Goal: Contribute content: Add original content to the website for others to see

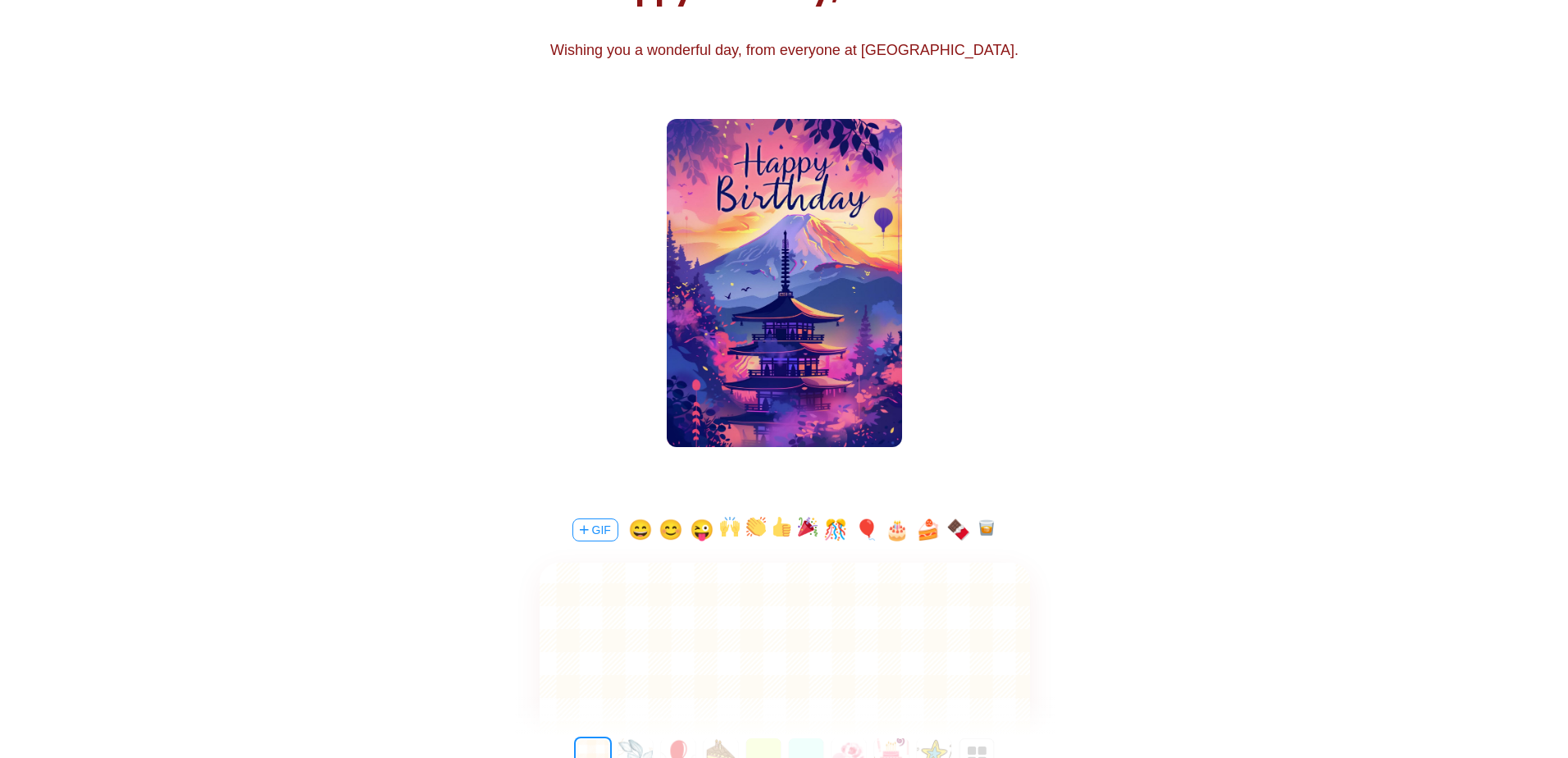
scroll to position [359, 0]
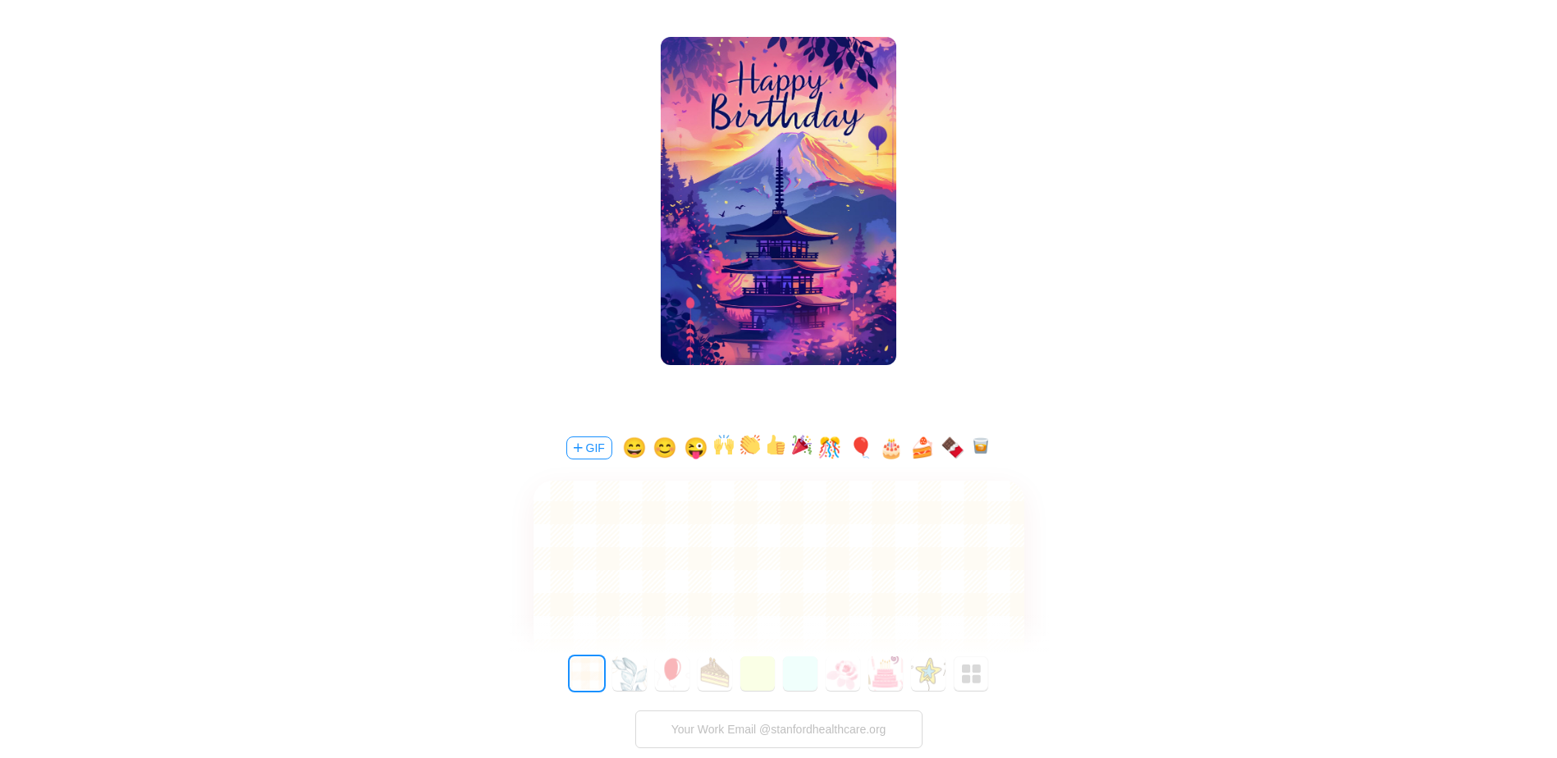
click at [576, 456] on button "GIF" at bounding box center [589, 448] width 46 height 23
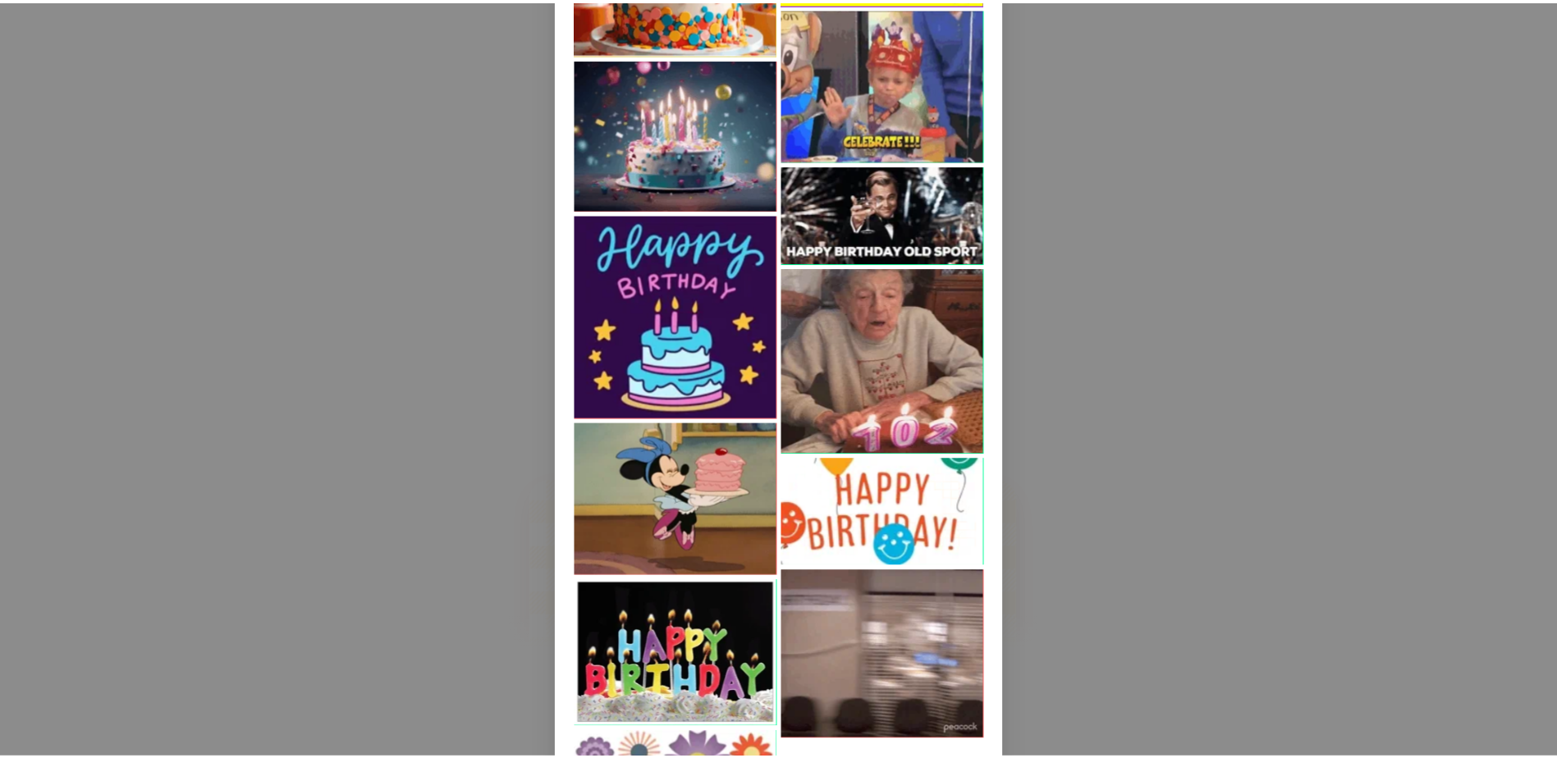
scroll to position [488, 0]
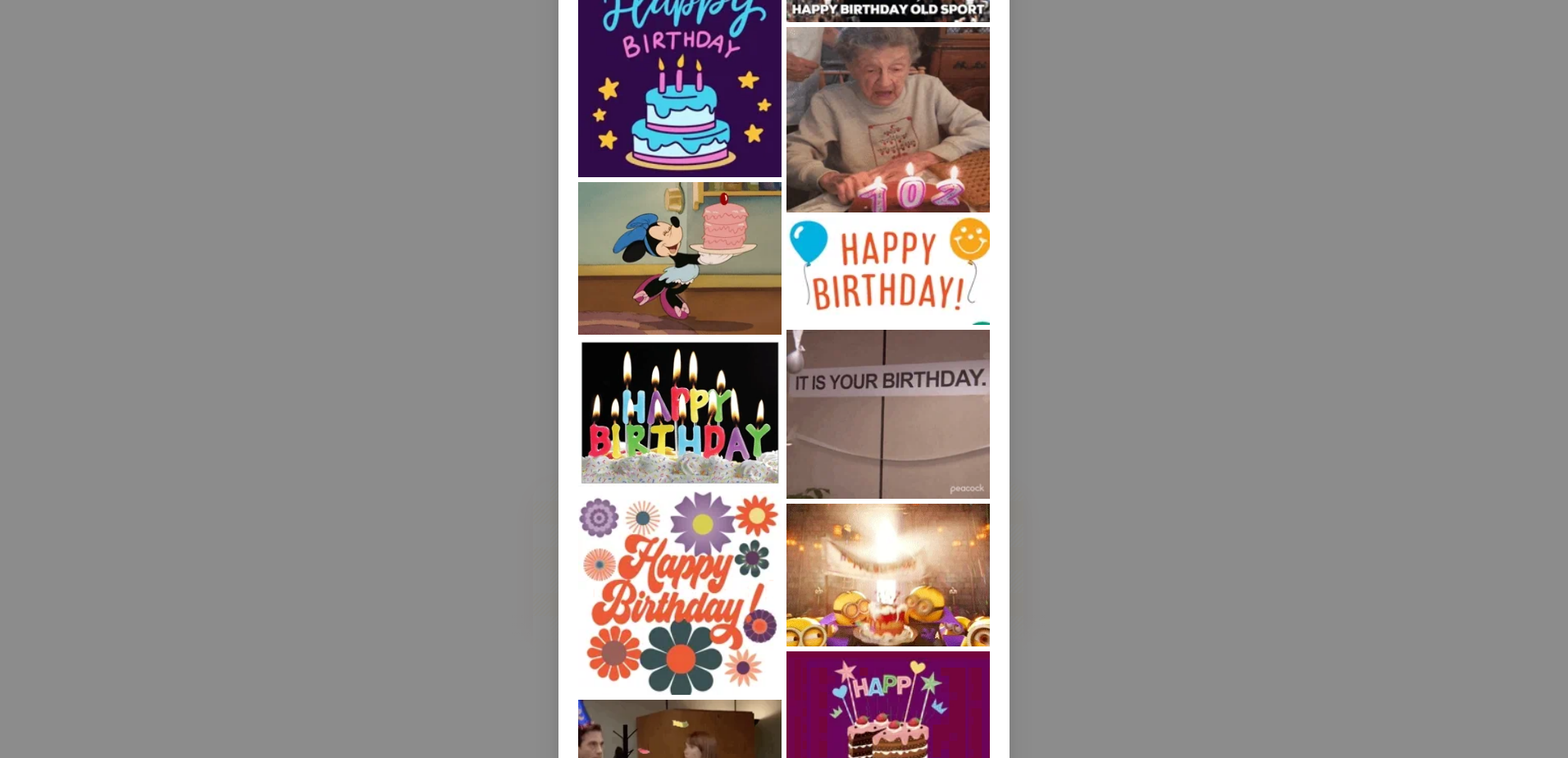
click at [1279, 468] on div "Birthday" at bounding box center [784, 379] width 1568 height 758
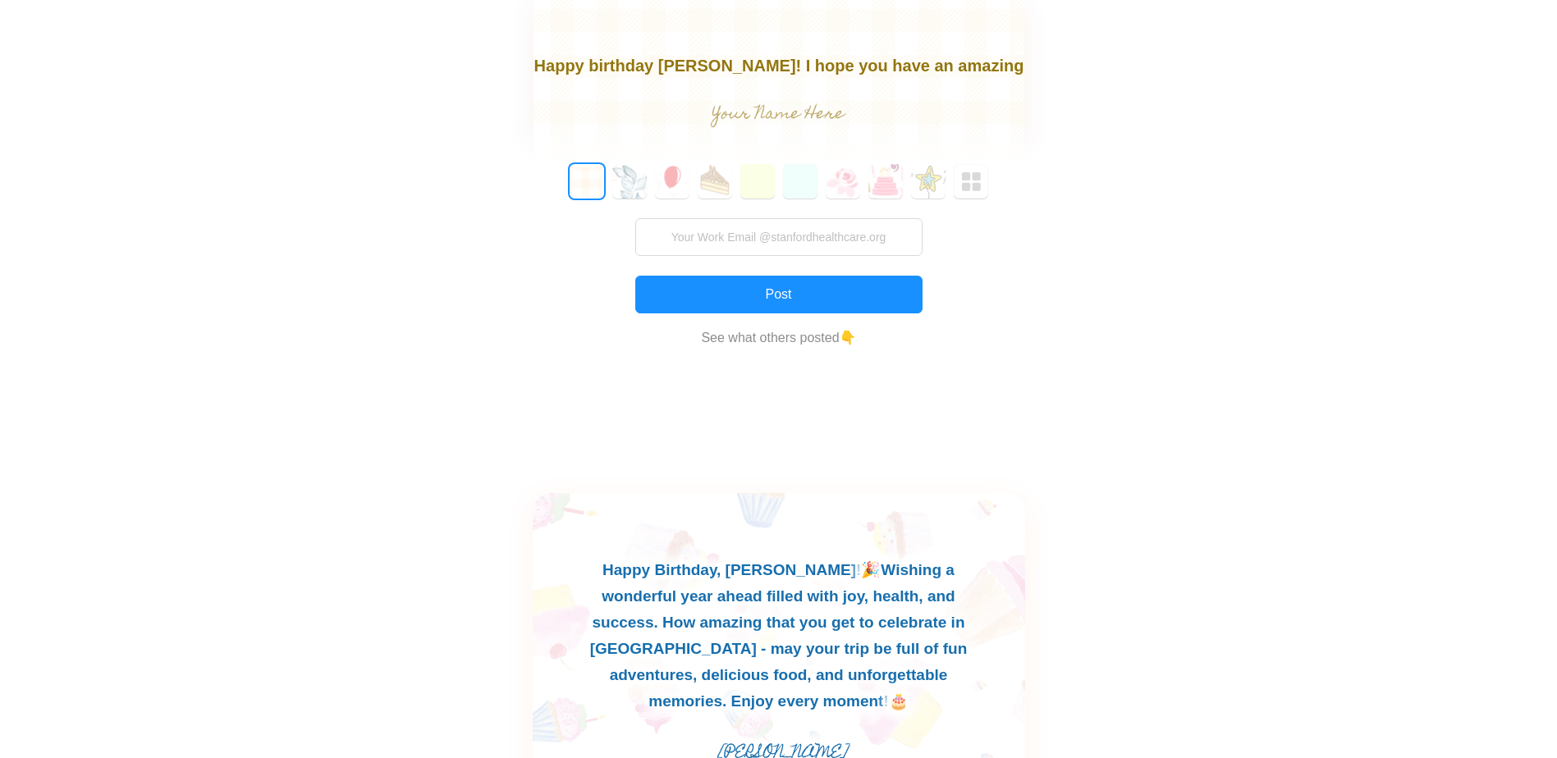
scroll to position [24, 0]
click at [890, 190] on button "7" at bounding box center [885, 181] width 34 height 34
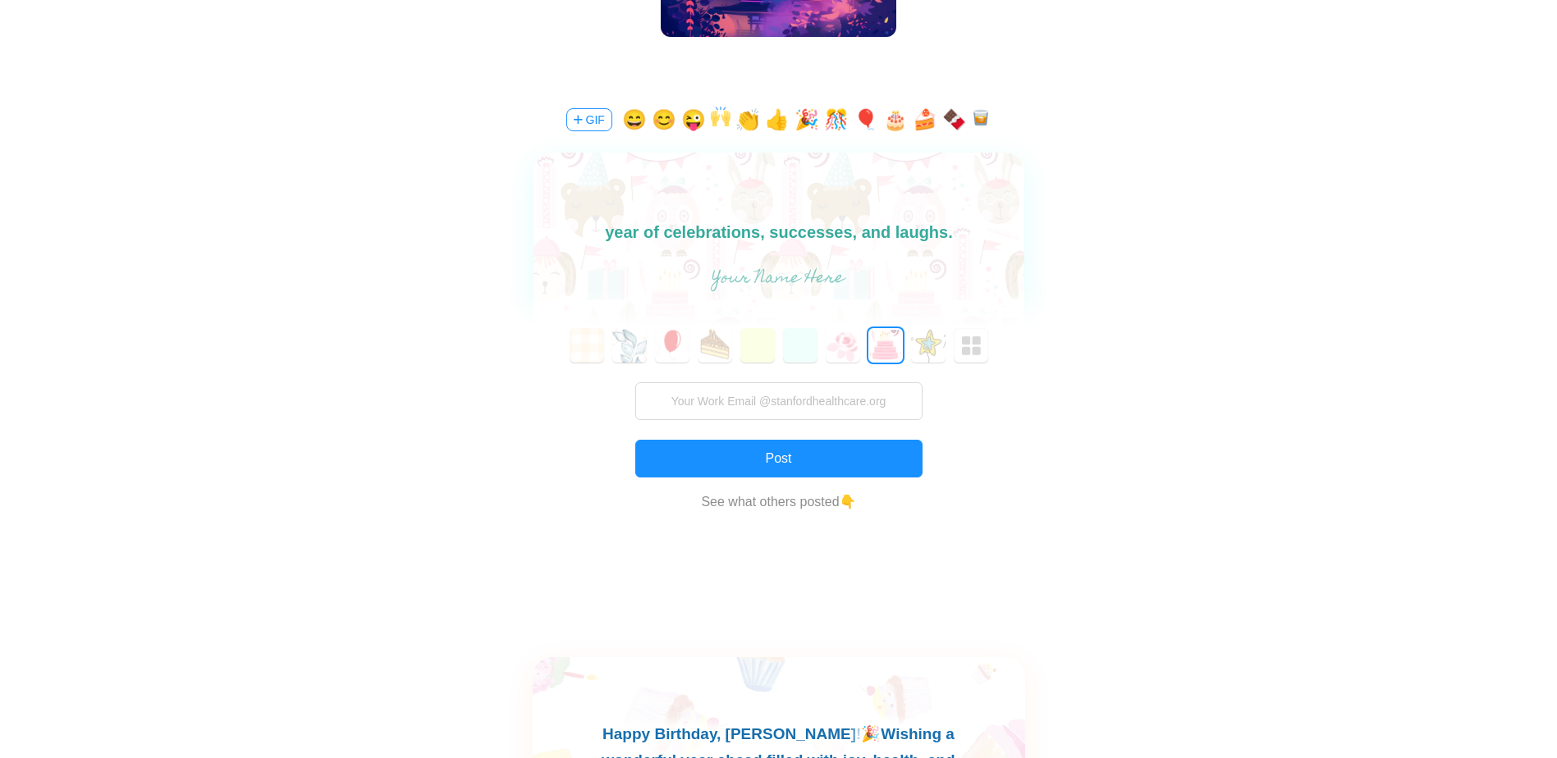
scroll to position [605, 0]
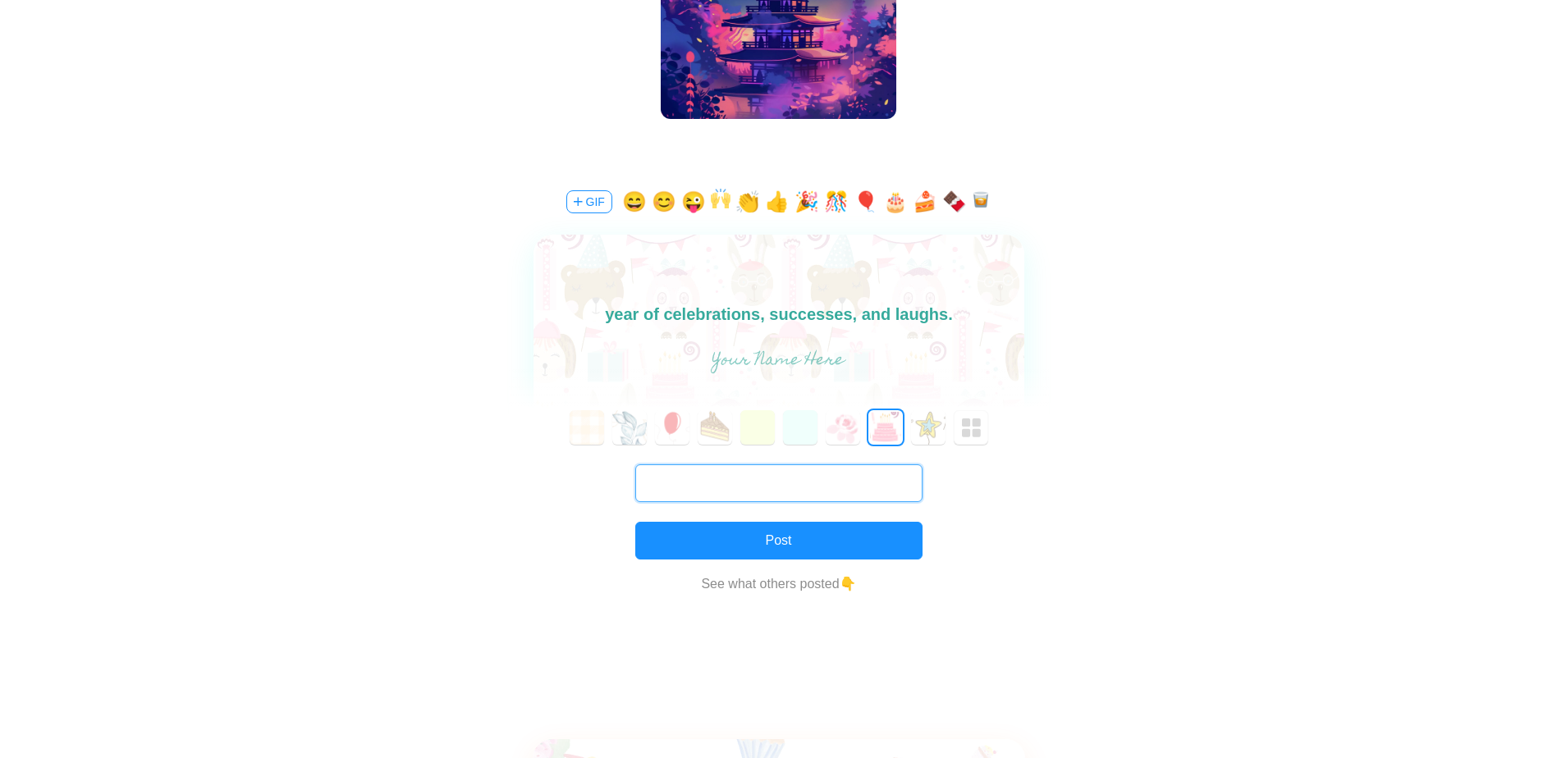
click at [773, 481] on input "text" at bounding box center [778, 484] width 287 height 38
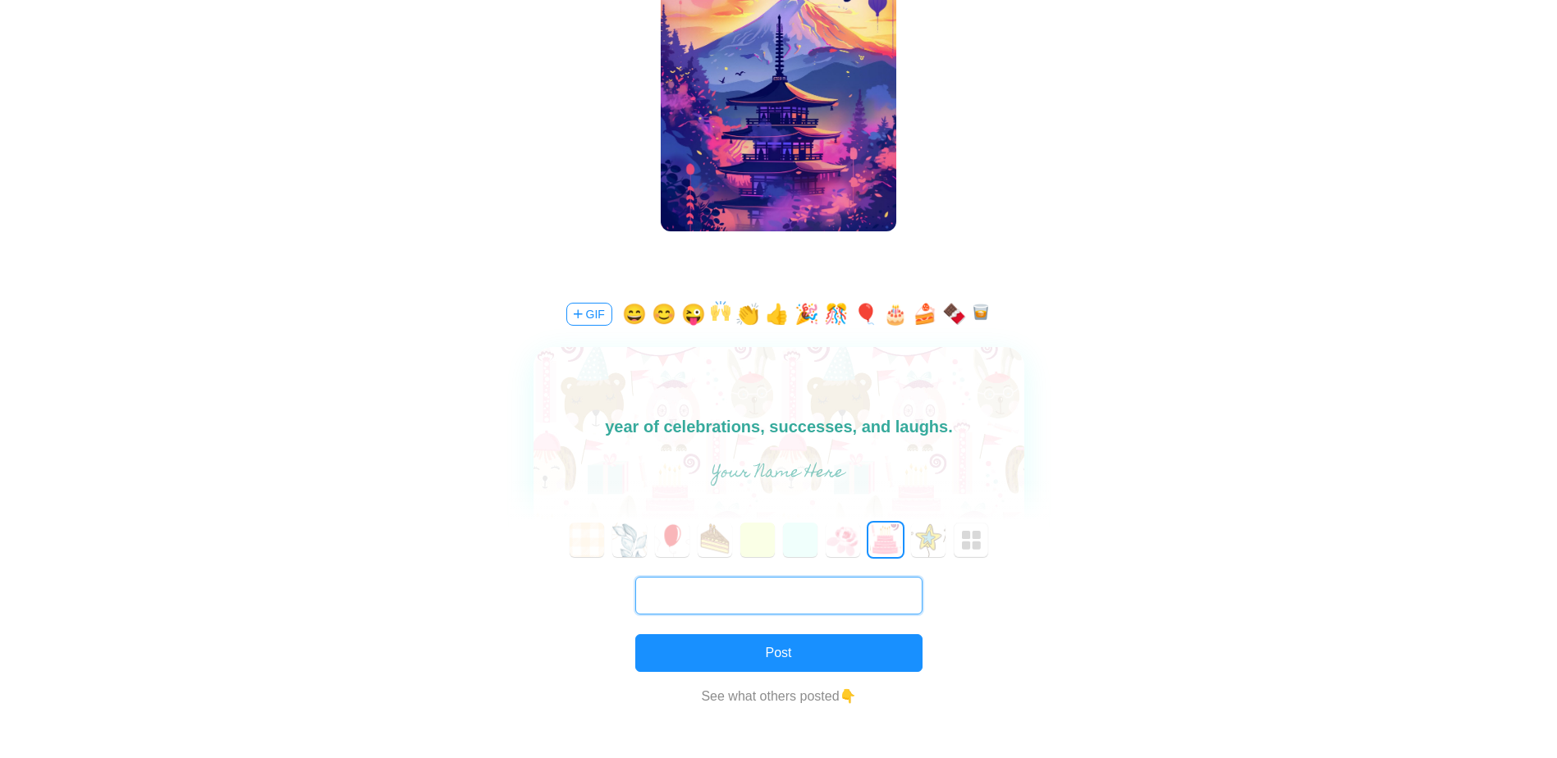
scroll to position [575, 0]
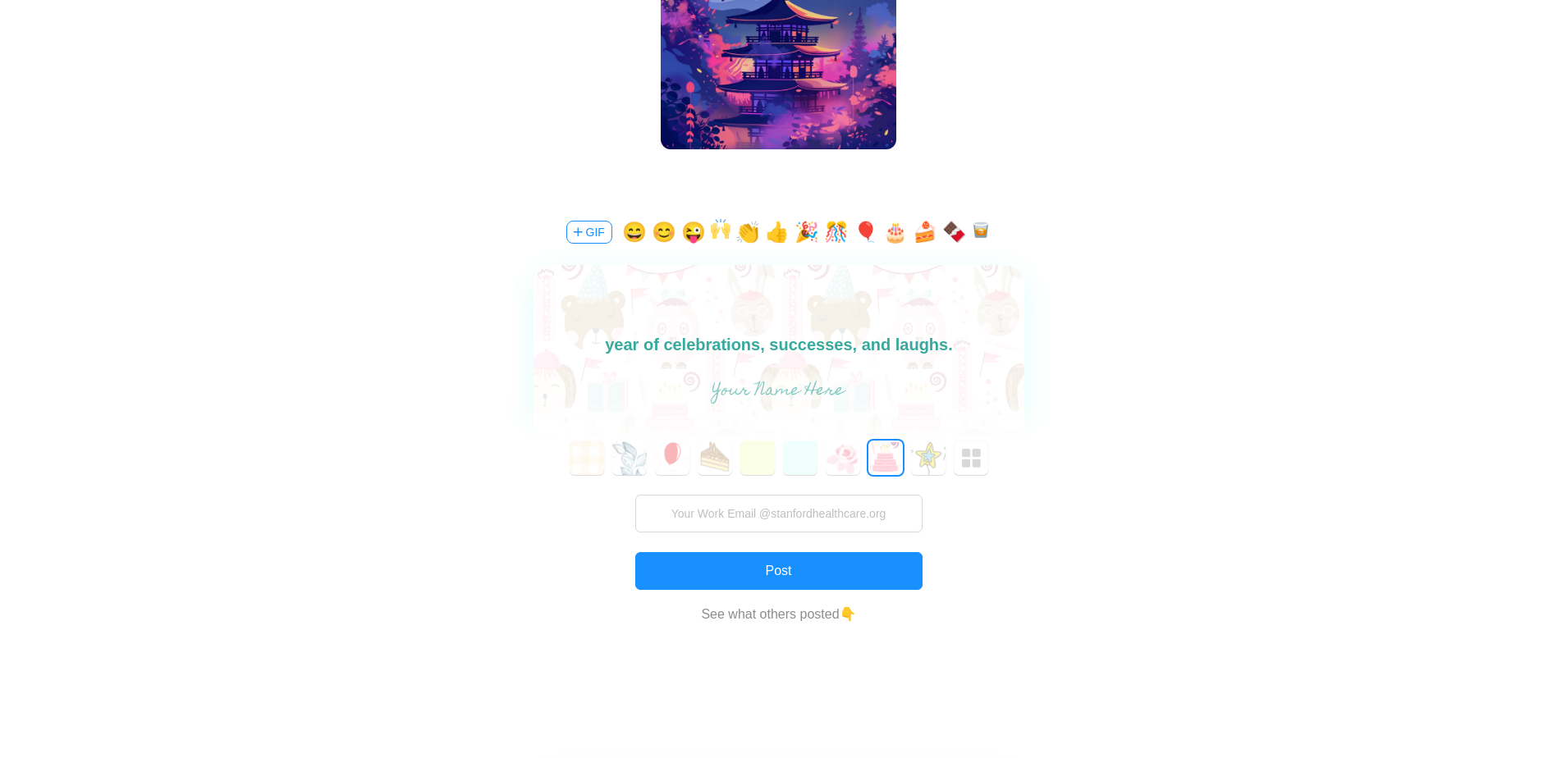
click at [867, 341] on body "Happy birthday [PERSON_NAME]! I hope you have an amazing year of celebrations, …" at bounding box center [778, 331] width 491 height 53
drag, startPoint x: 915, startPoint y: 343, endPoint x: 239, endPoint y: 225, distance: 686.5
click at [533, 305] on html "Happy birthday [PERSON_NAME]! I hope you have an amazing year of celebrations, …" at bounding box center [778, 331] width 491 height 53
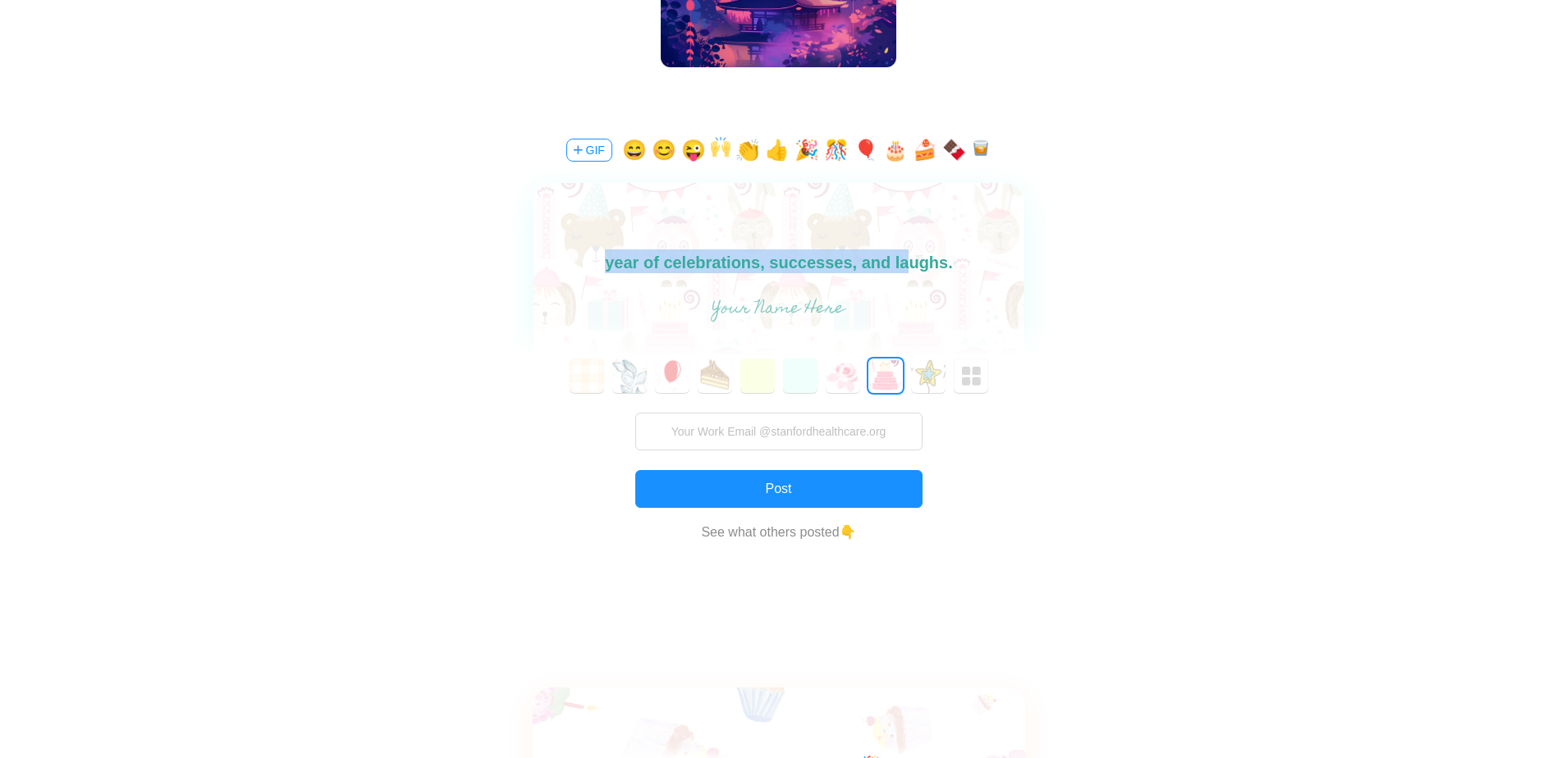
scroll to position [739, 0]
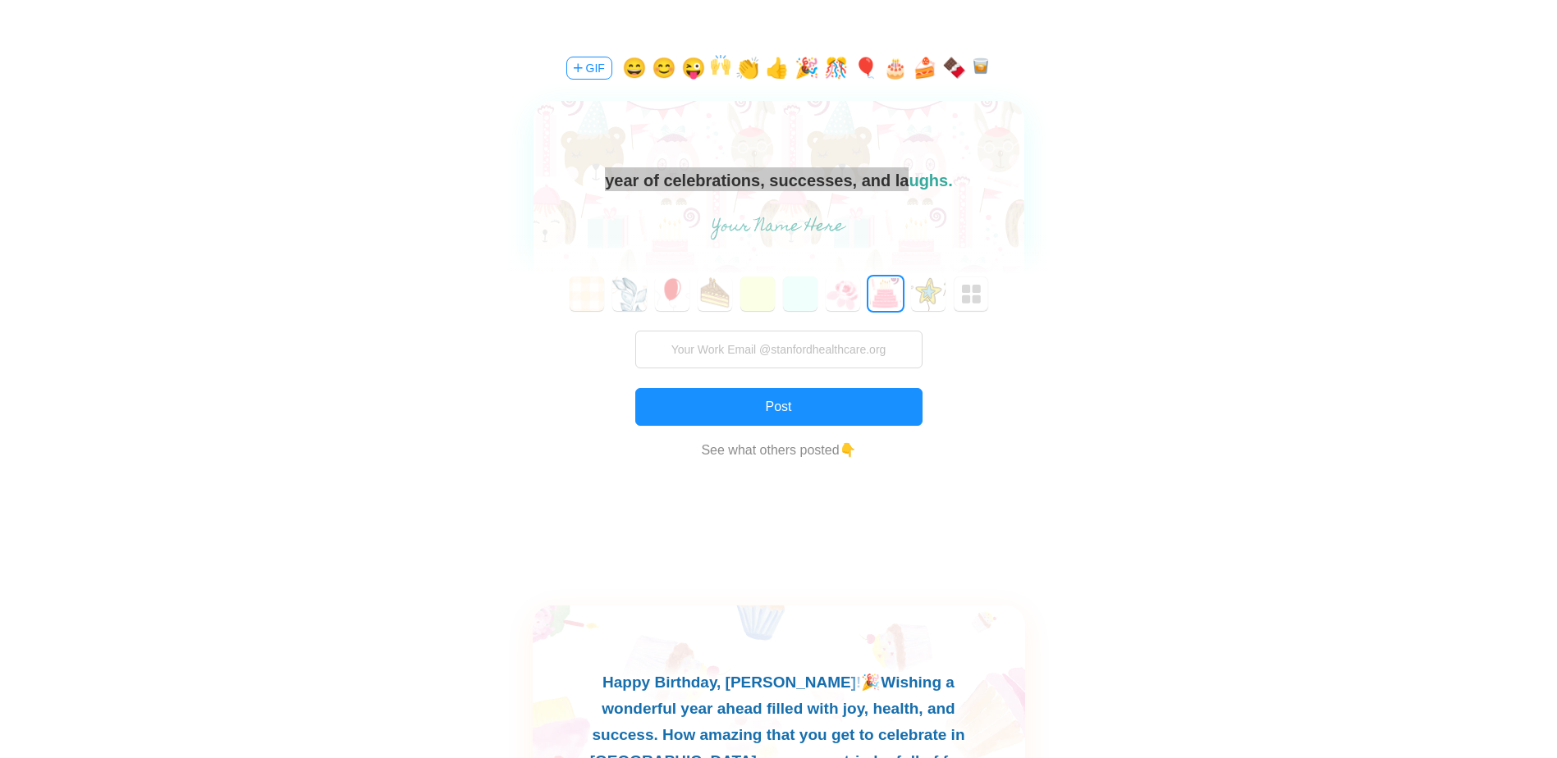
click at [808, 200] on div "Happy birthday [PERSON_NAME]! I hope you have an amazing year of celebrations, …" at bounding box center [778, 197] width 491 height 192
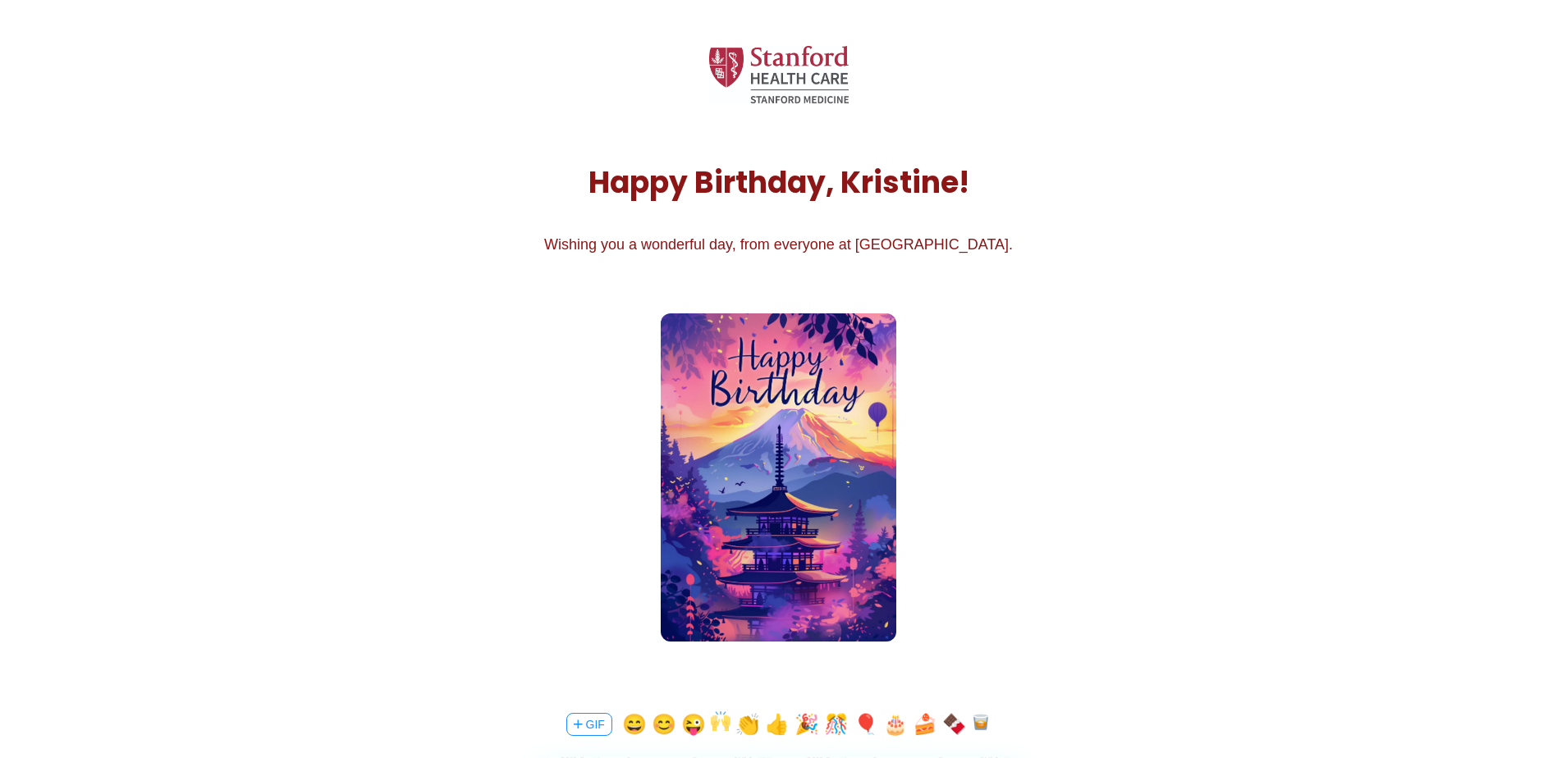
scroll to position [0, 0]
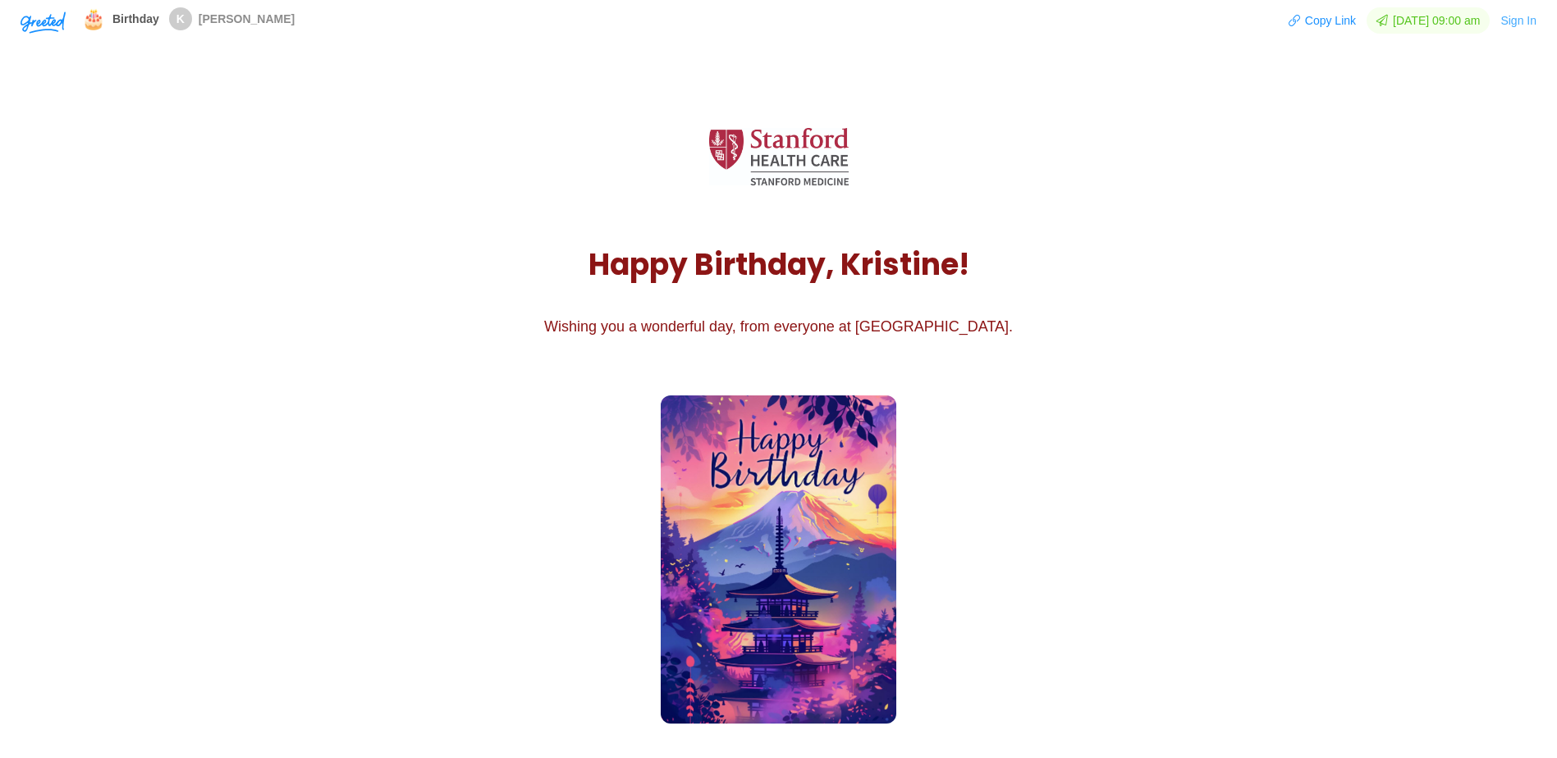
click at [1504, 17] on button "Sign In" at bounding box center [1518, 20] width 38 height 26
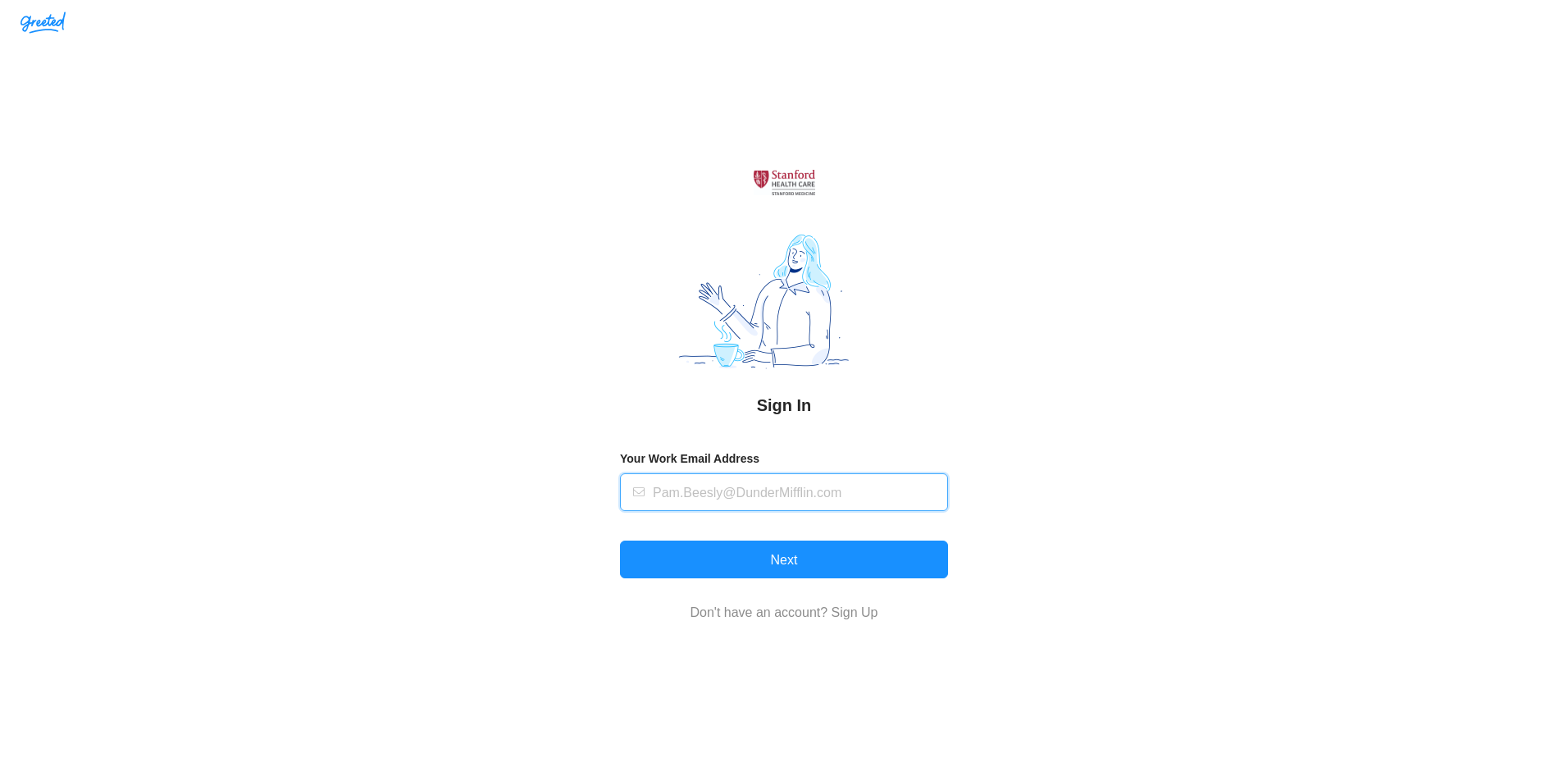
click at [803, 509] on input "text" at bounding box center [795, 492] width 286 height 36
click at [791, 493] on input "text" at bounding box center [795, 492] width 286 height 36
type input "[EMAIL_ADDRESS][DOMAIN_NAME]"
click at [620, 541] on button "Next" at bounding box center [784, 560] width 328 height 38
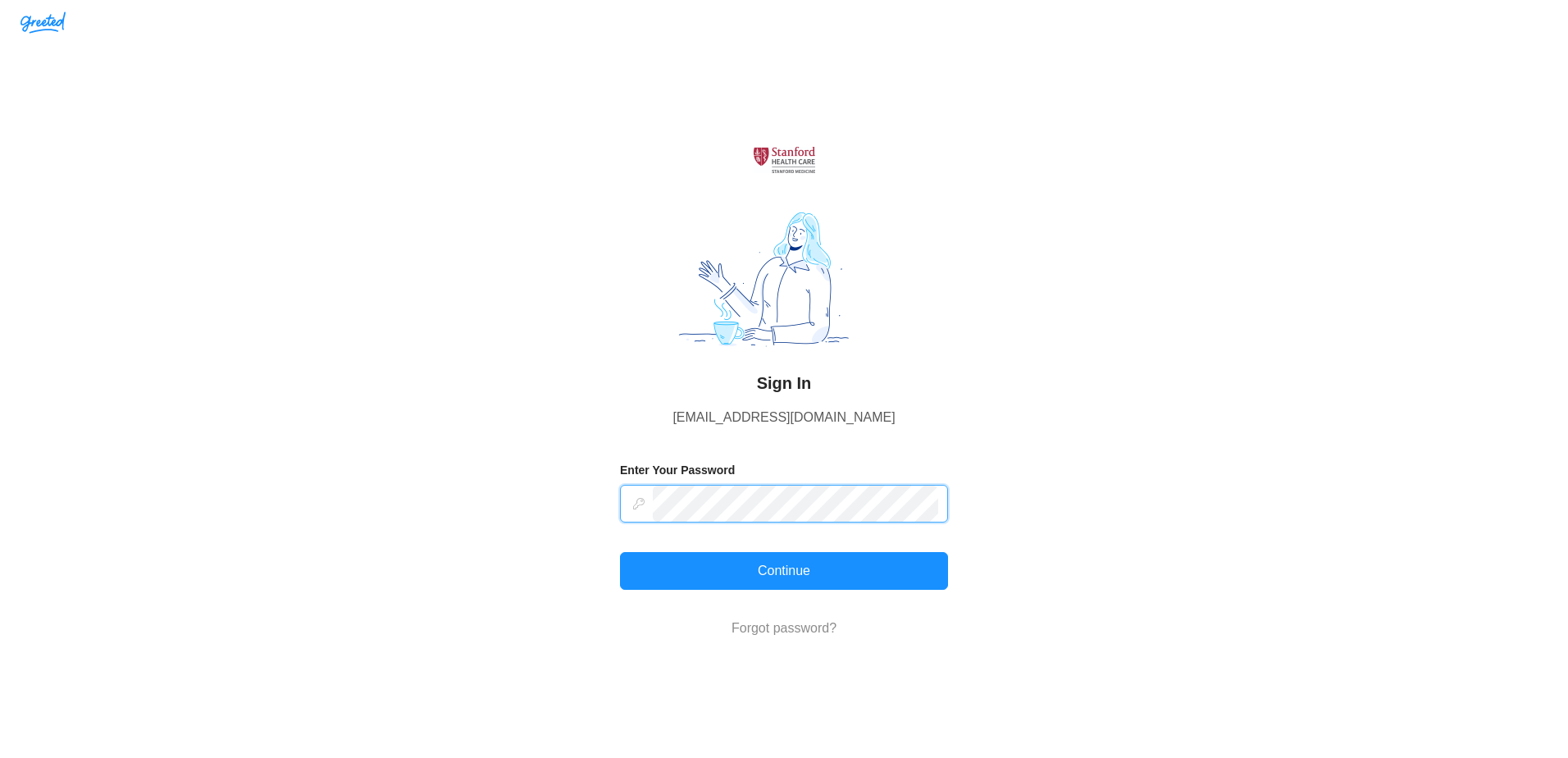
click at [620, 552] on button "Continue" at bounding box center [784, 571] width 328 height 38
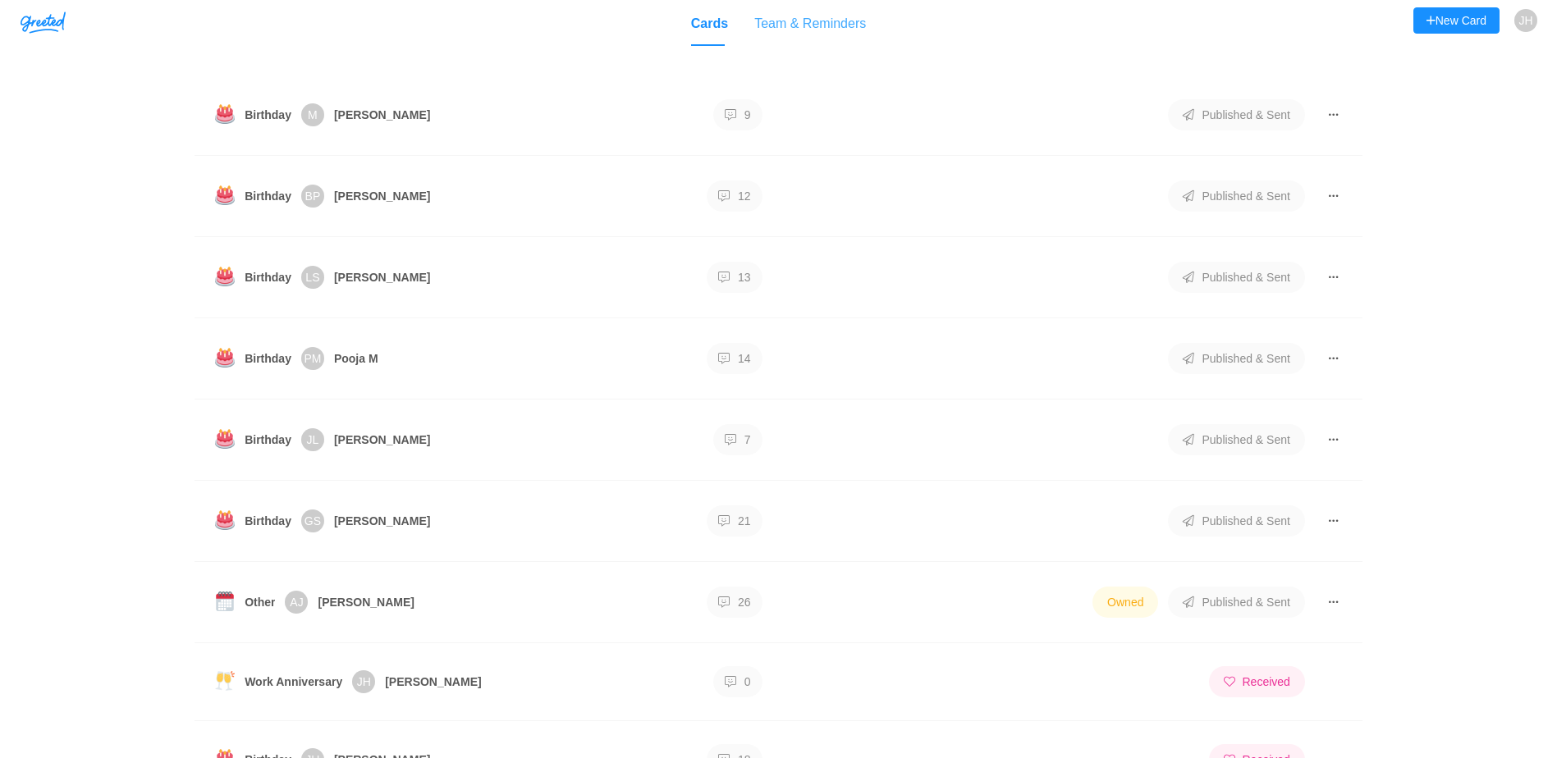
click at [803, 33] on div "Team & Reminders" at bounding box center [810, 23] width 112 height 47
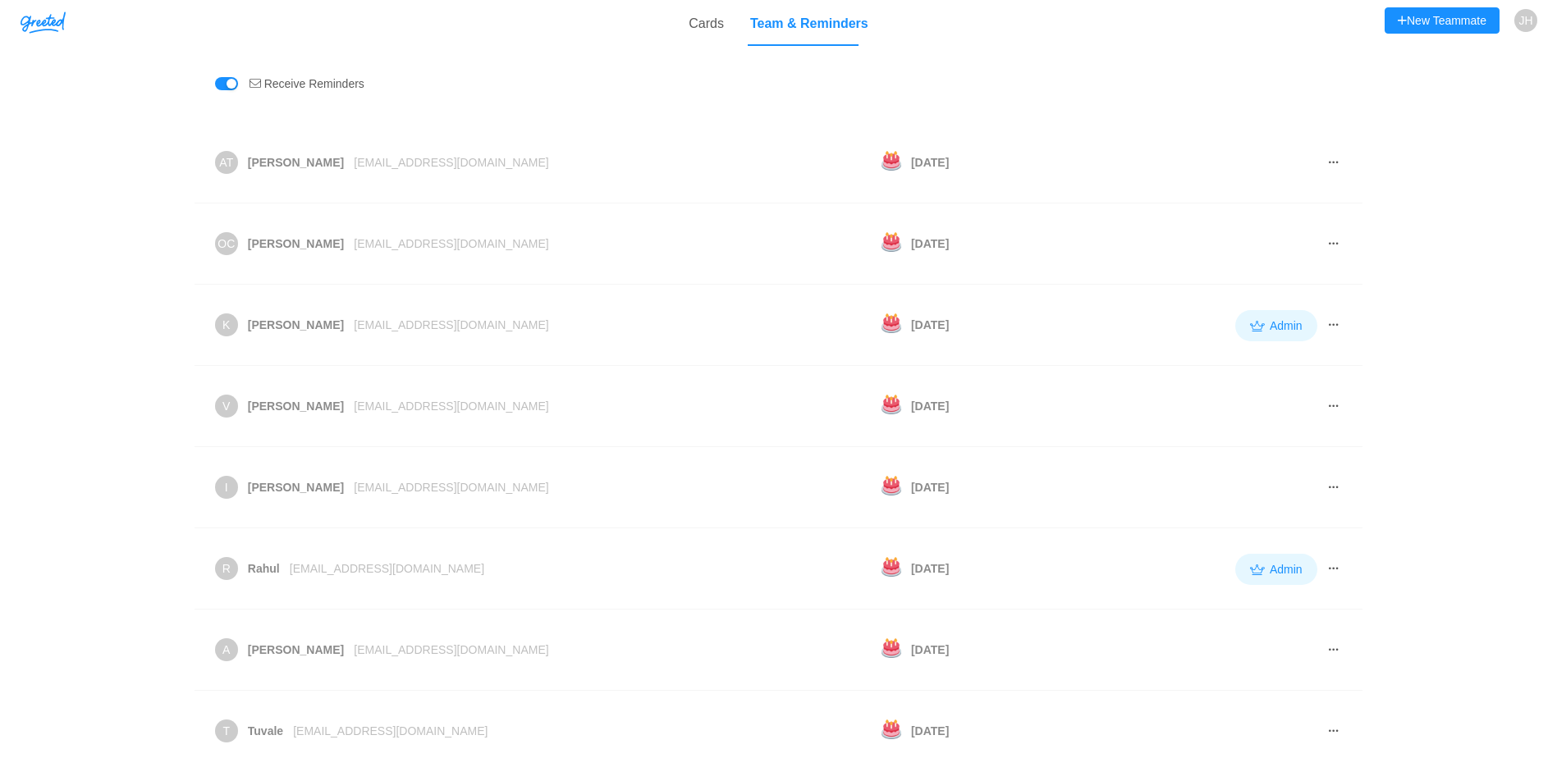
click at [23, 24] on img "button" at bounding box center [43, 22] width 45 height 22
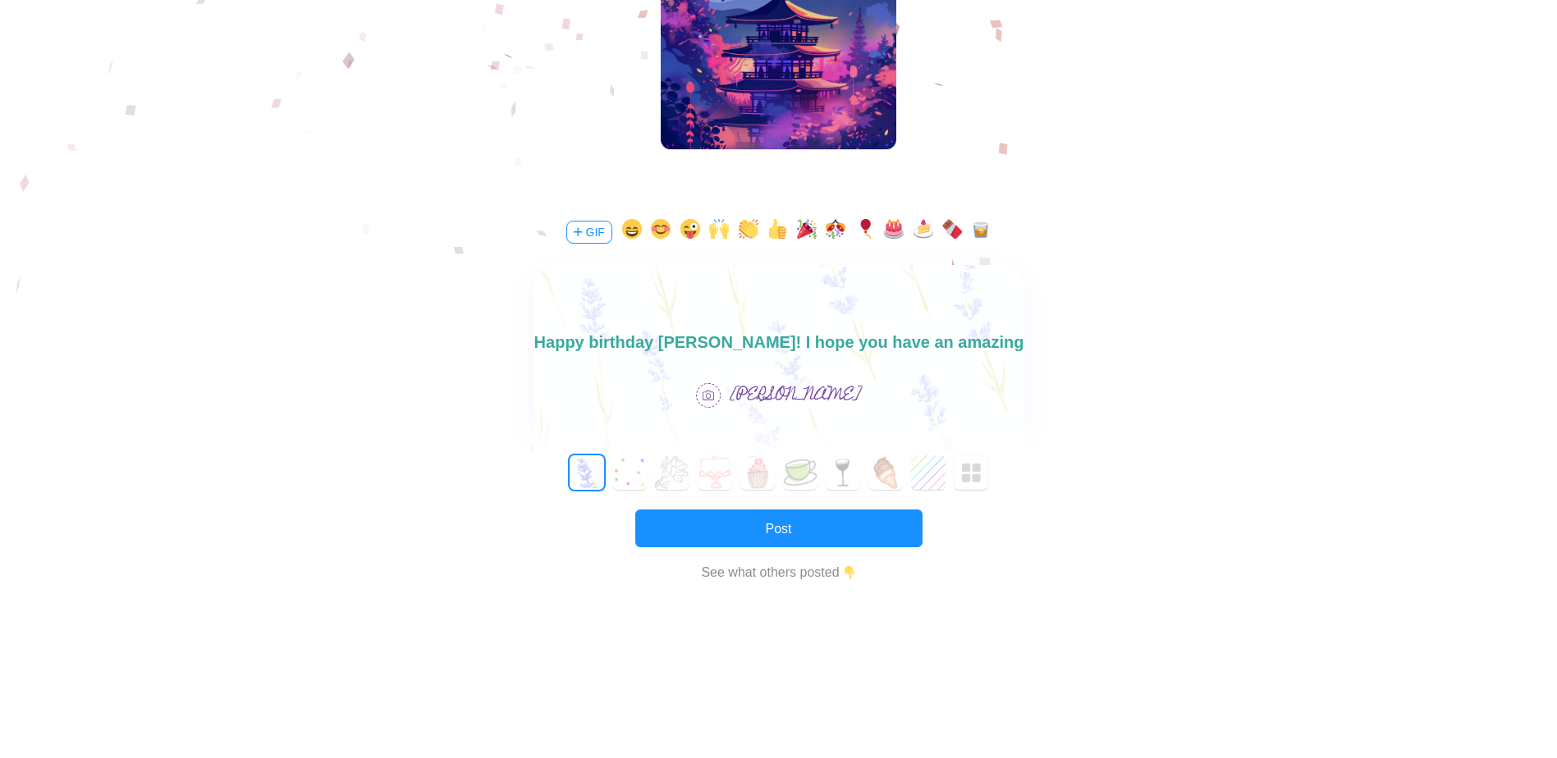
scroll to position [24, 0]
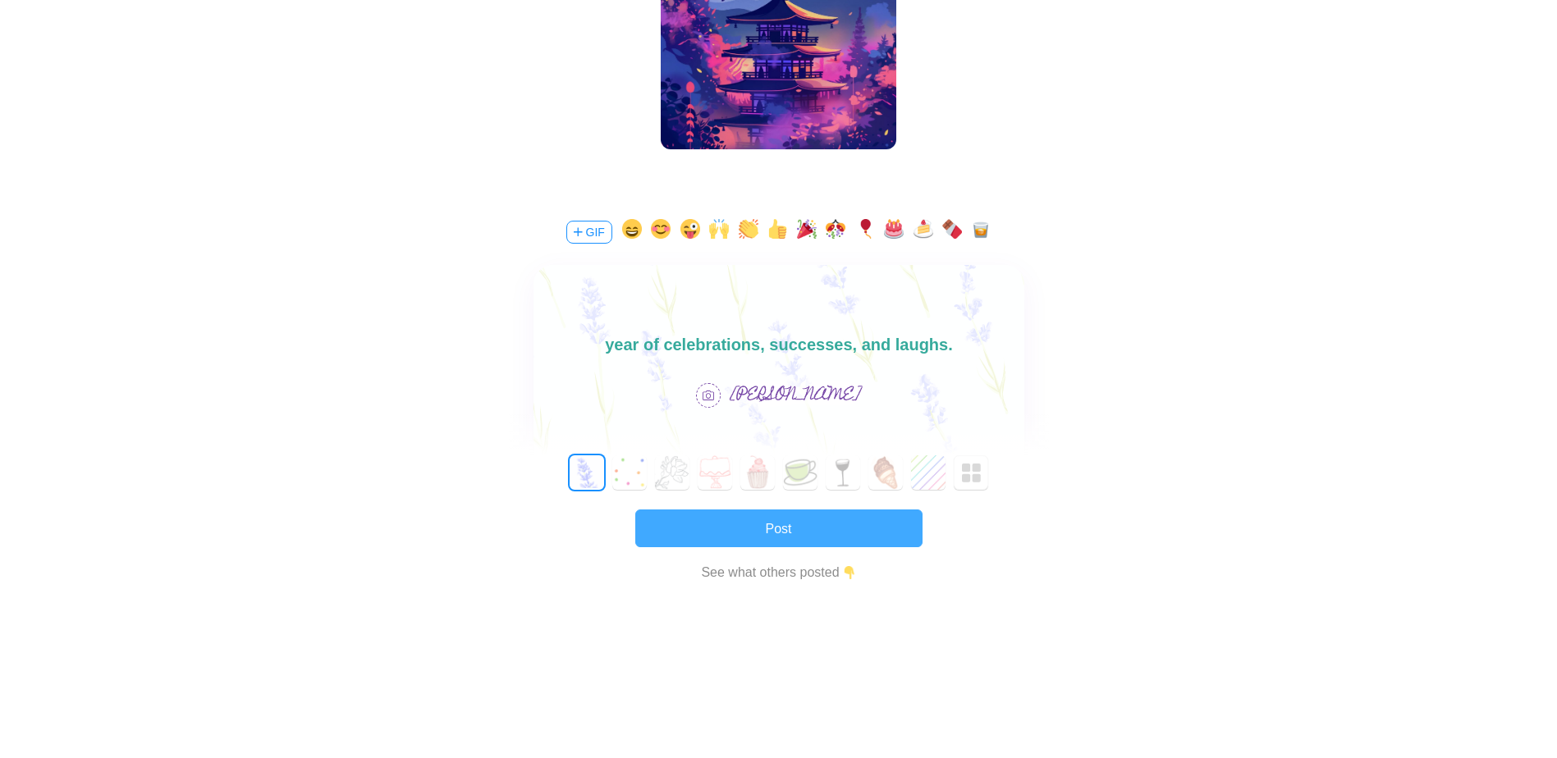
click at [755, 527] on button "Post" at bounding box center [778, 529] width 287 height 38
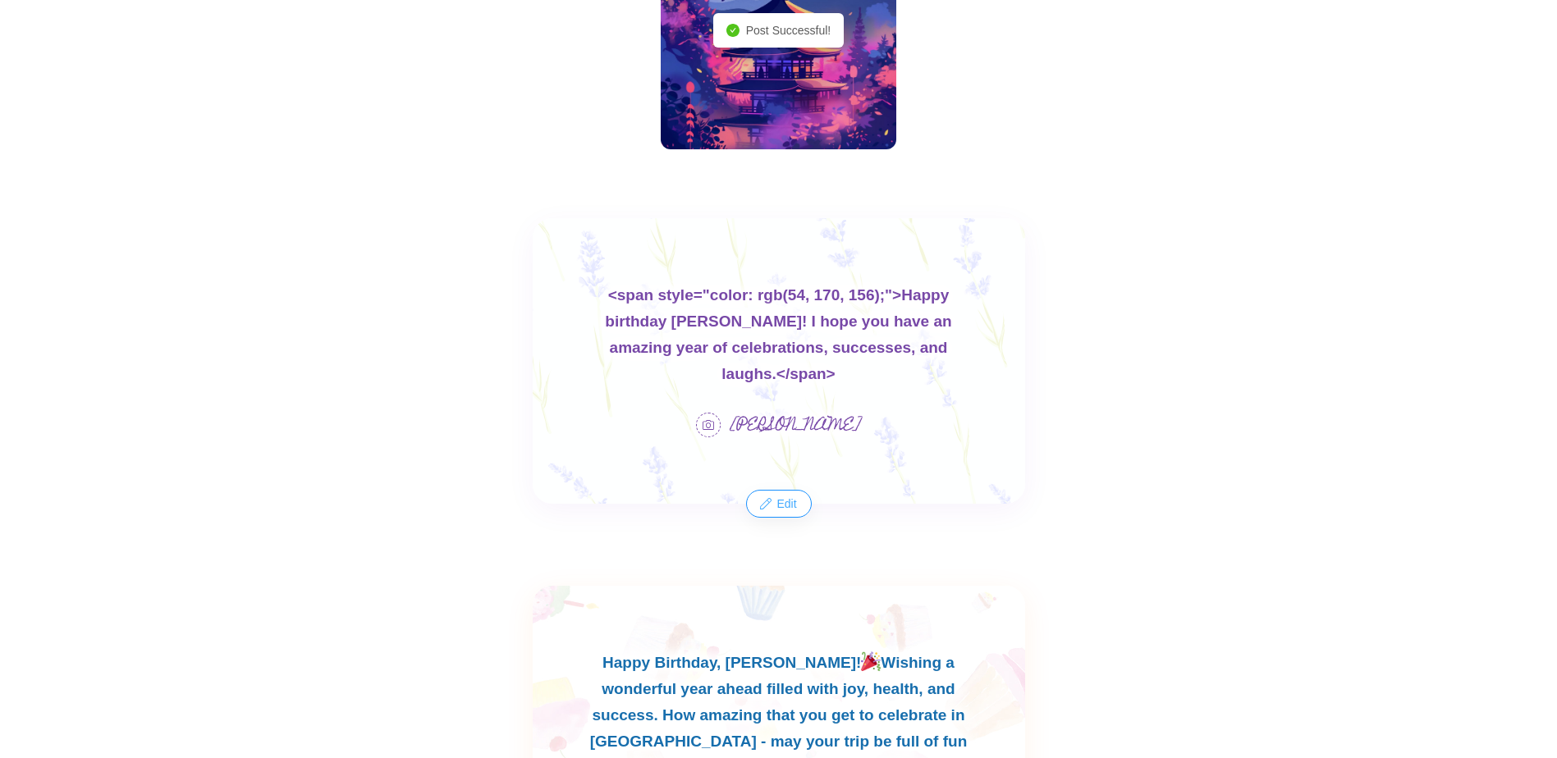
click at [780, 491] on button "Edit" at bounding box center [778, 504] width 62 height 26
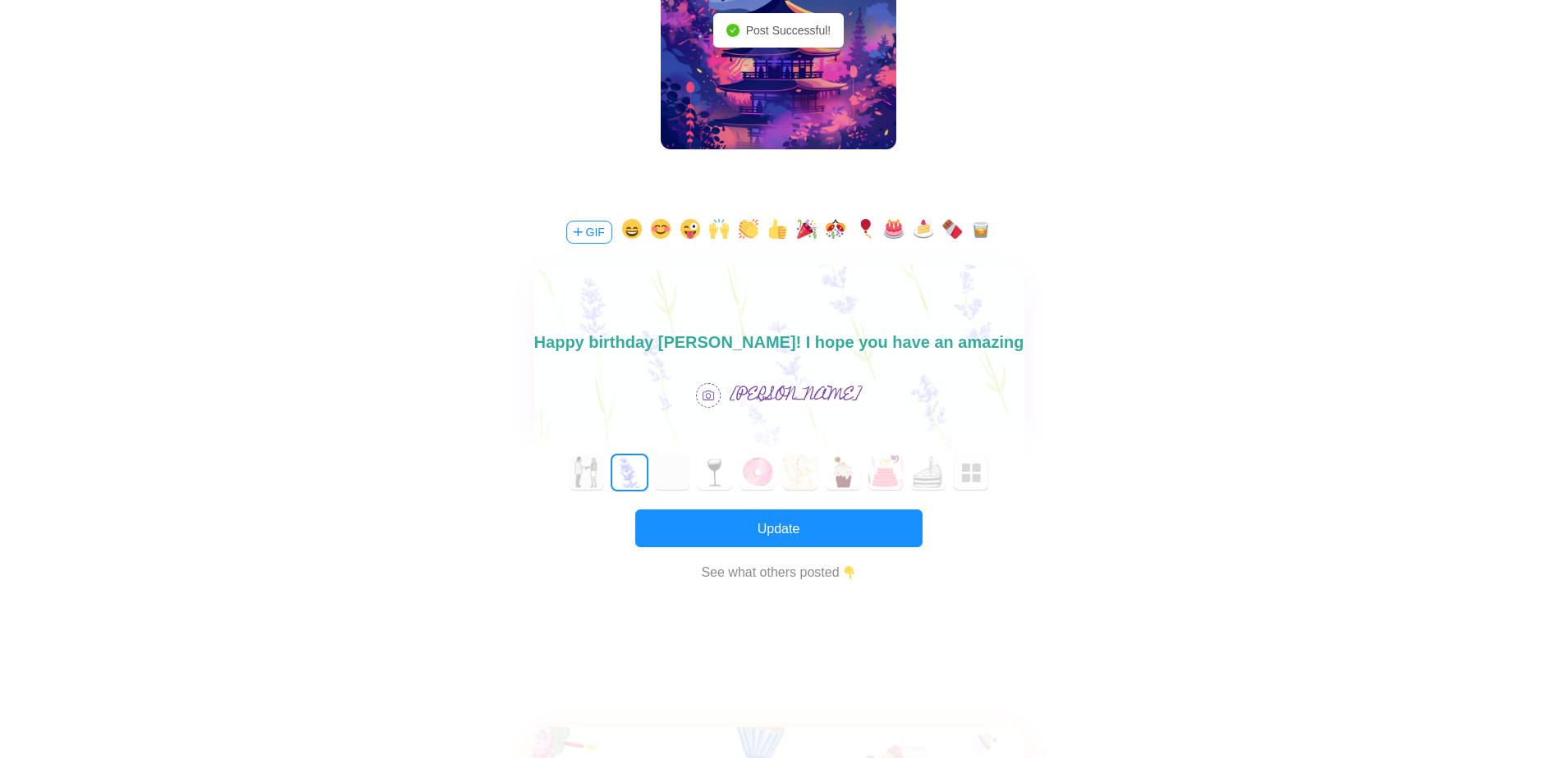
scroll to position [0, 0]
click at [853, 333] on span "Happy birthday [PERSON_NAME]! I hope you have an amazing year of celebrations, …" at bounding box center [778, 355] width 490 height 44
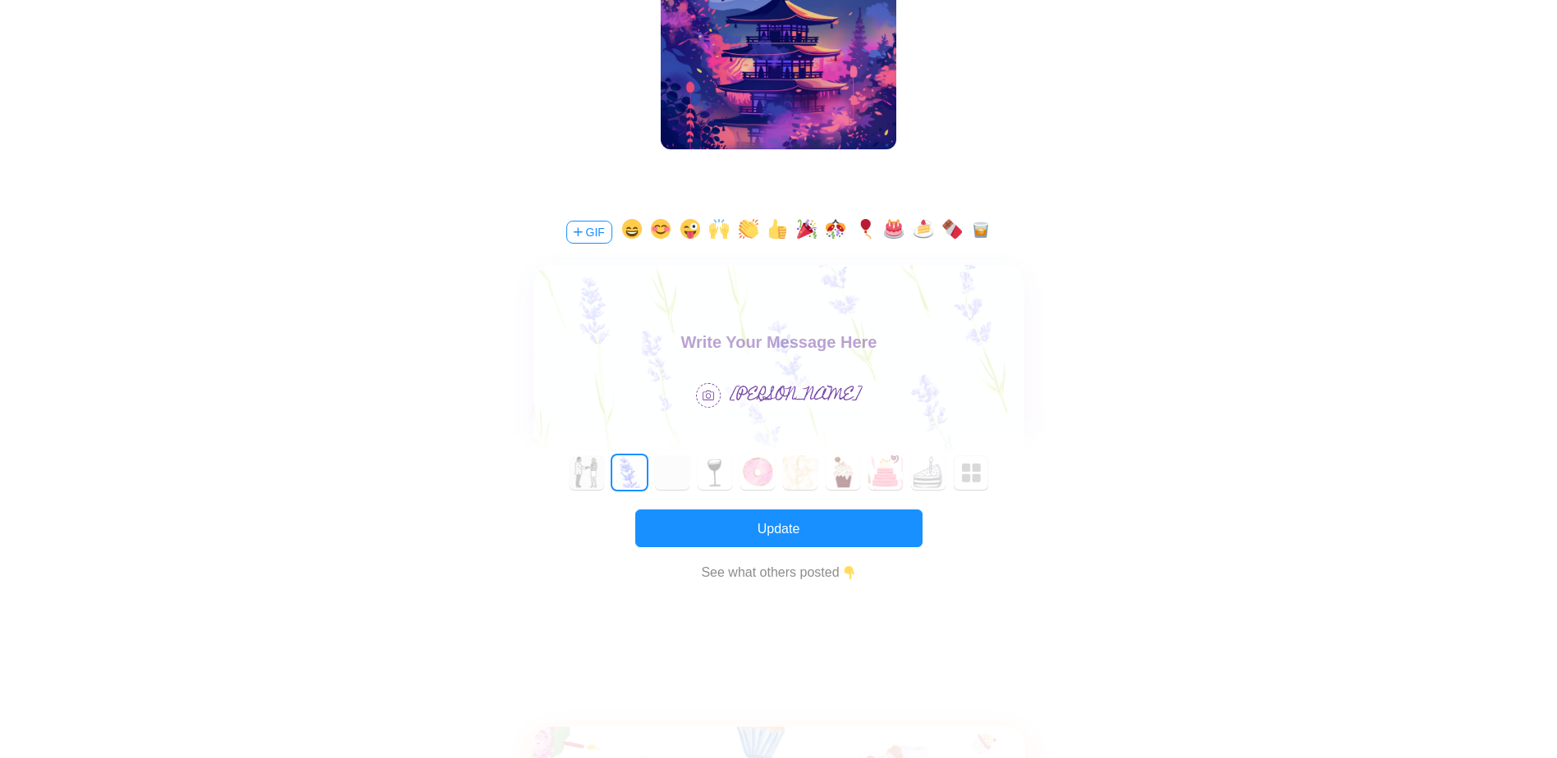
click at [871, 332] on body at bounding box center [778, 355] width 491 height 53
click at [763, 503] on div "0 1 2 3 4 5 6 7 8 9 10 11 12 13 14 15 16 17 18 19 20 21 22 23 24 25 26 27 28 29…" at bounding box center [779, 540] width 540 height 169
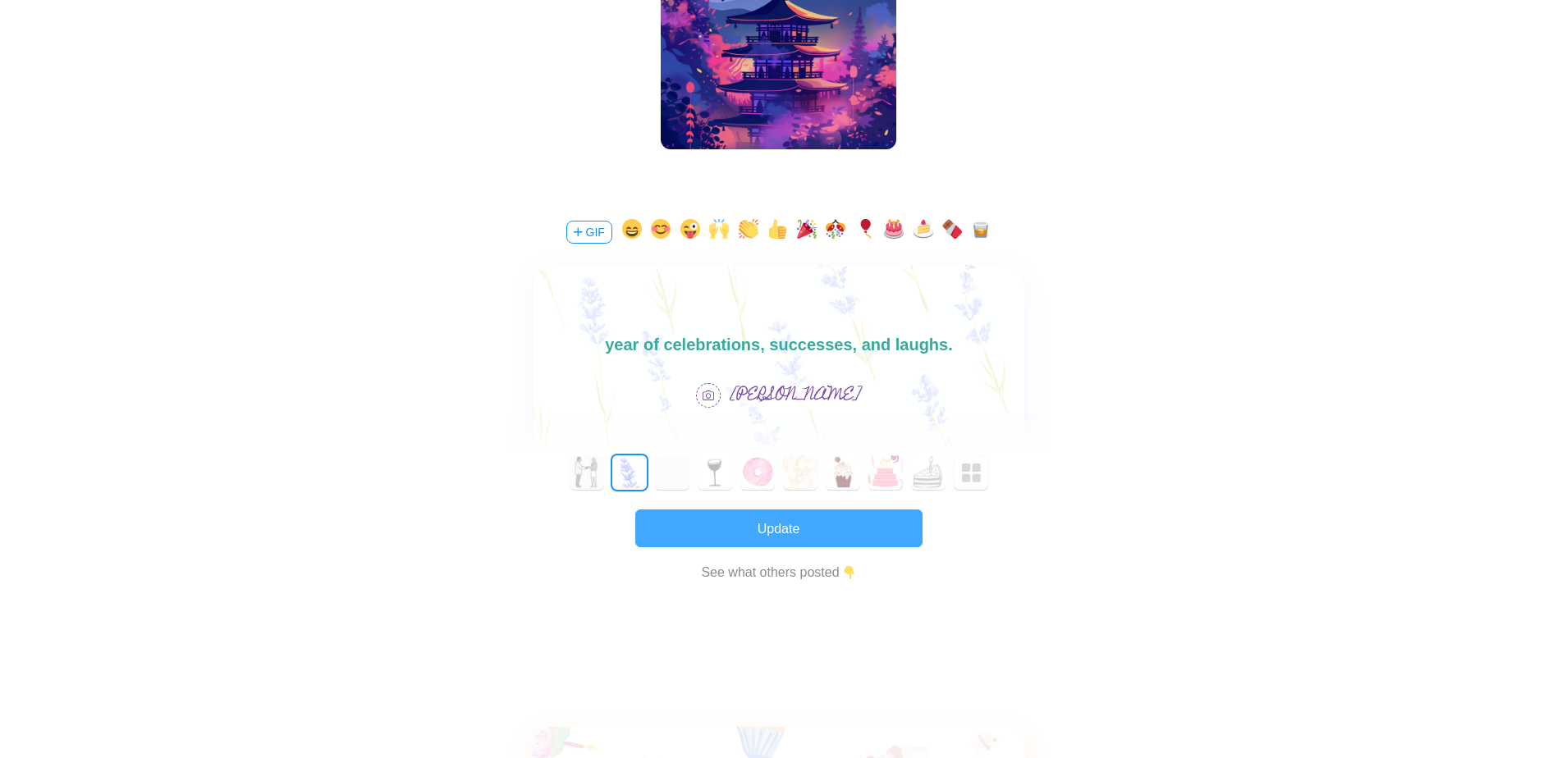
click at [766, 519] on button "Update" at bounding box center [778, 529] width 287 height 38
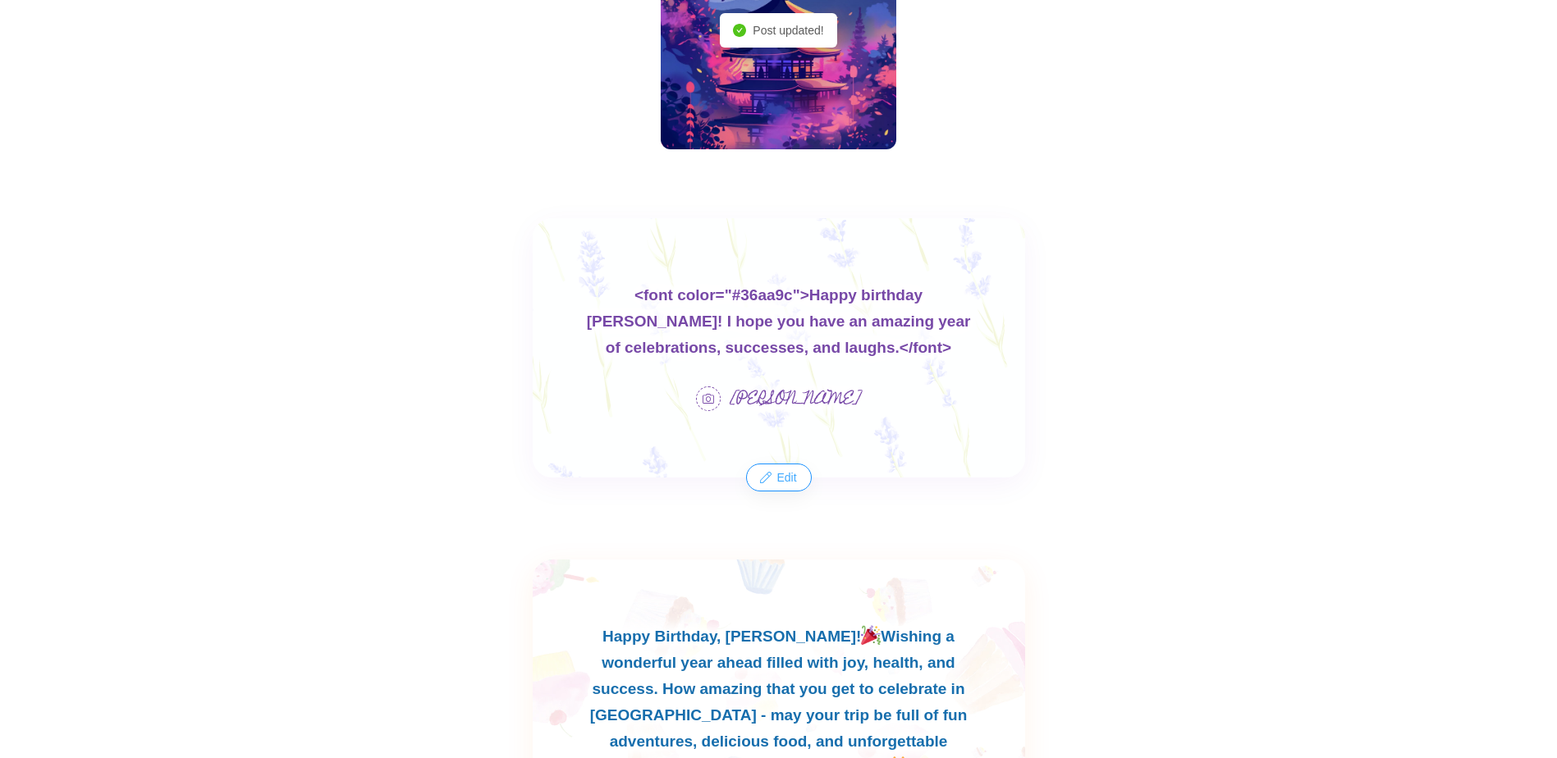
click at [784, 478] on button "Edit" at bounding box center [778, 478] width 62 height 26
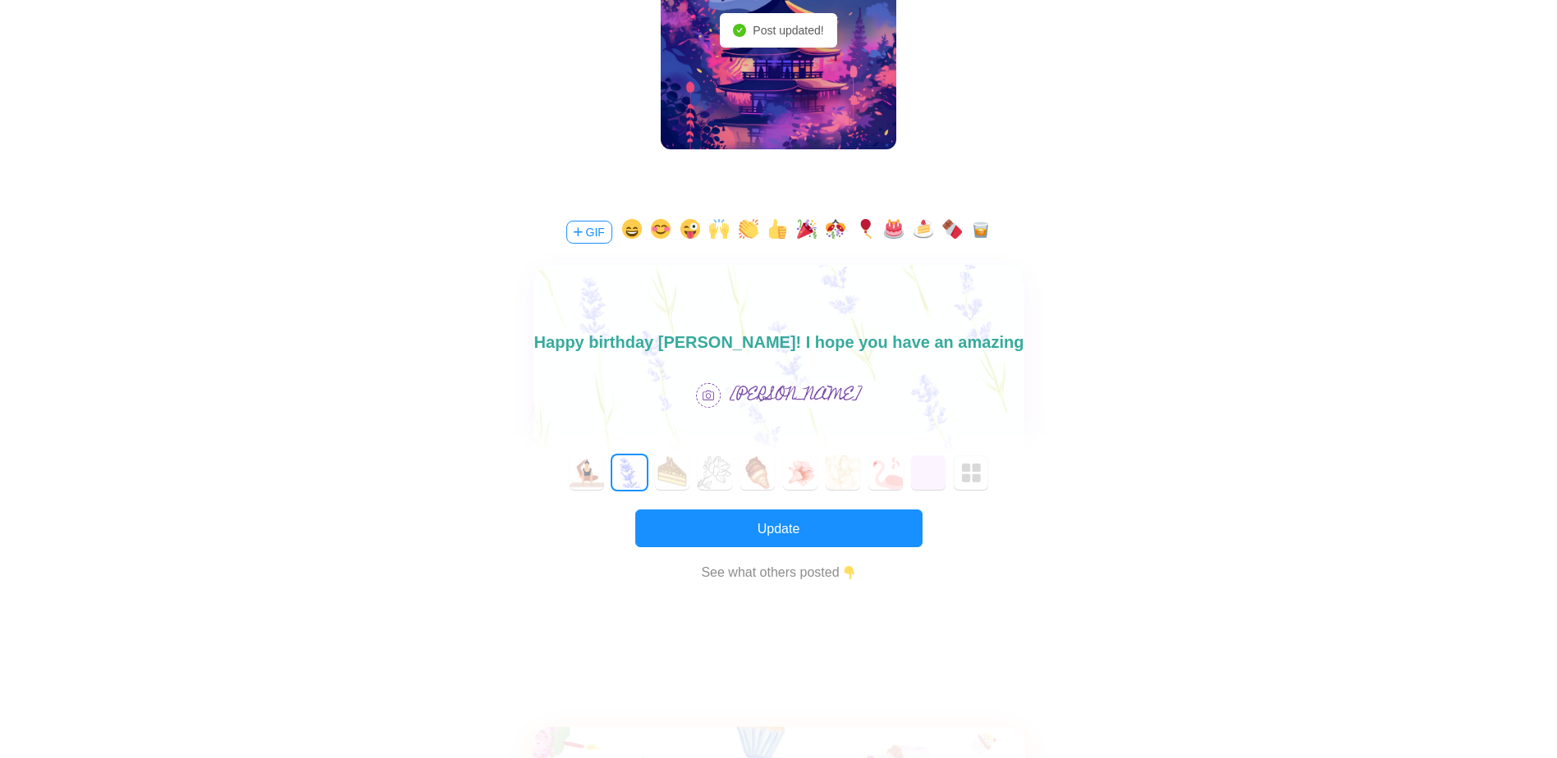
scroll to position [0, 0]
click at [843, 323] on div at bounding box center [778, 312] width 491 height 95
click at [847, 342] on font "Happy birthday [PERSON_NAME]! I hope you have an amazing year of celebrations, …" at bounding box center [778, 355] width 490 height 44
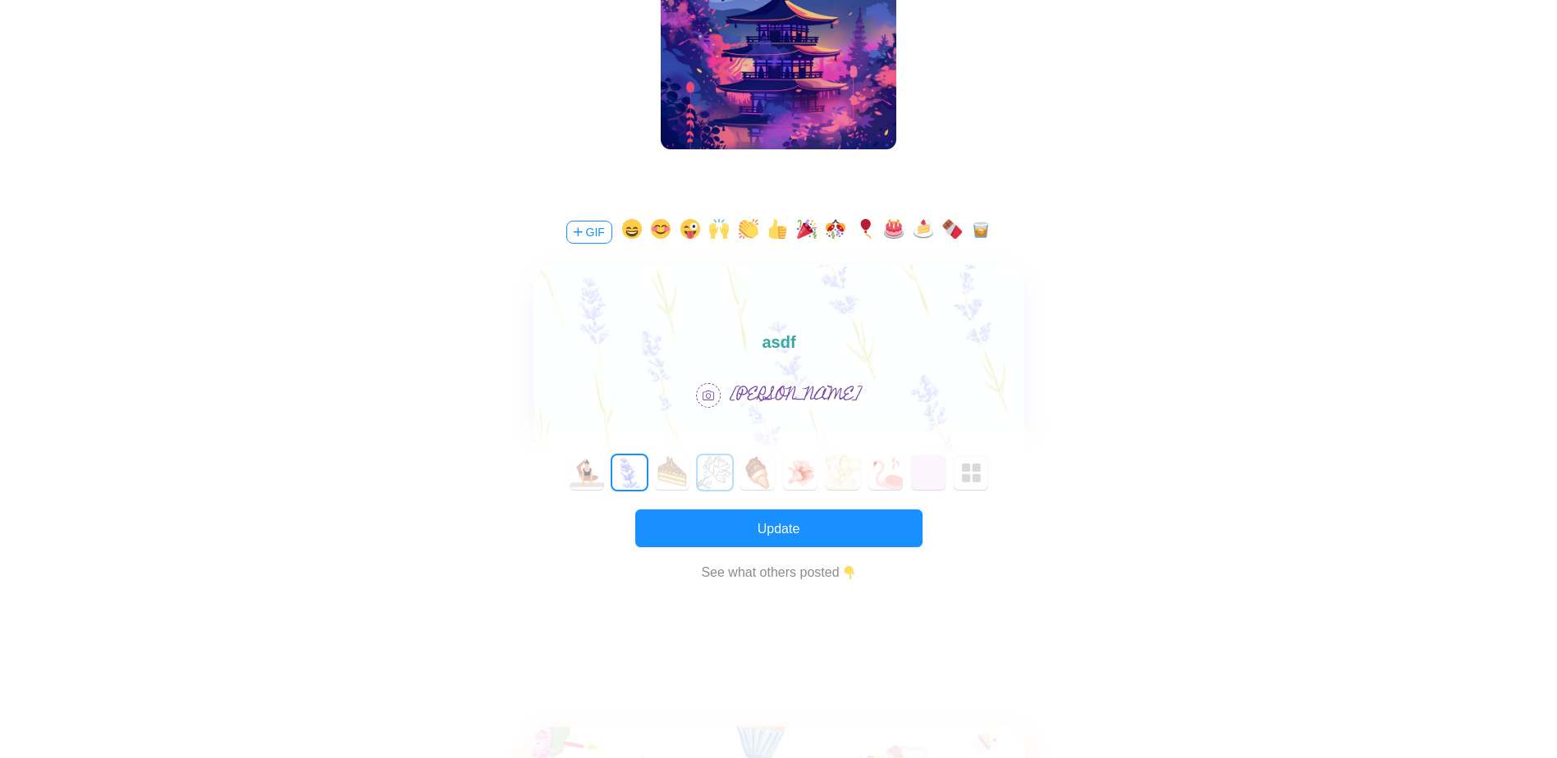
click at [716, 475] on button "3" at bounding box center [715, 473] width 34 height 34
click at [666, 464] on button "2" at bounding box center [672, 473] width 34 height 34
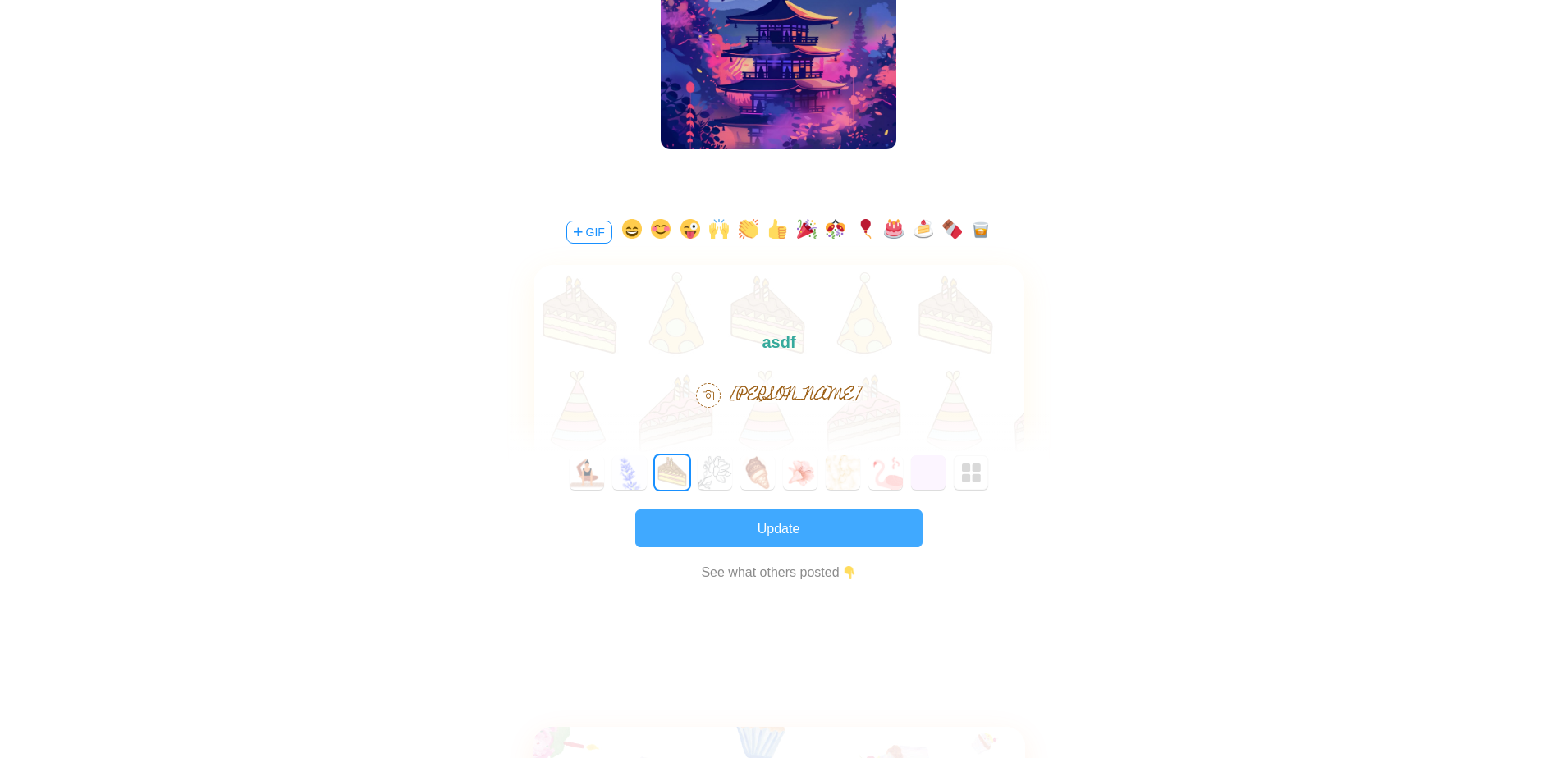
click at [730, 520] on button "Update" at bounding box center [778, 529] width 287 height 38
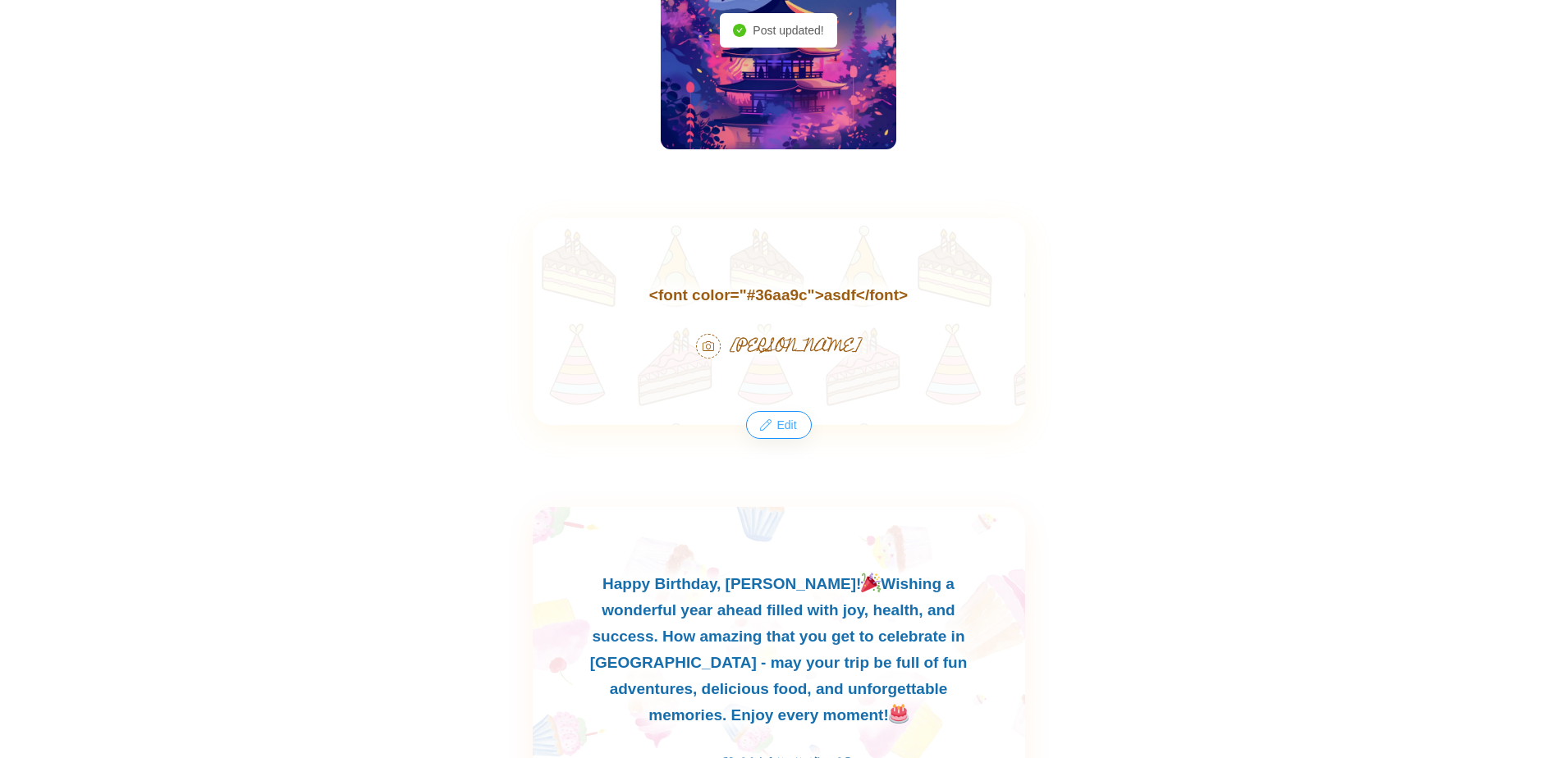
click at [781, 428] on button "Edit" at bounding box center [778, 425] width 62 height 26
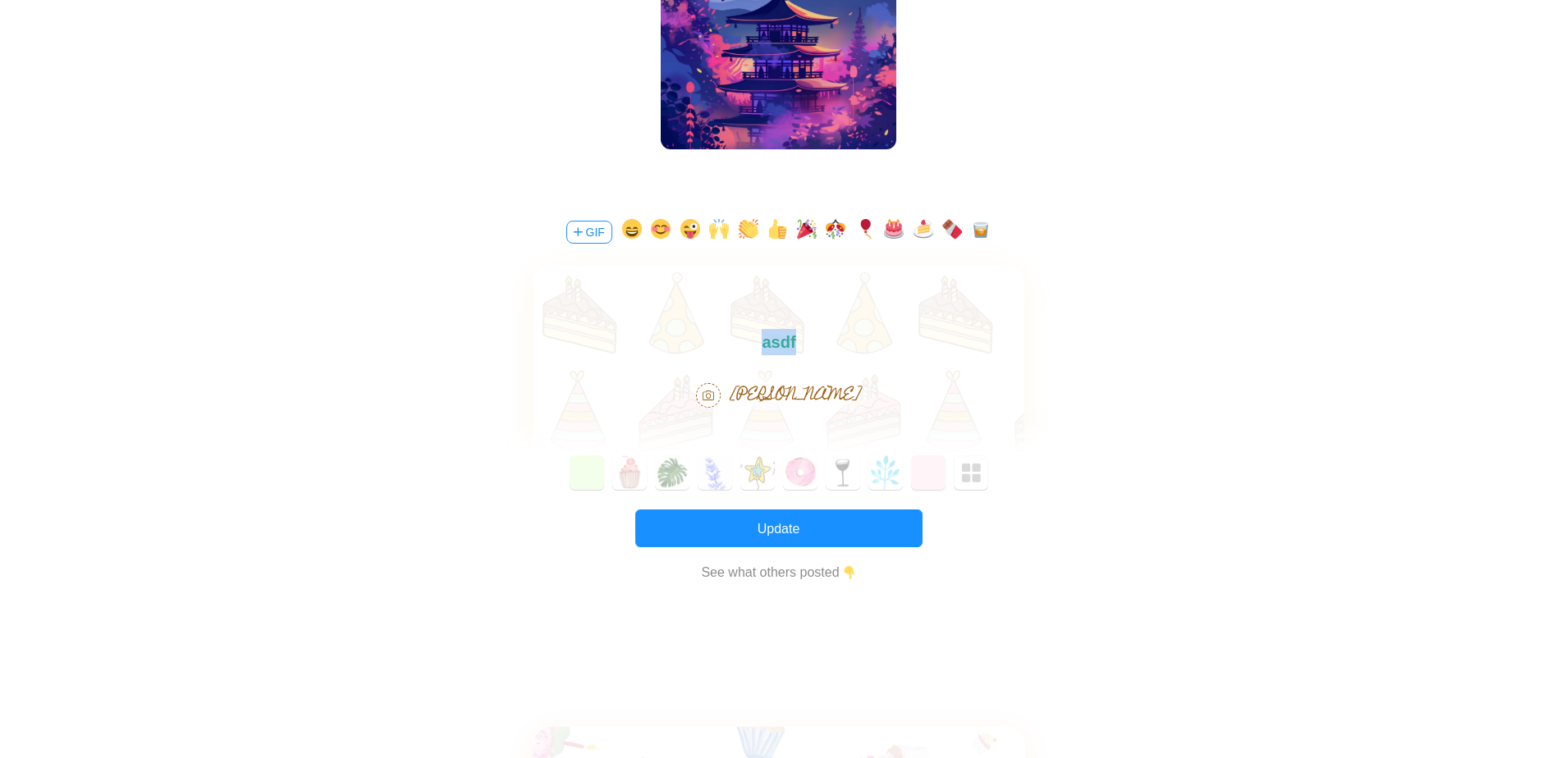
click at [775, 339] on font "asdf" at bounding box center [778, 342] width 34 height 18
click at [972, 474] on img "button" at bounding box center [972, 474] width 20 height 20
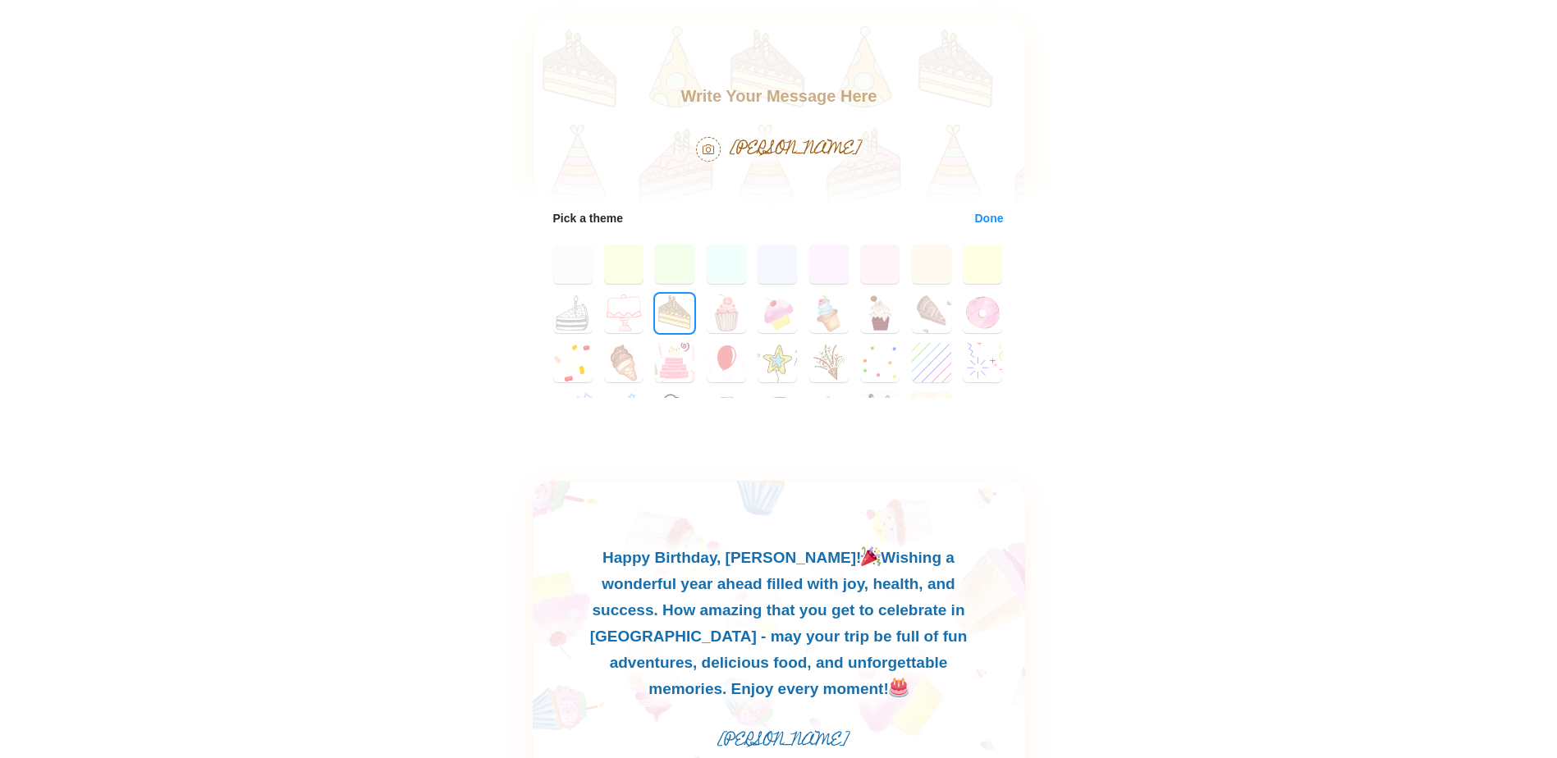
scroll to position [657, 0]
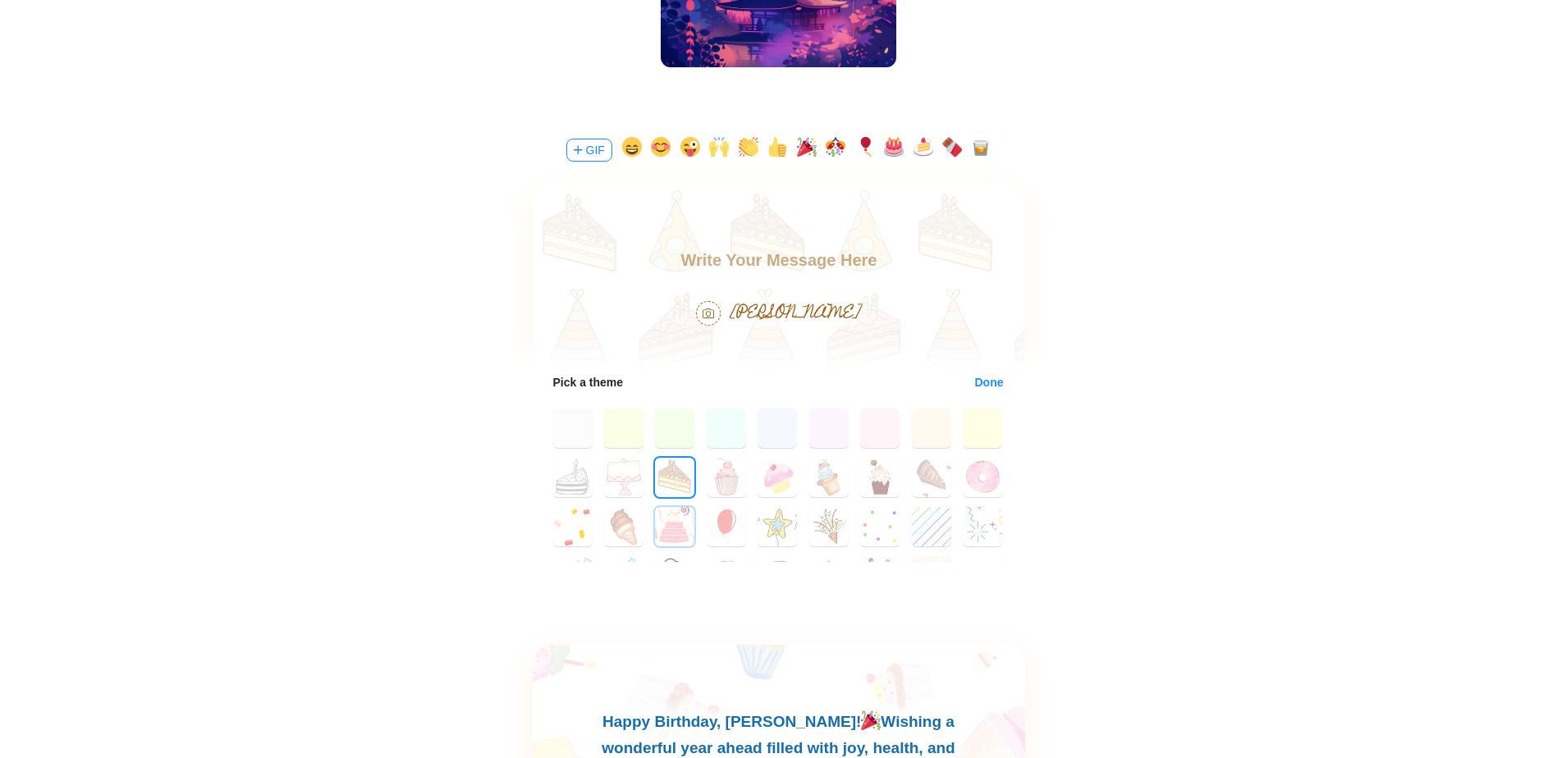
click at [672, 515] on button "20" at bounding box center [674, 526] width 39 height 39
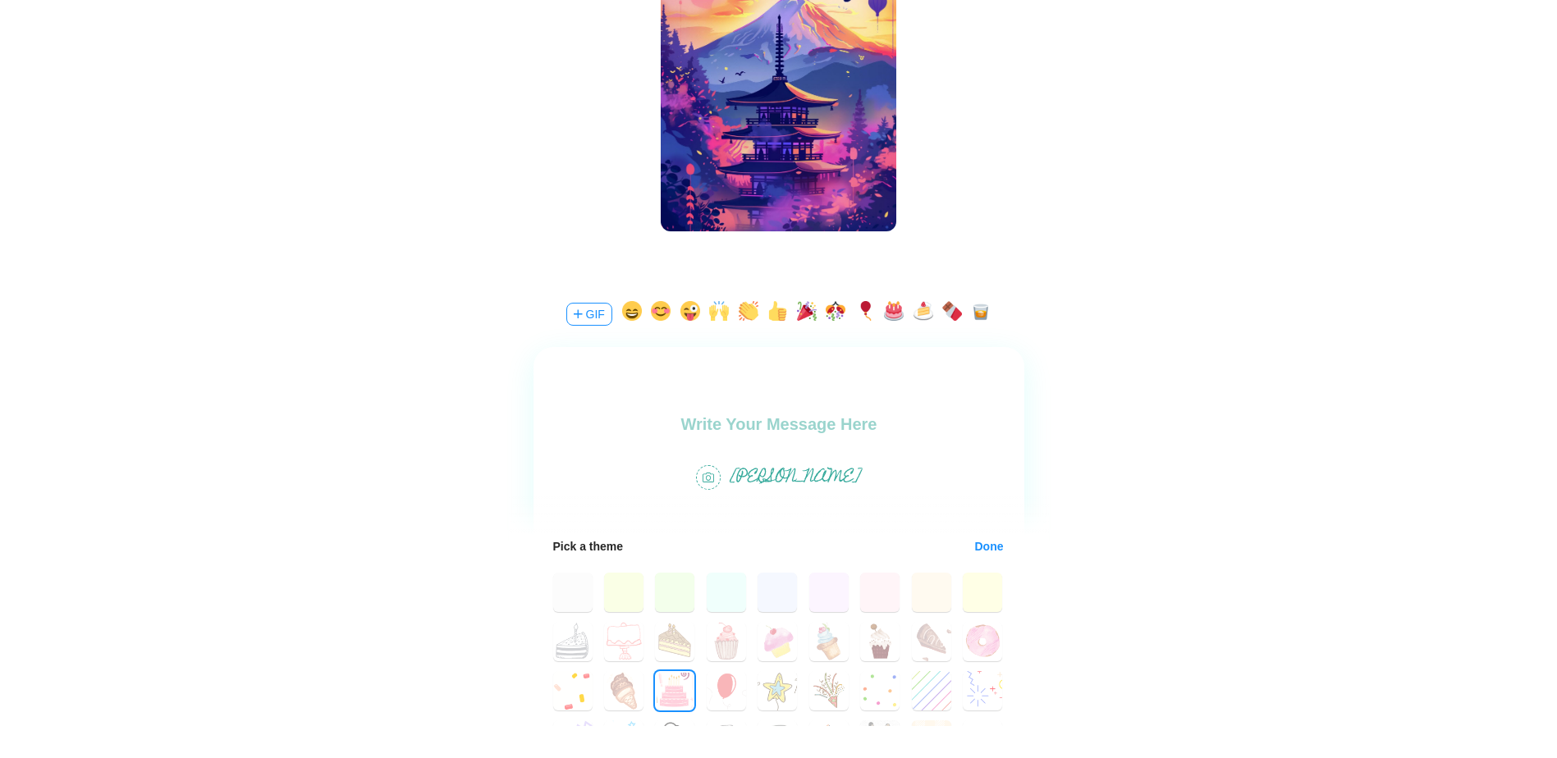
scroll to position [575, 0]
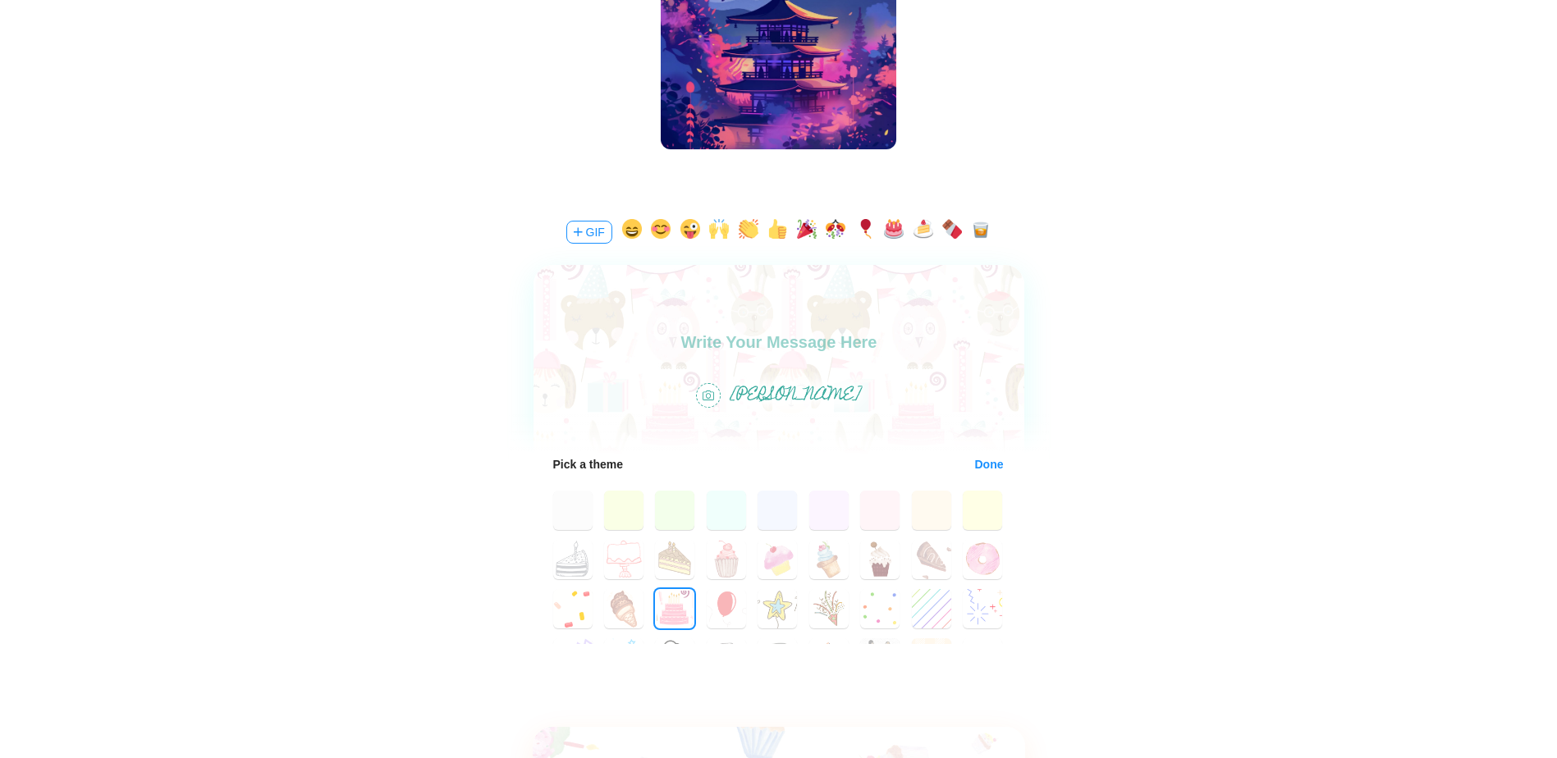
drag, startPoint x: 1316, startPoint y: 684, endPoint x: 753, endPoint y: 341, distance: 660.0
click at [753, 341] on body at bounding box center [778, 355] width 491 height 53
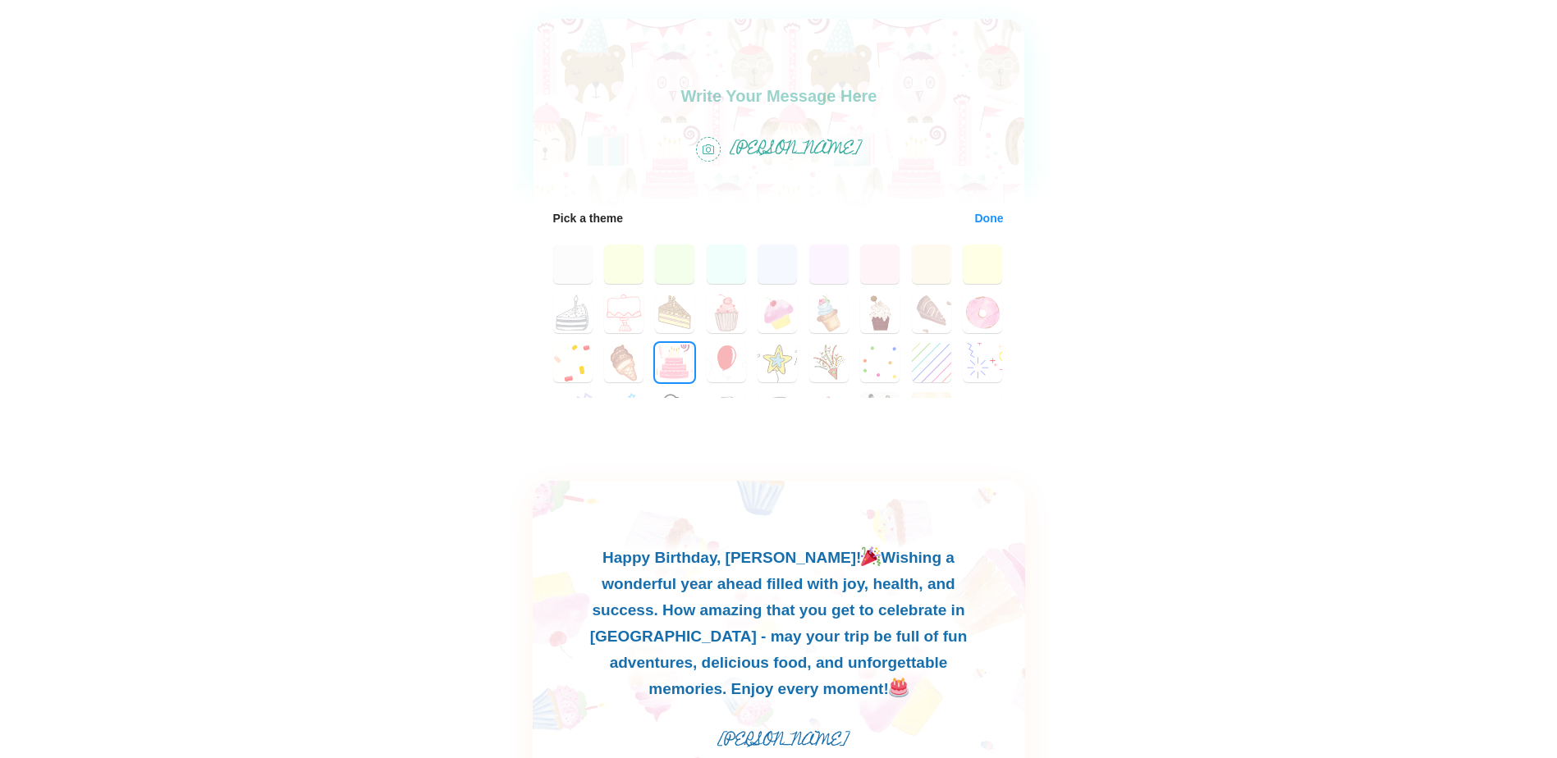
scroll to position [903, 0]
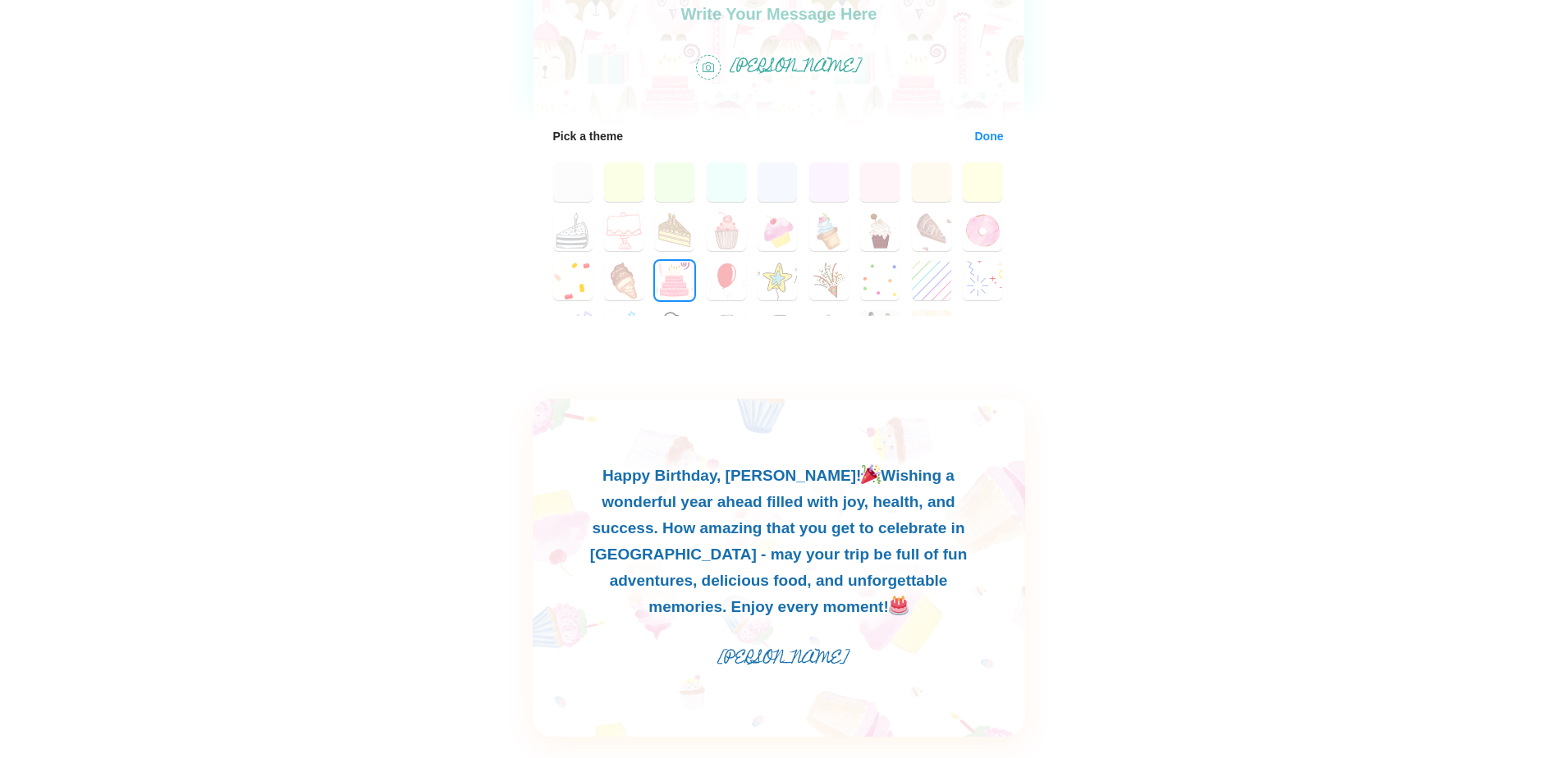
click at [739, 474] on div "Happy Birthday, Kristine! Wishing a wonderful year ahead filled with joy, healt…" at bounding box center [779, 568] width 492 height 338
copy div "[PERSON_NAME]"
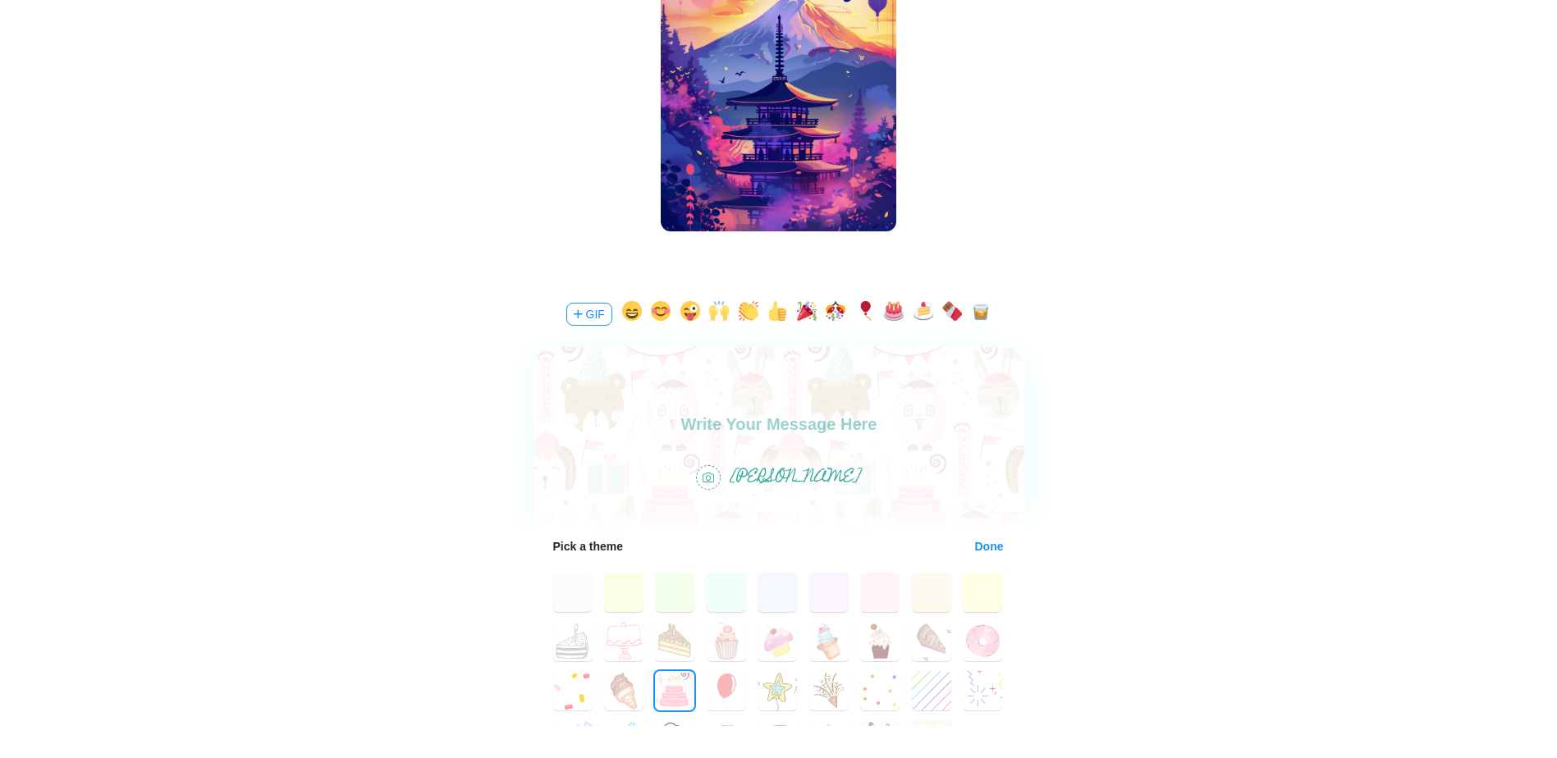
click at [732, 414] on body at bounding box center [778, 437] width 491 height 53
click at [608, 543] on p "Pick a theme" at bounding box center [588, 547] width 71 height 18
click at [607, 543] on p "Pick a theme" at bounding box center [588, 547] width 71 height 18
copy p "theme"
click at [742, 421] on body at bounding box center [778, 437] width 491 height 53
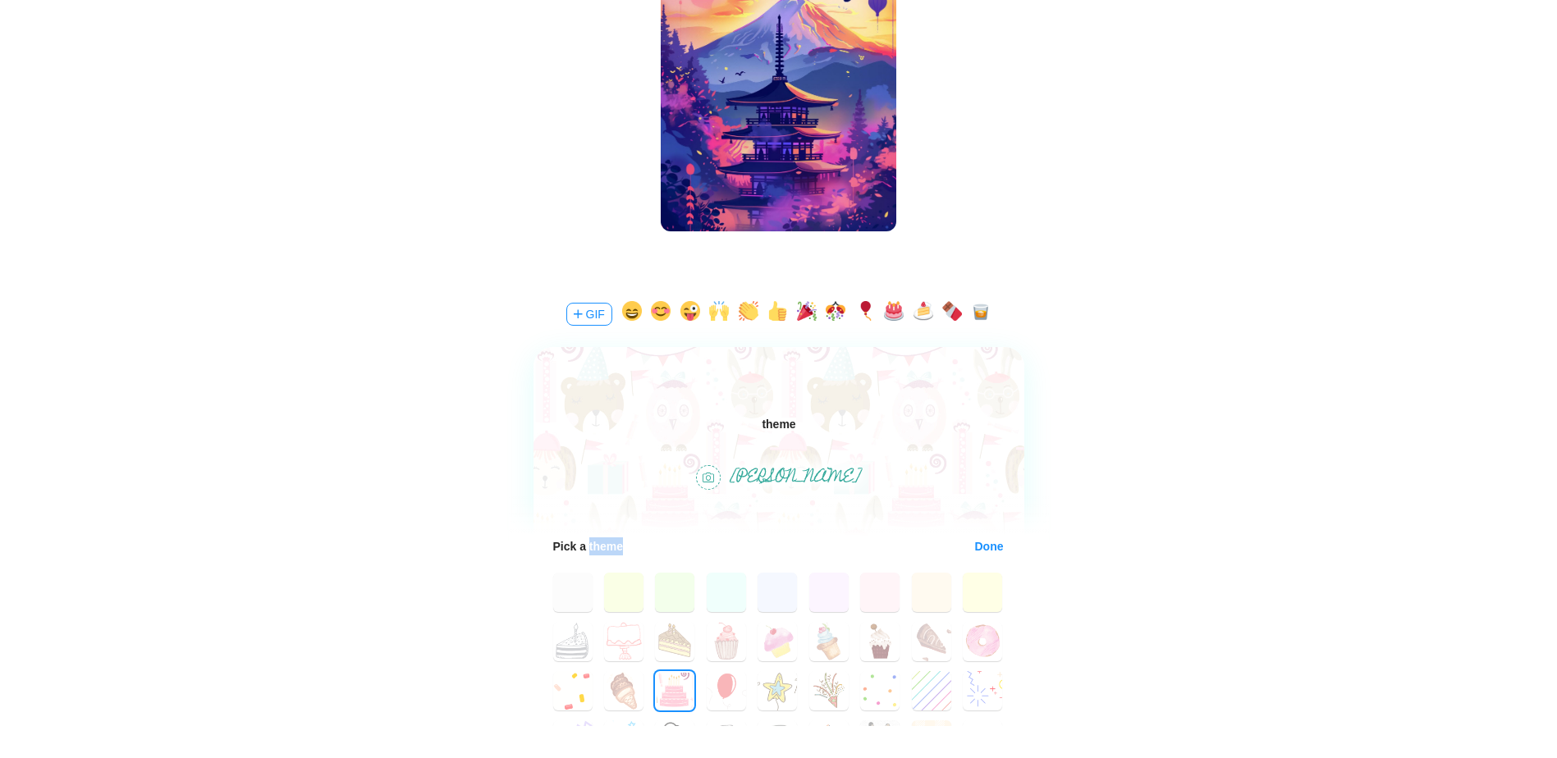
click at [978, 551] on button "Done" at bounding box center [989, 546] width 30 height 13
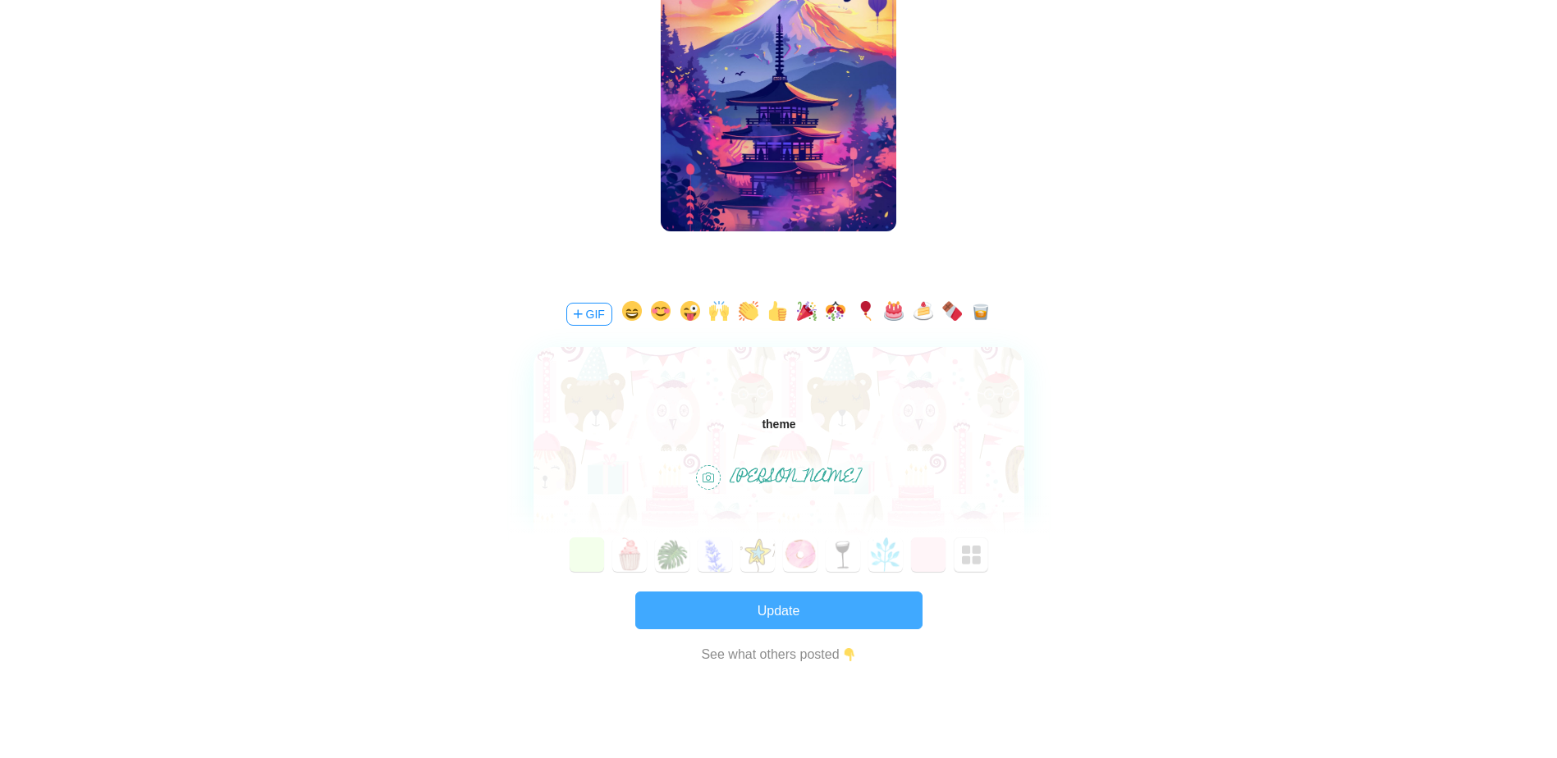
click at [753, 616] on button "Update" at bounding box center [778, 611] width 287 height 38
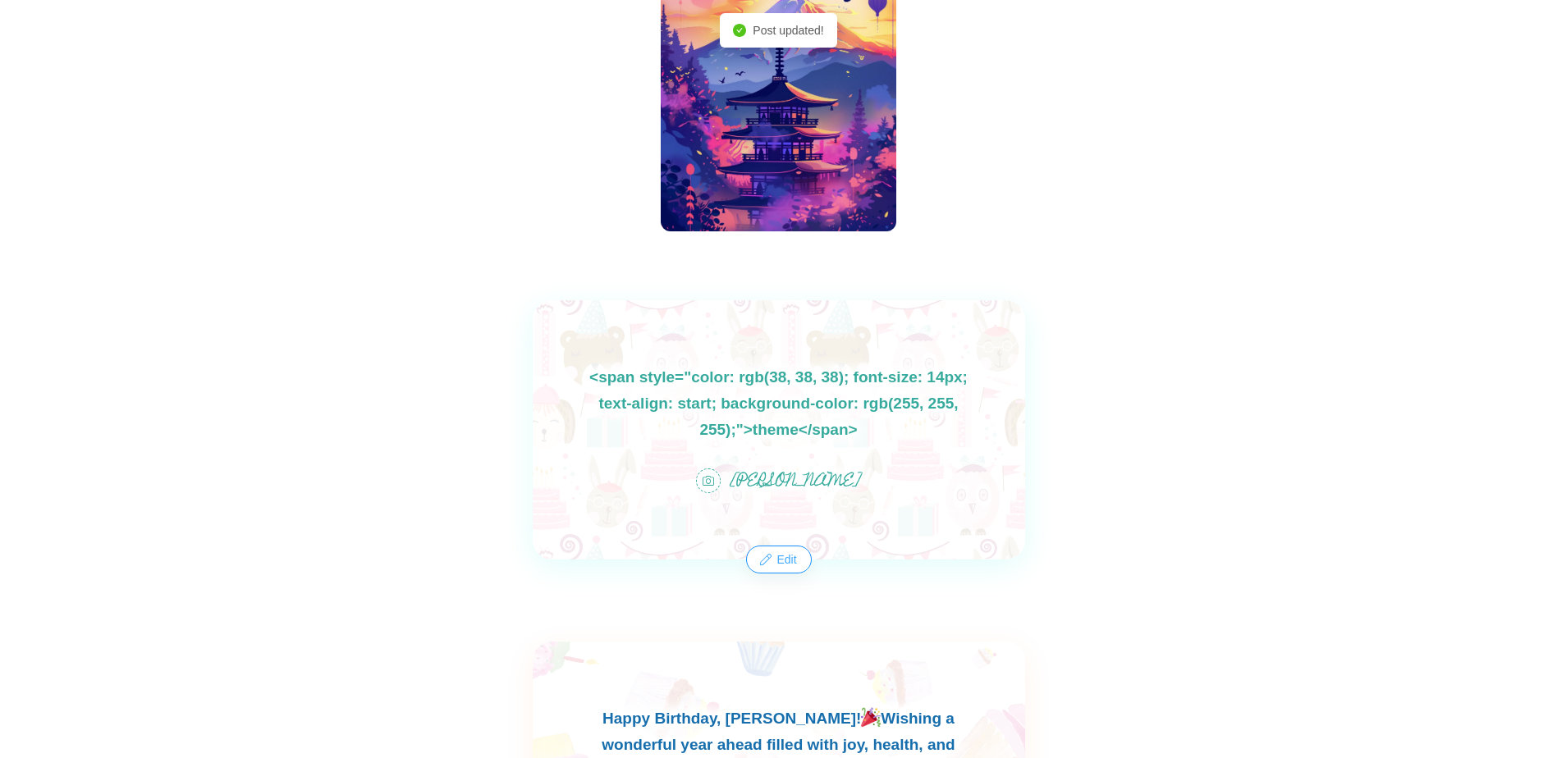
click at [784, 563] on button "Edit" at bounding box center [778, 560] width 62 height 26
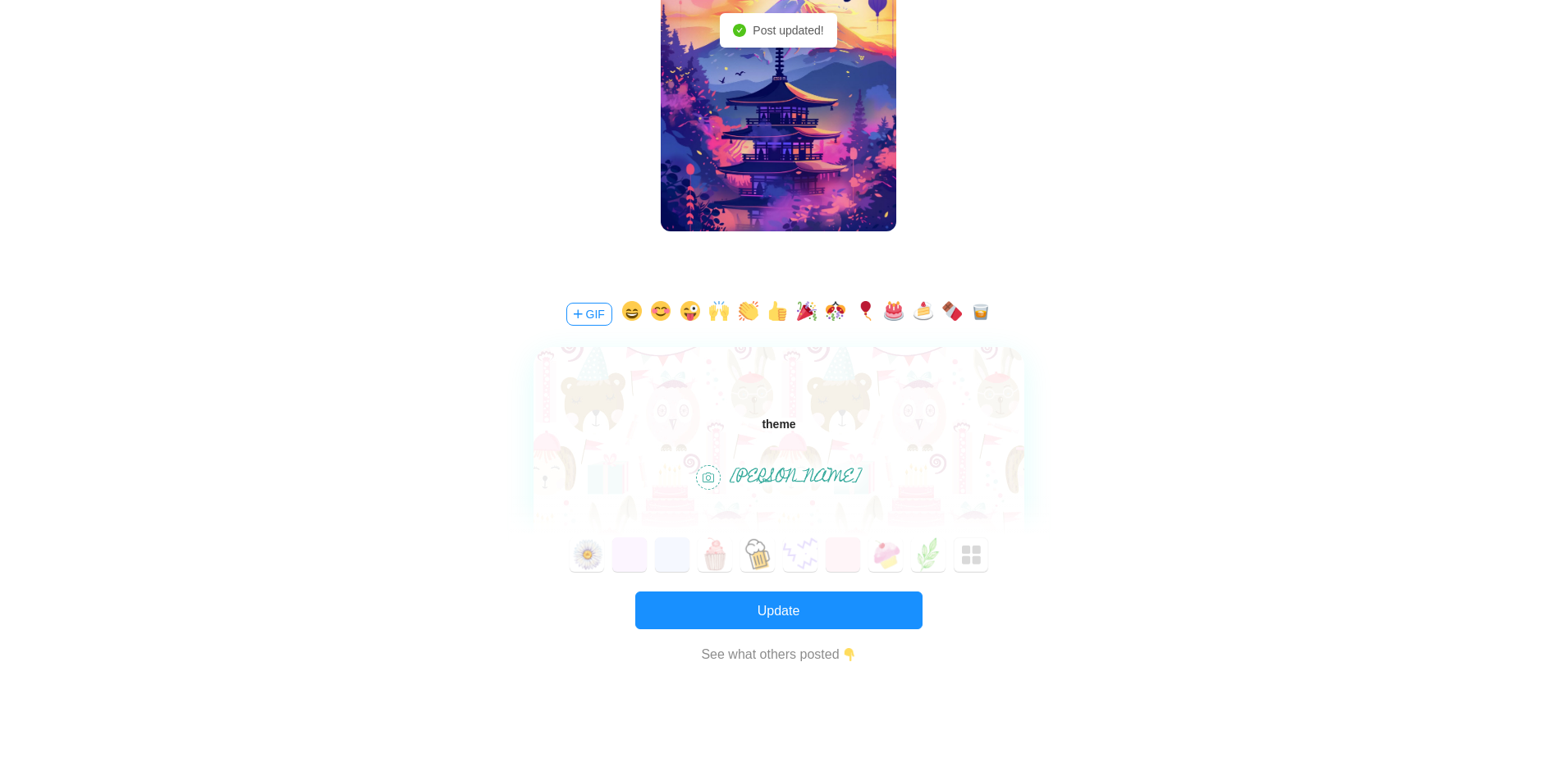
scroll to position [0, 0]
click at [779, 433] on div "Update Profile" at bounding box center [778, 446] width 86 height 28
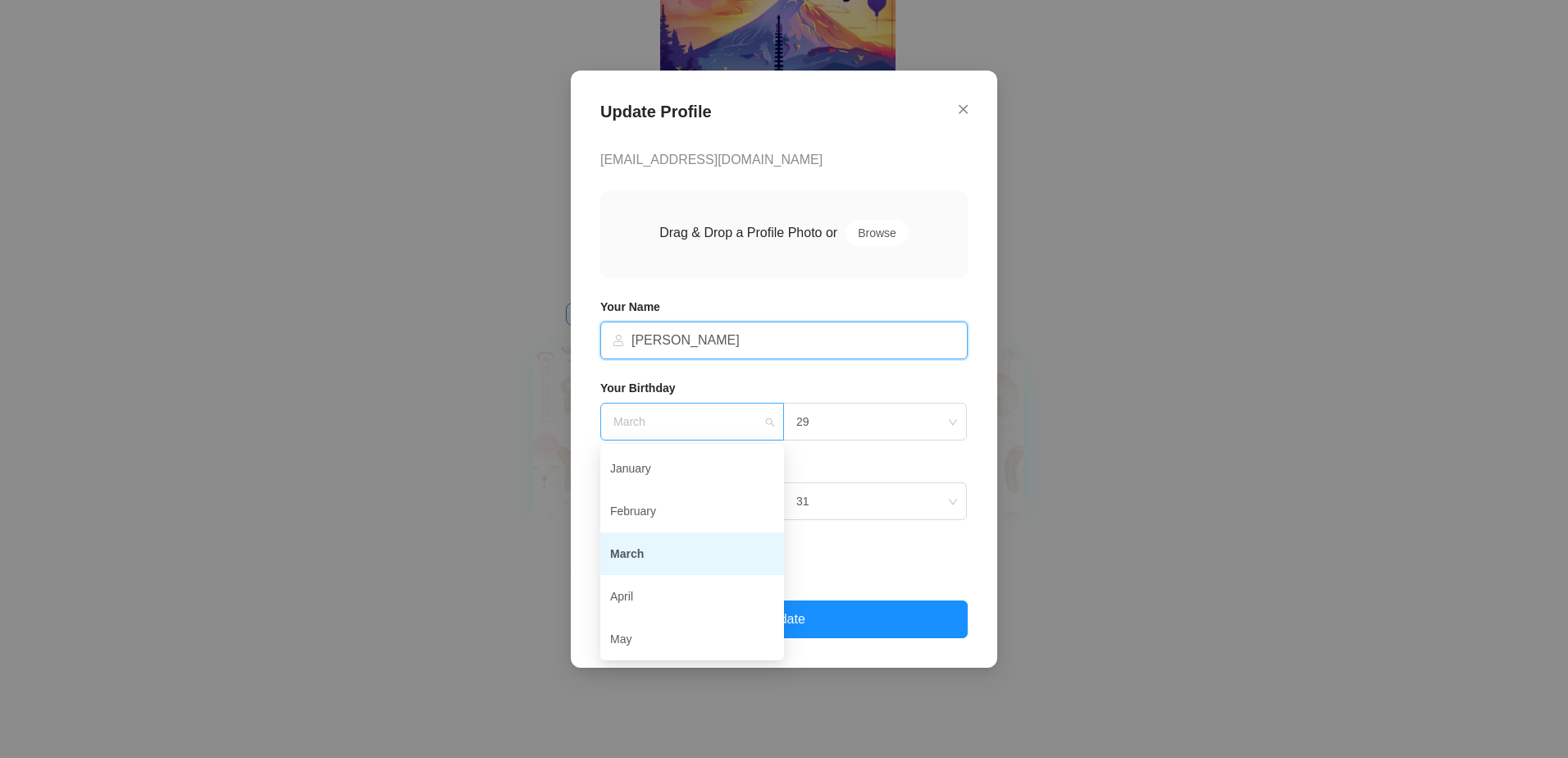
click at [776, 423] on div "March" at bounding box center [693, 422] width 184 height 38
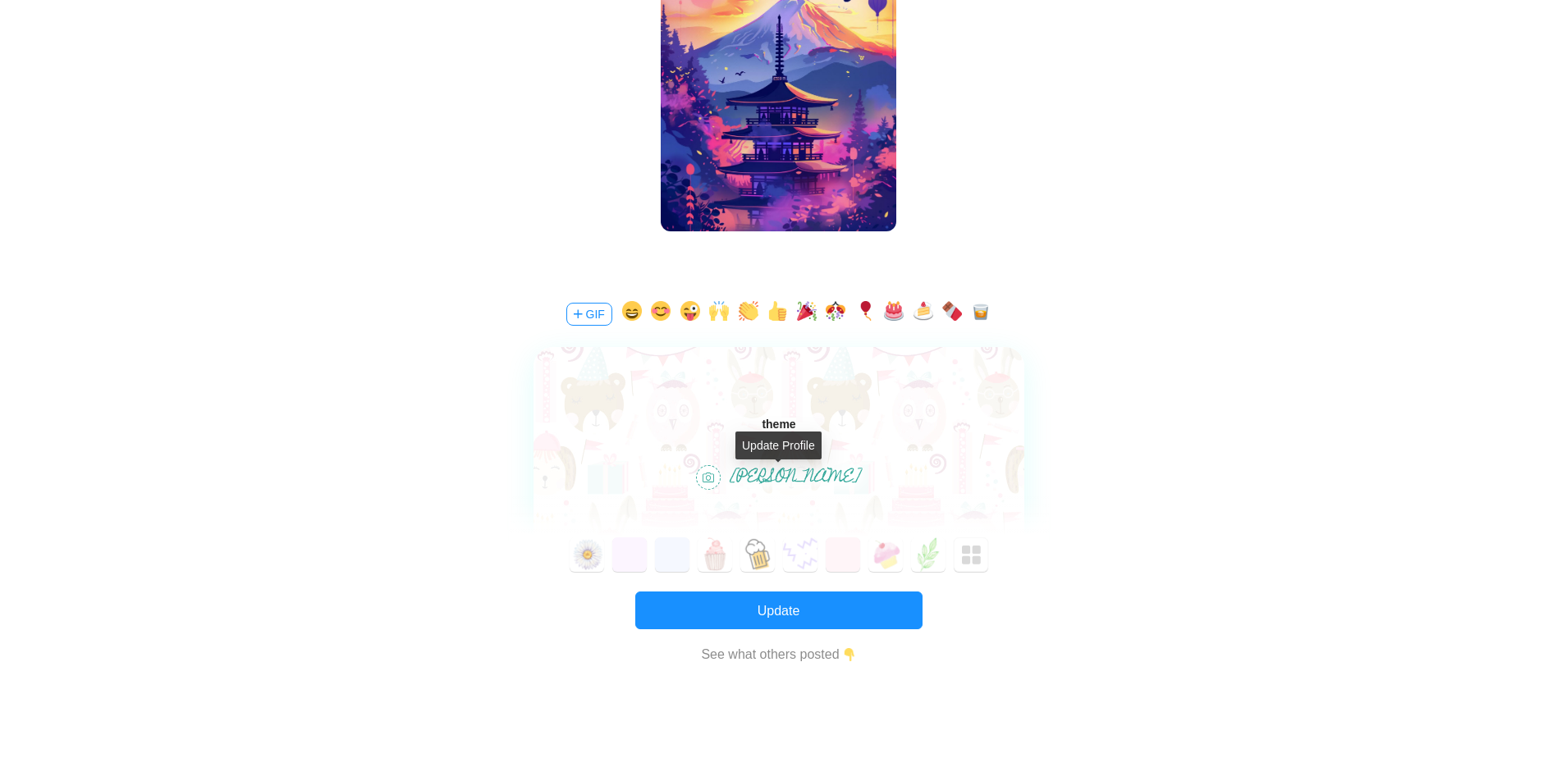
click at [756, 469] on span "[PERSON_NAME]" at bounding box center [795, 478] width 130 height 31
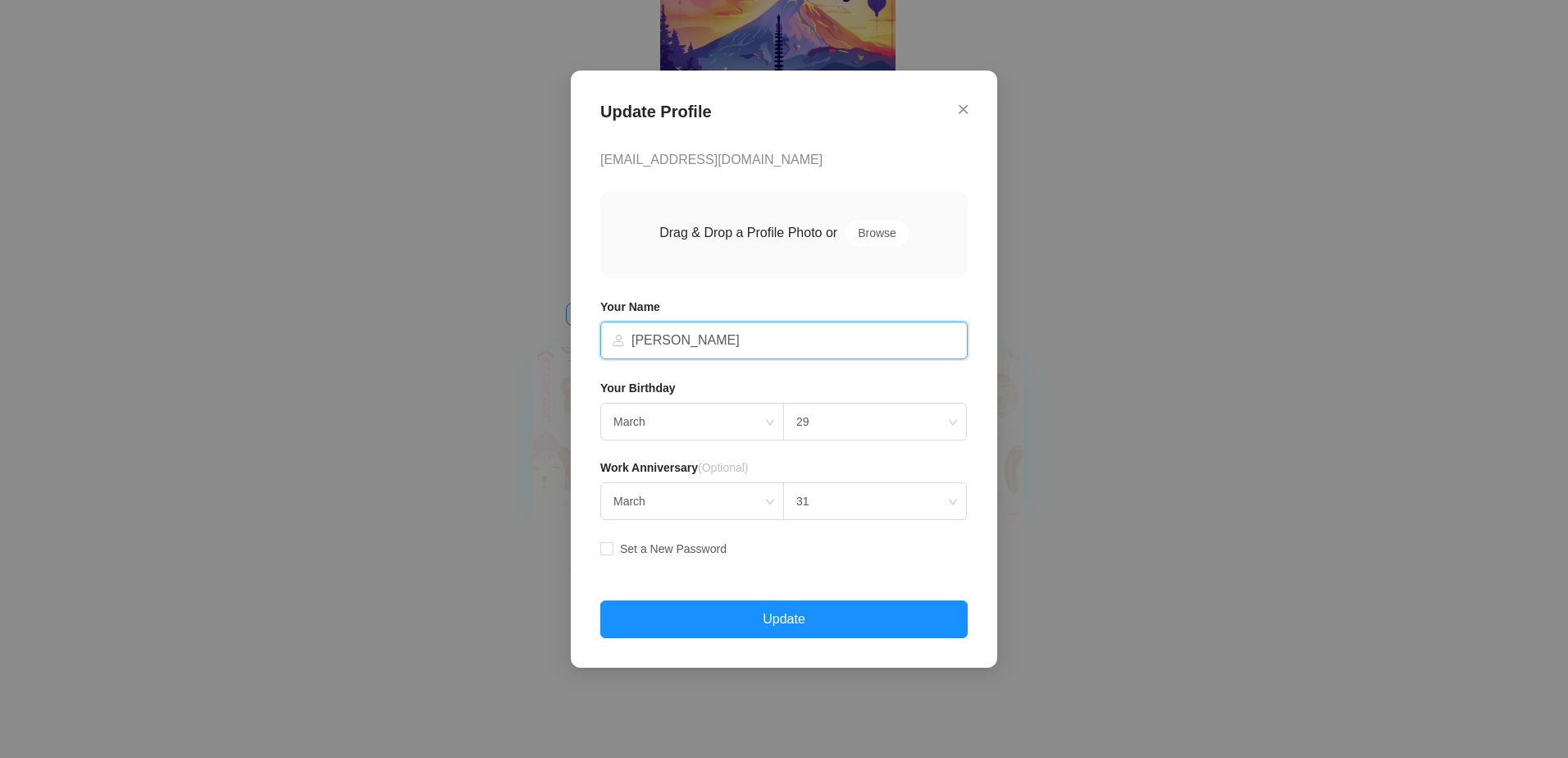
click at [684, 164] on p "[EMAIL_ADDRESS][DOMAIN_NAME]" at bounding box center [784, 159] width 368 height 21
click at [701, 550] on span "Set a New Password" at bounding box center [674, 549] width 120 height 13
click at [612, 550] on input "Set a New Password" at bounding box center [606, 548] width 11 height 11
checkbox input "true"
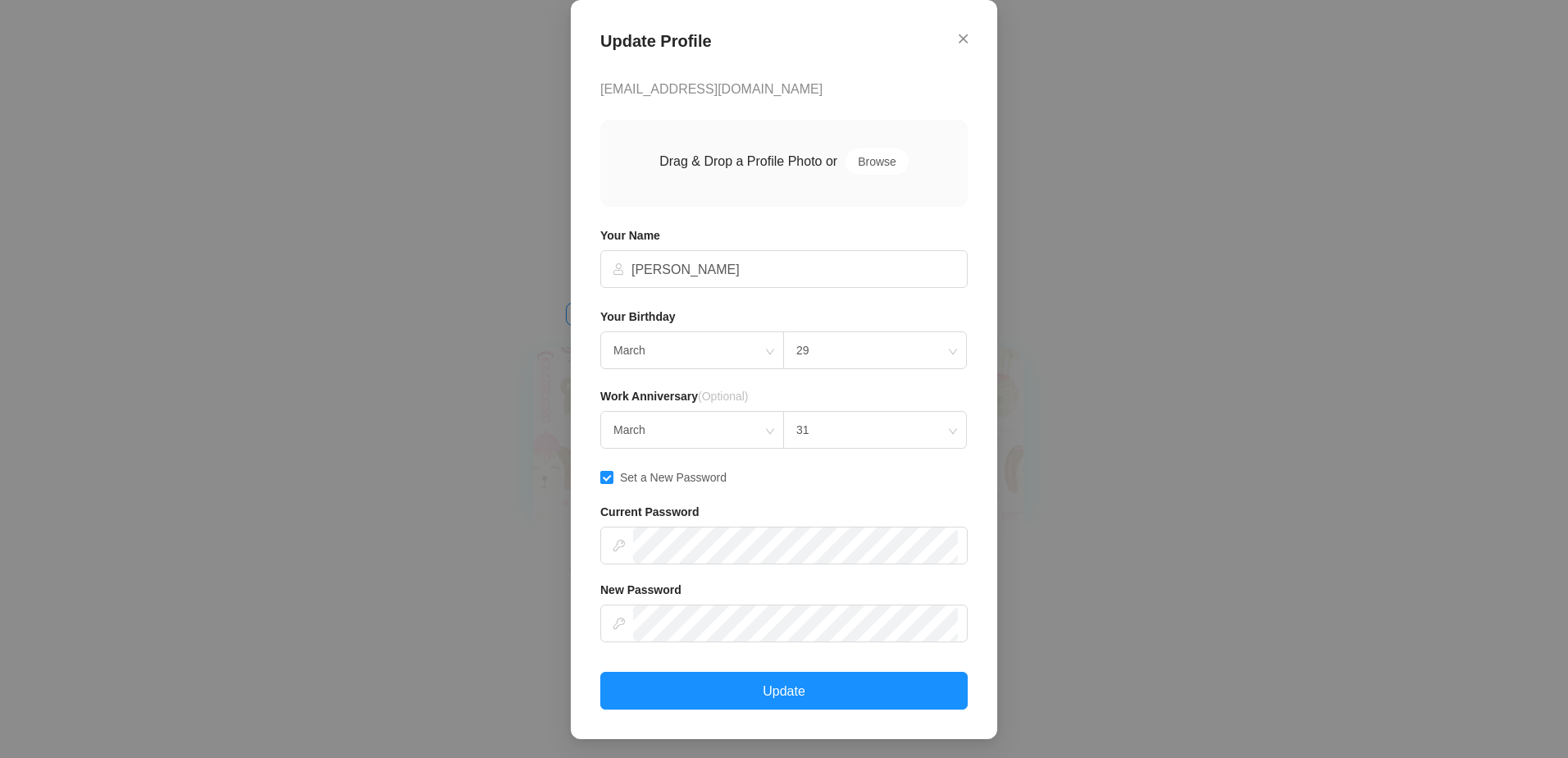
click at [964, 34] on div "Update Profile jhitchcock@stanfordhealthcare.org Drag & Drop a Profile Photo or…" at bounding box center [784, 369] width 427 height 739
click at [958, 34] on icon "Close" at bounding box center [962, 38] width 9 height 15
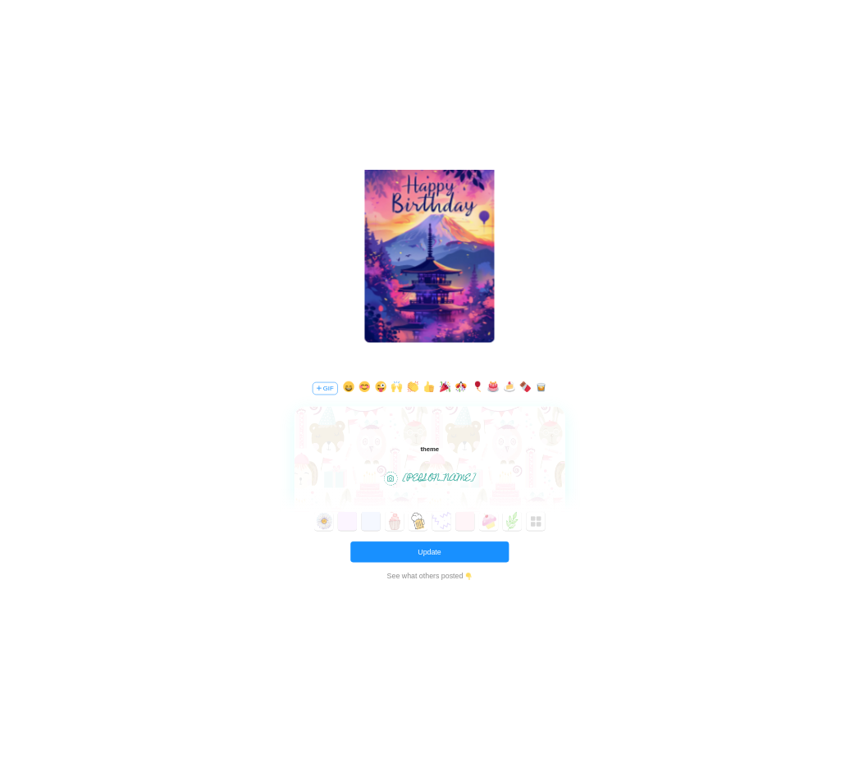
scroll to position [492, 0]
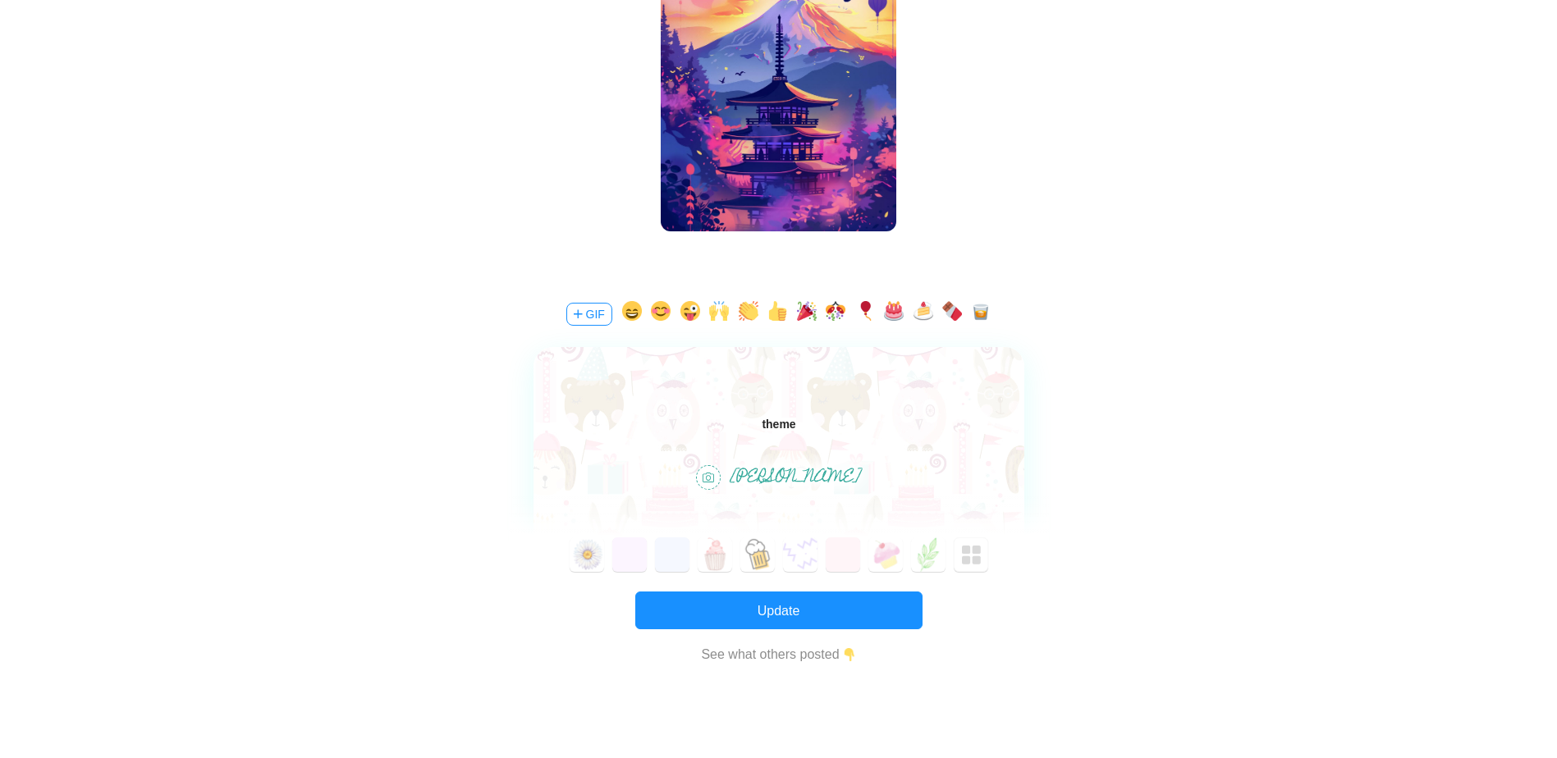
click at [790, 430] on span "theme" at bounding box center [778, 424] width 34 height 13
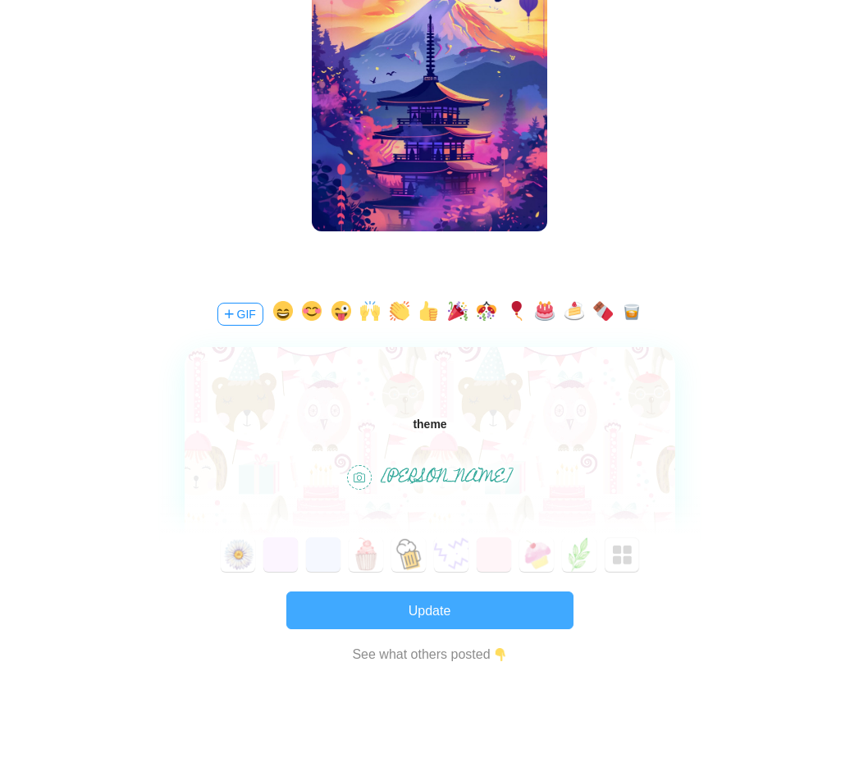
click at [521, 610] on button "Update" at bounding box center [429, 611] width 287 height 38
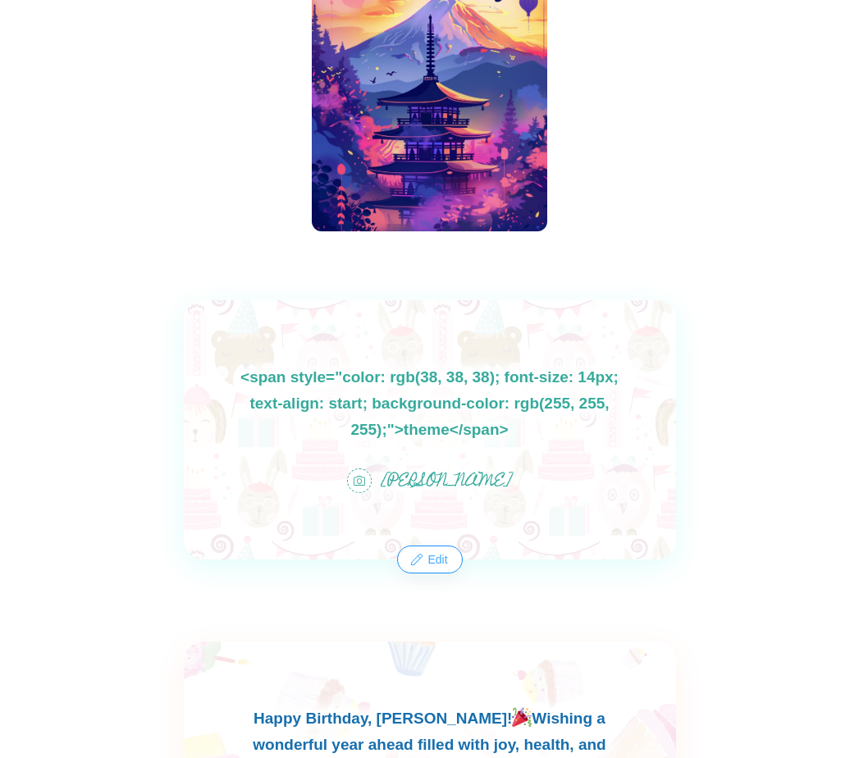
click at [438, 566] on button "Edit" at bounding box center [429, 560] width 62 height 26
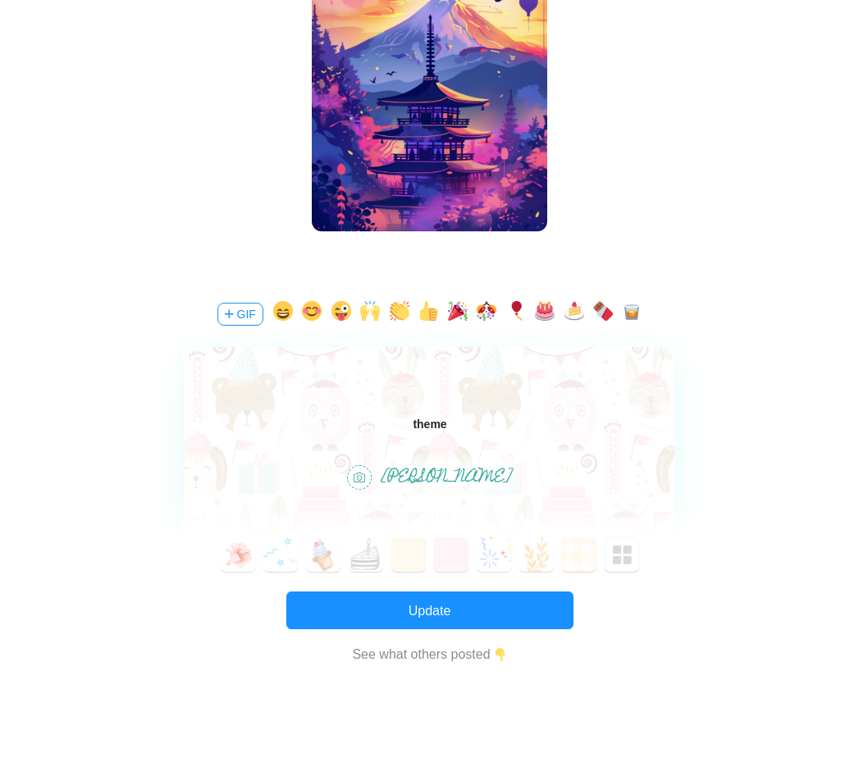
scroll to position [0, 0]
click at [432, 427] on span "theme" at bounding box center [429, 424] width 34 height 13
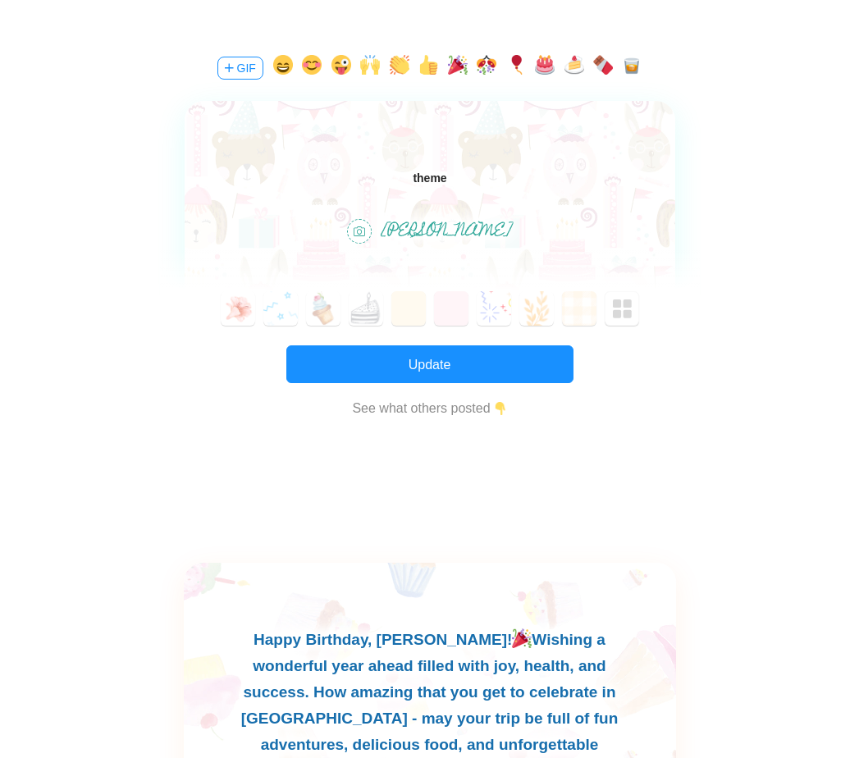
scroll to position [657, 0]
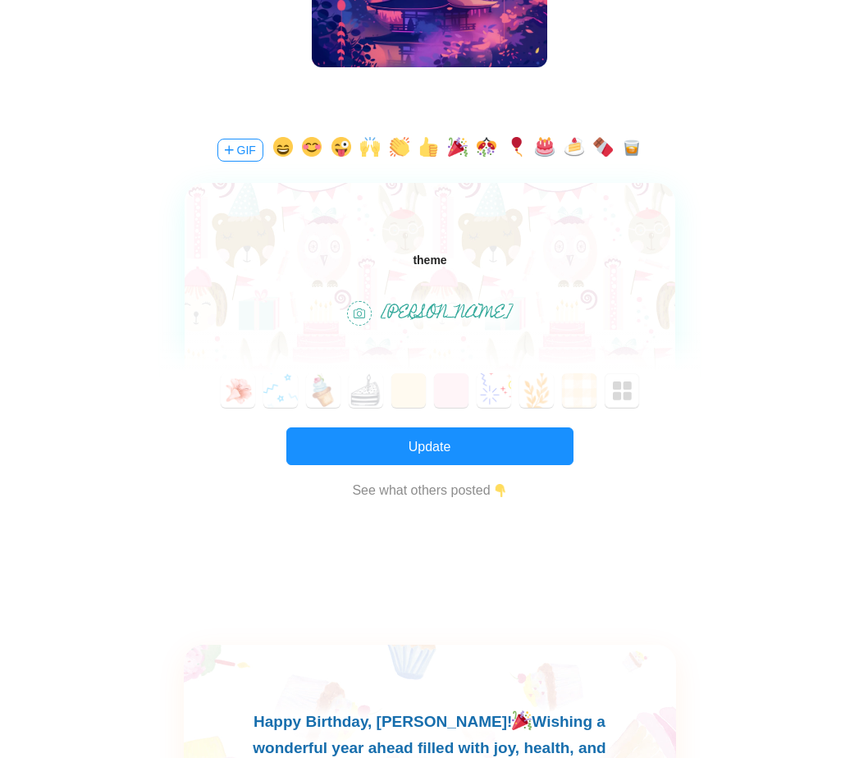
click at [551, 258] on body "theme" at bounding box center [429, 260] width 491 height 26
drag, startPoint x: 455, startPoint y: 263, endPoint x: 257, endPoint y: 263, distance: 197.8
click at [257, 263] on body "theme" at bounding box center [429, 260] width 491 height 26
paste body
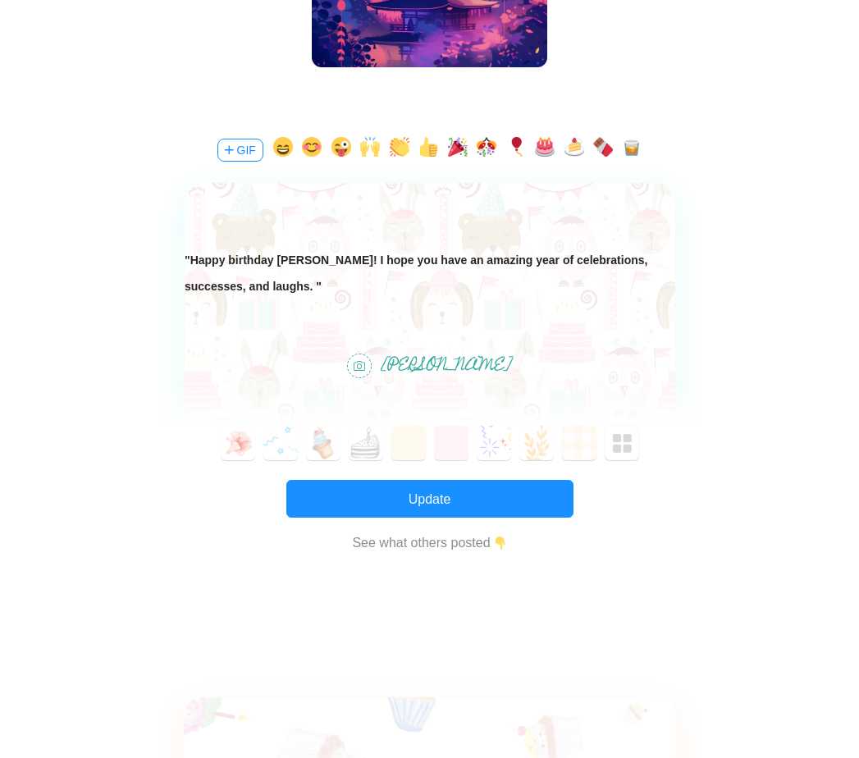
click at [246, 295] on div ""Happy birthday Kristine! I hope you have an amazing year of celebrations, succ…" at bounding box center [429, 273] width 491 height 53
click at [189, 257] on span ""Happy birthday Kristine! I hope you have an amazing year of celebrations, succ…" at bounding box center [415, 273] width 463 height 39
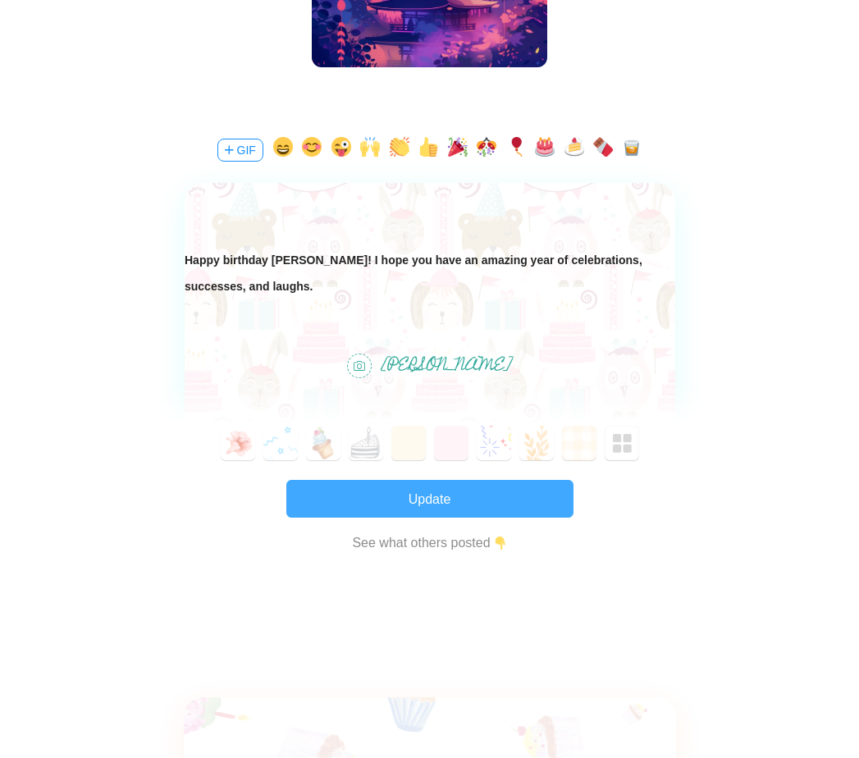
click at [438, 506] on button "Update" at bounding box center [429, 499] width 287 height 38
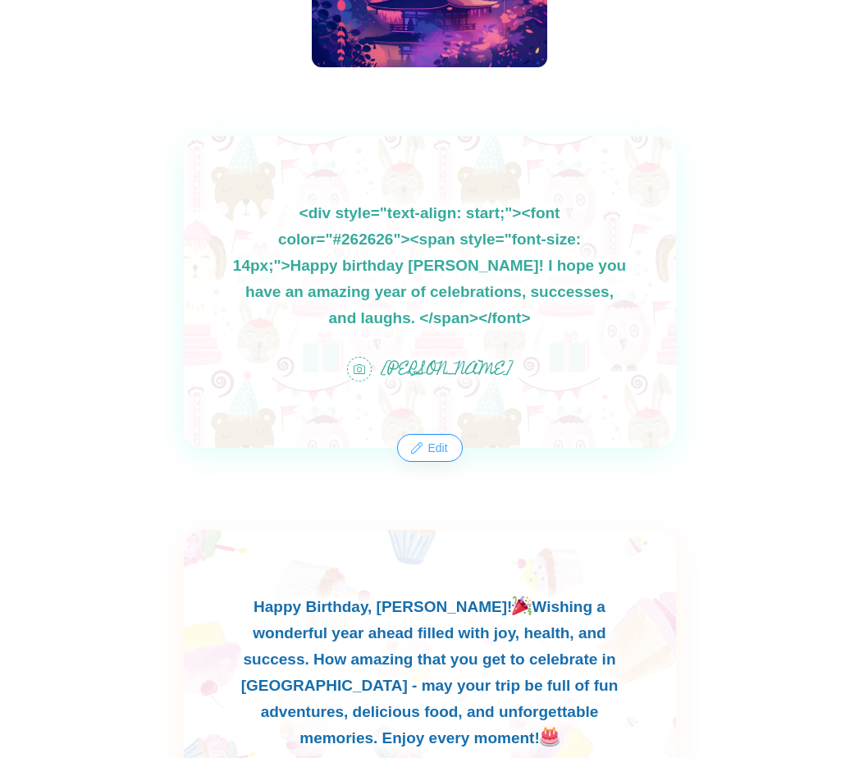
click at [435, 451] on button "Edit" at bounding box center [429, 448] width 62 height 26
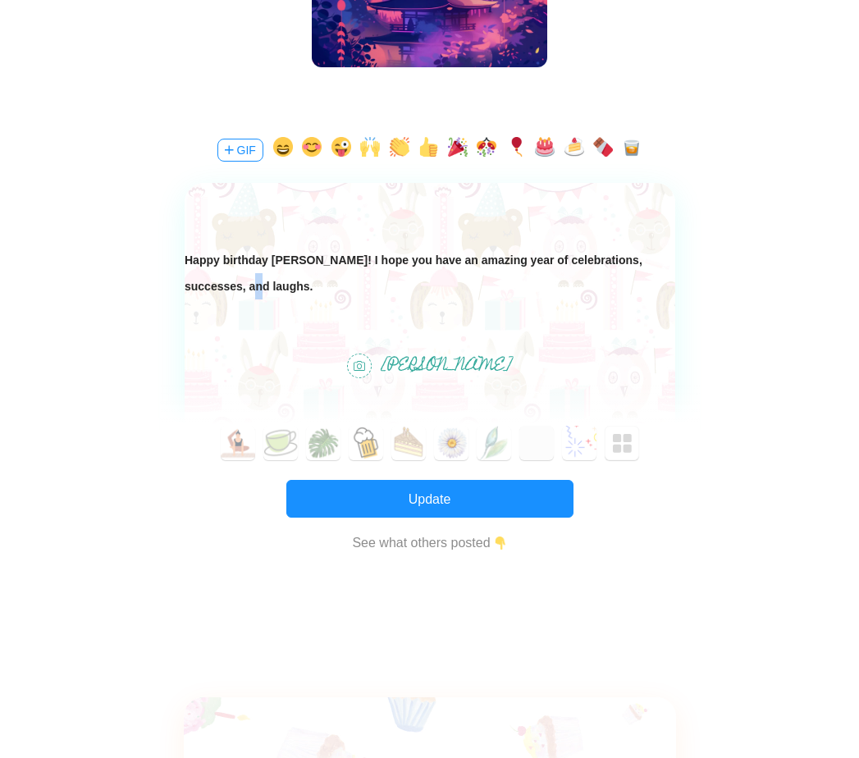
drag, startPoint x: 324, startPoint y: 259, endPoint x: 203, endPoint y: 308, distance: 130.8
click at [199, 312] on body "Happy birthday [PERSON_NAME]! I hope you have an amazing year of celebrations, …" at bounding box center [429, 286] width 491 height 79
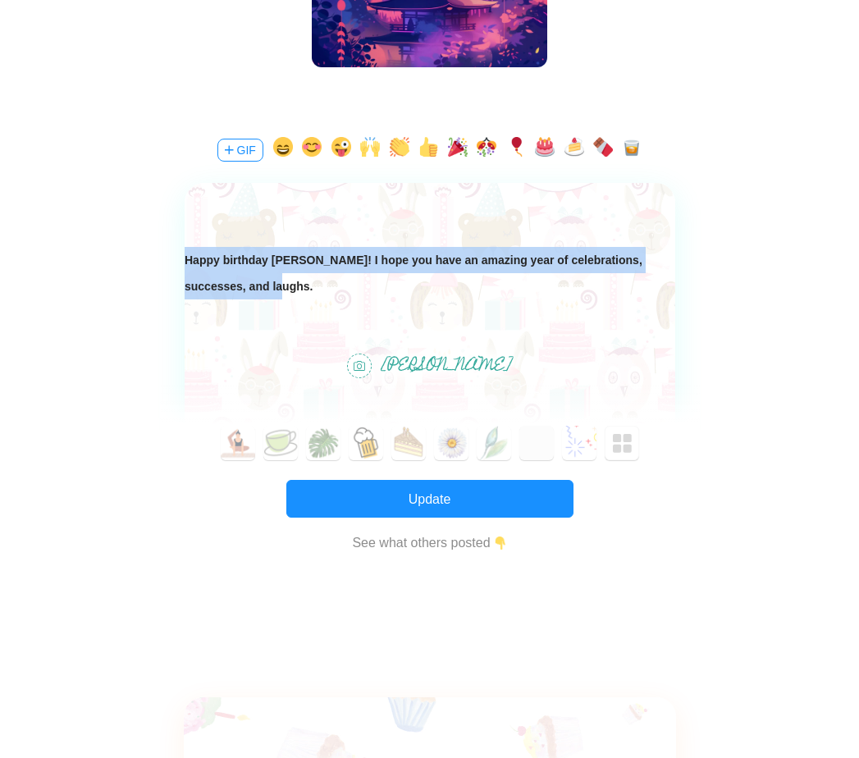
drag, startPoint x: 239, startPoint y: 294, endPoint x: 24, endPoint y: 198, distance: 235.5
click at [184, 247] on html "Happy birthday [PERSON_NAME]! I hope you have an amazing year of celebrations, …" at bounding box center [429, 286] width 491 height 79
paste body
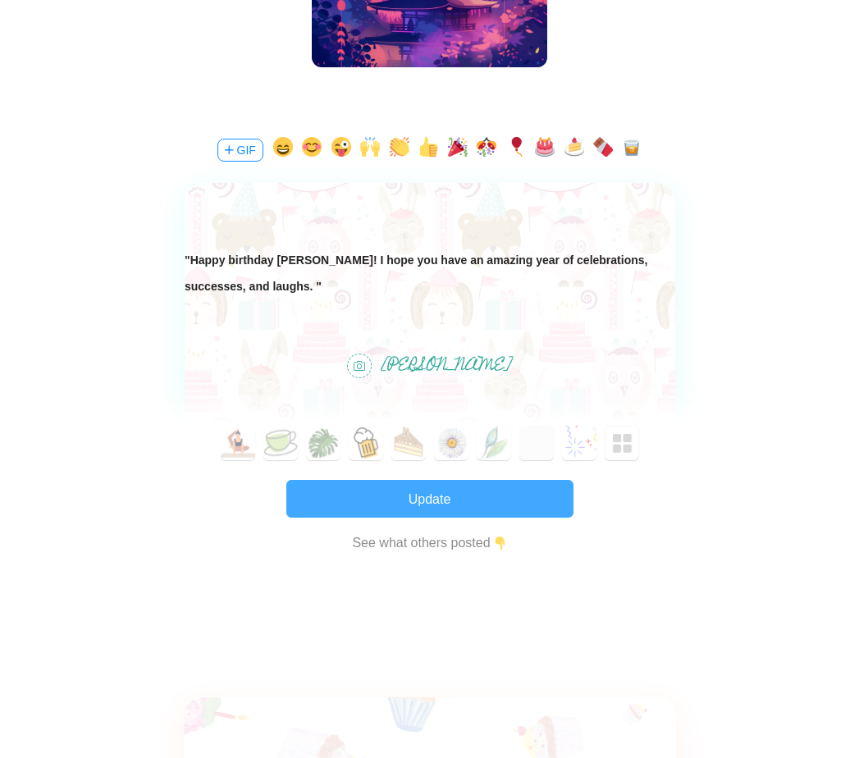
click at [433, 502] on button "Update" at bounding box center [429, 499] width 287 height 38
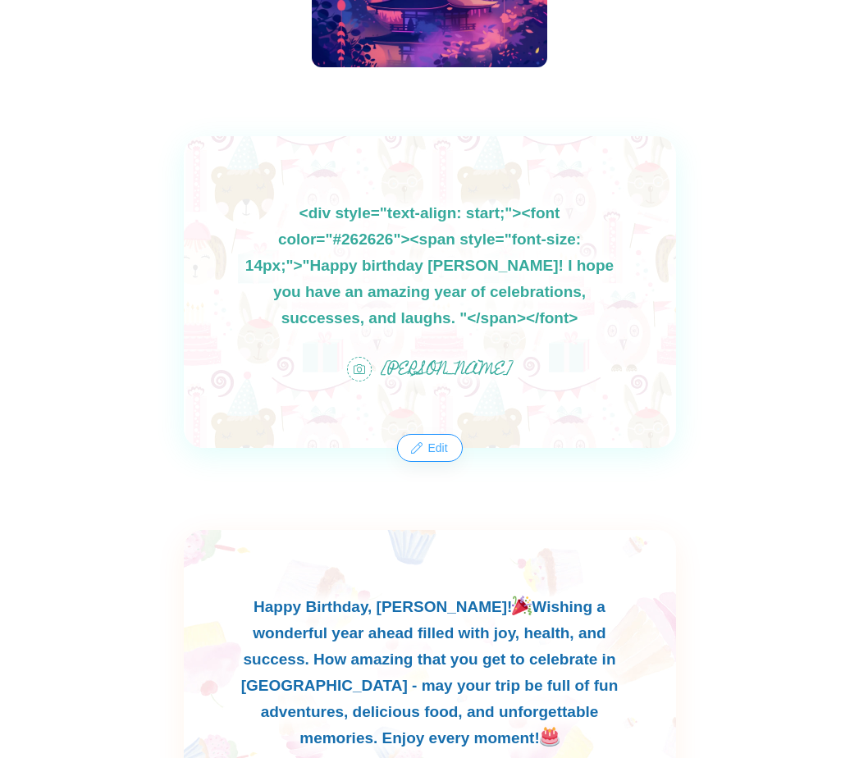
click at [410, 444] on button "Edit" at bounding box center [429, 448] width 62 height 26
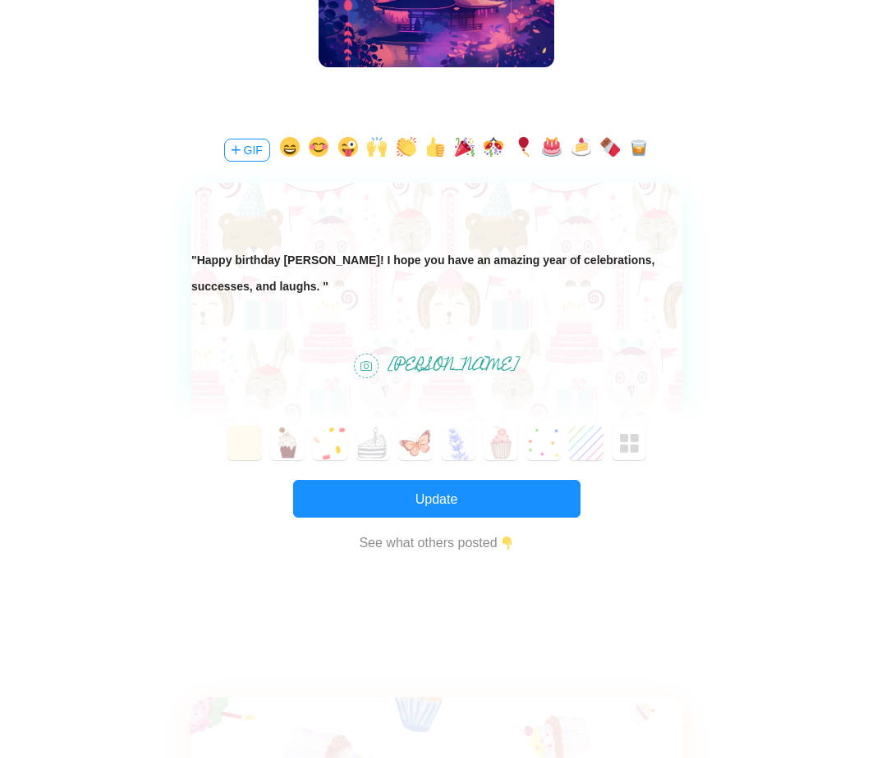
scroll to position [492, 0]
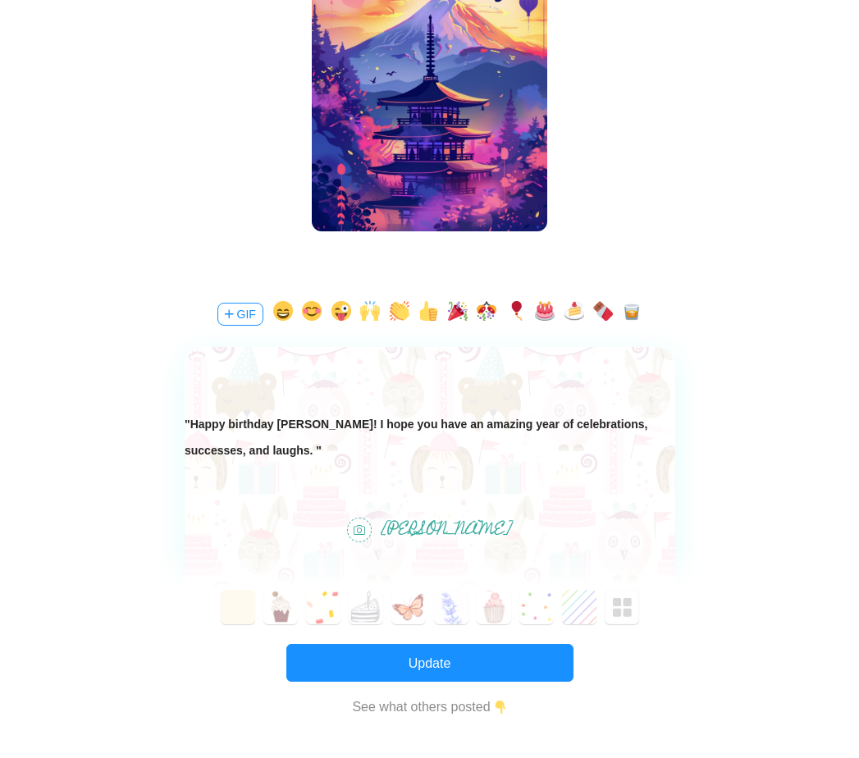
click at [236, 318] on button "GIF" at bounding box center [240, 314] width 46 height 23
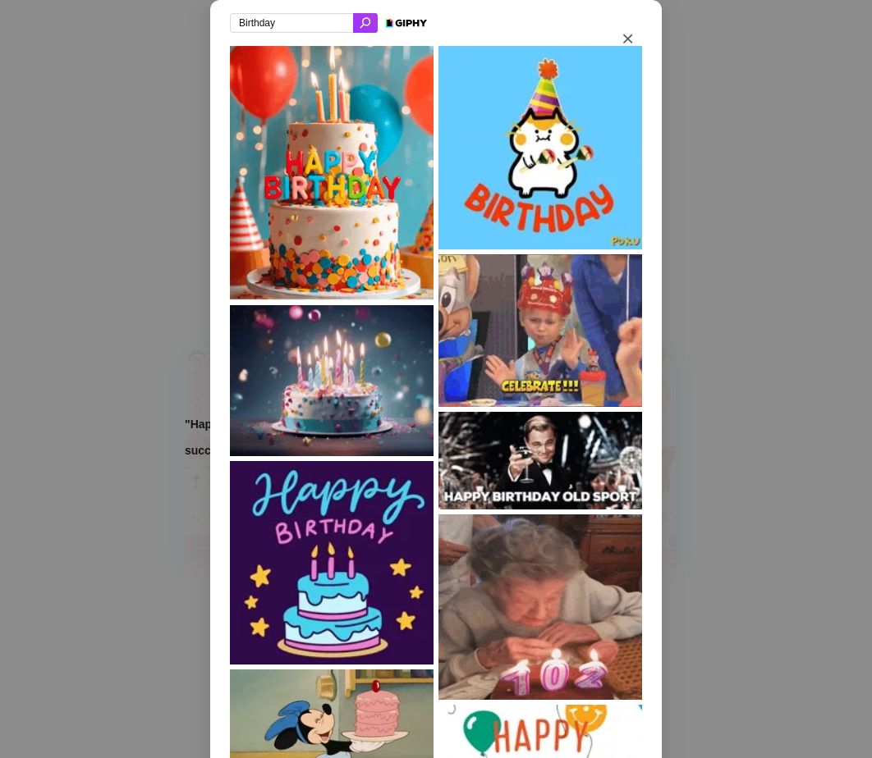
click at [300, 28] on input "Birthday" at bounding box center [291, 23] width 123 height 20
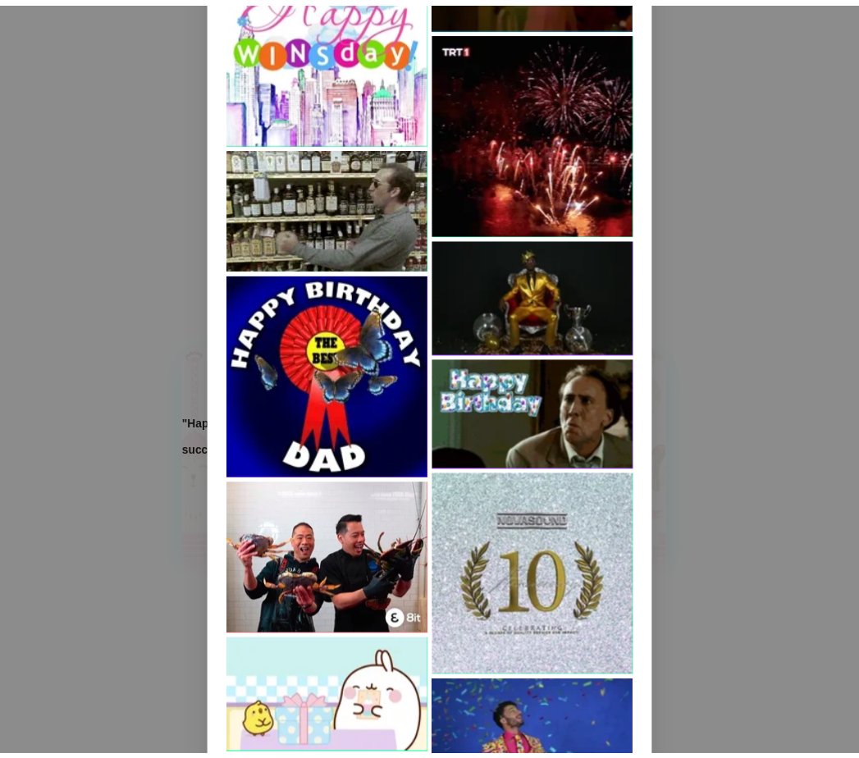
scroll to position [0, 0]
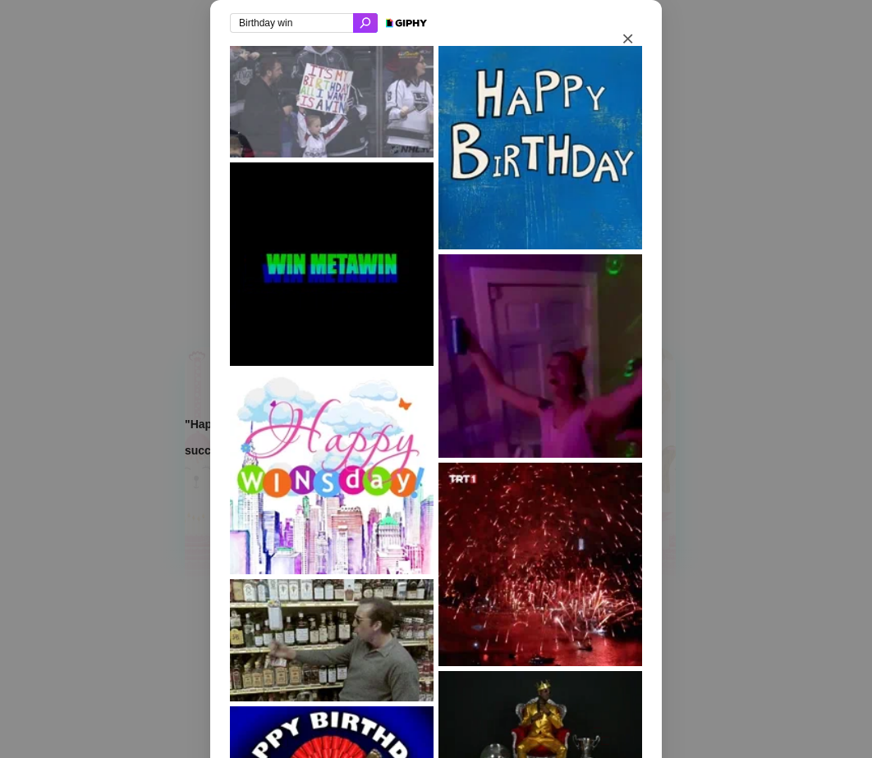
type input "Birthday win"
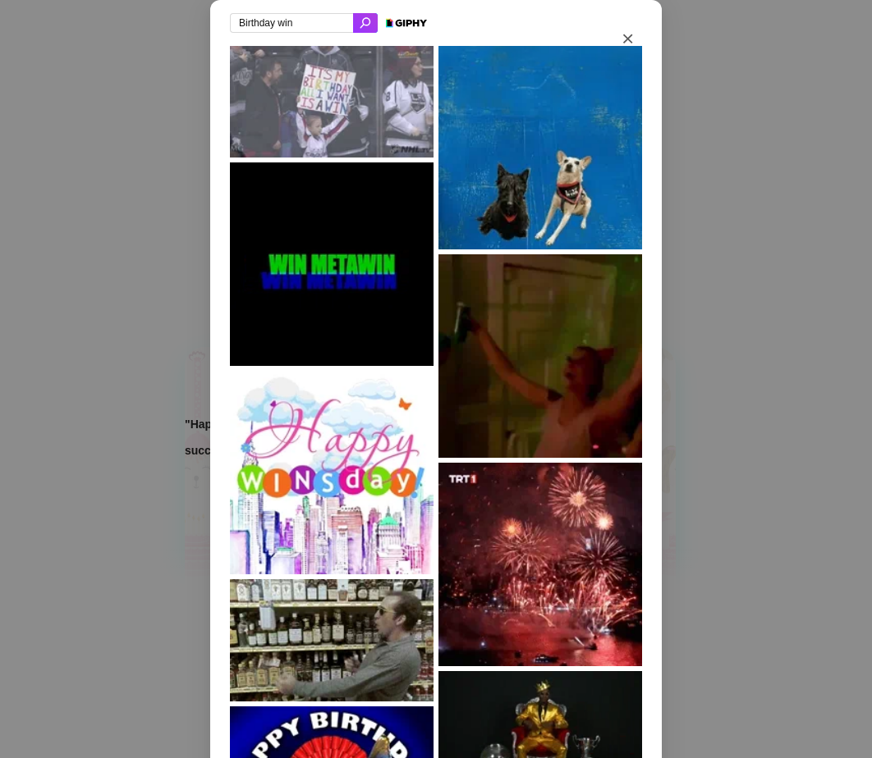
click at [500, 350] on img at bounding box center [540, 356] width 204 height 204
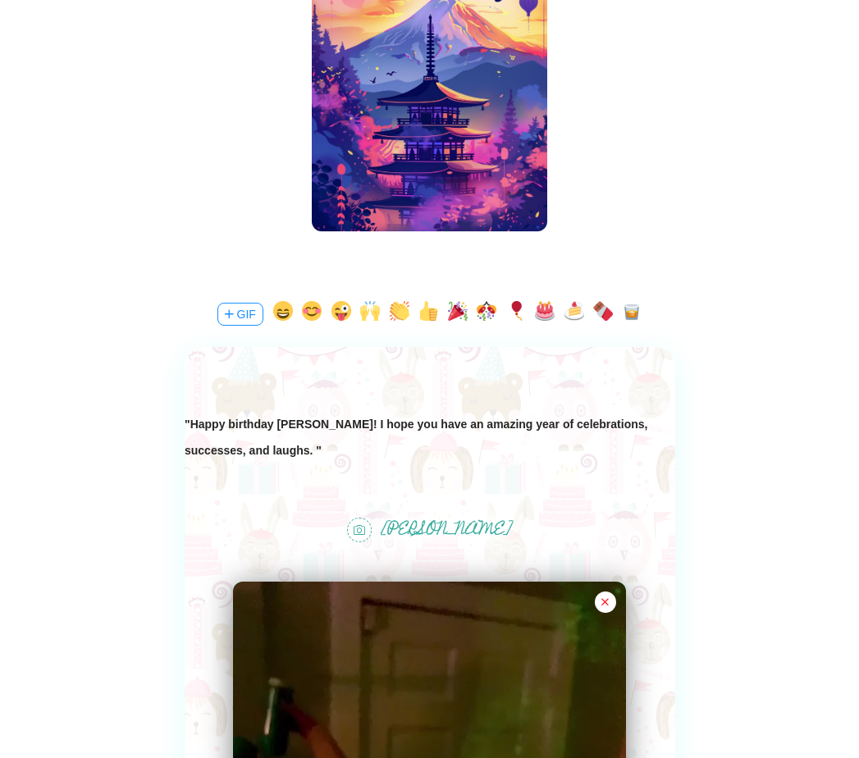
scroll to position [657, 0]
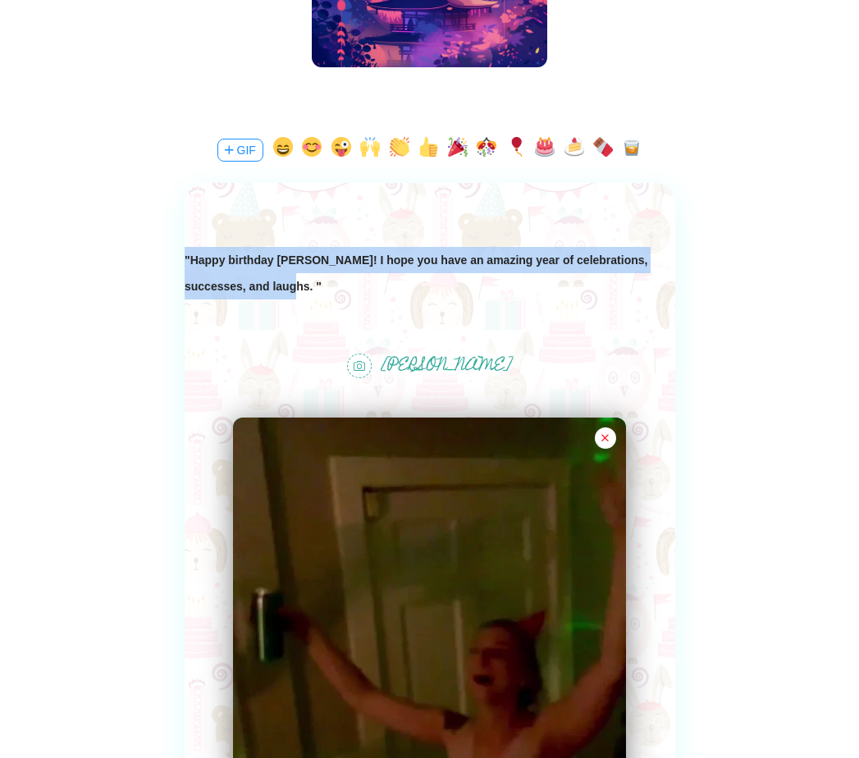
drag, startPoint x: 253, startPoint y: 287, endPoint x: 268, endPoint y: 470, distance: 183.7
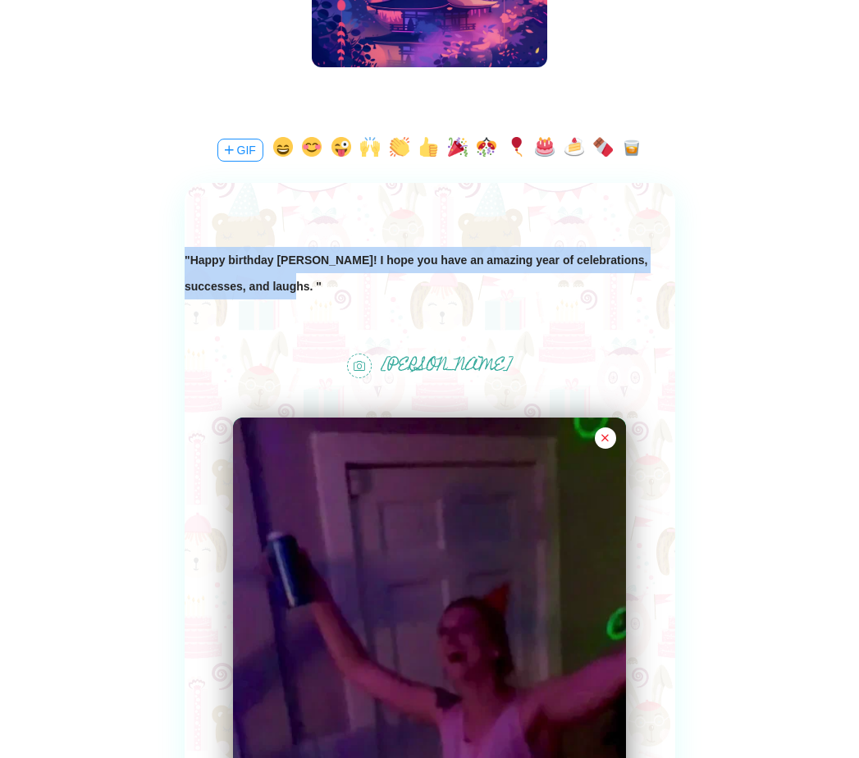
click at [184, 247] on html ""Happy birthday Kristine! I hope you have an amazing year of celebrations, succ…" at bounding box center [429, 286] width 491 height 79
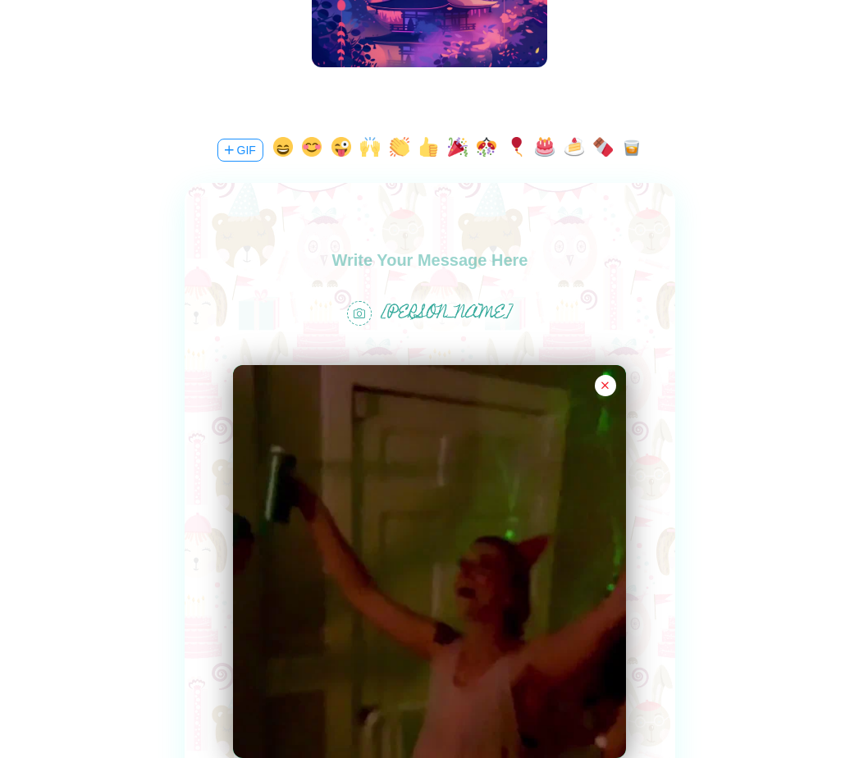
scroll to position [903, 0]
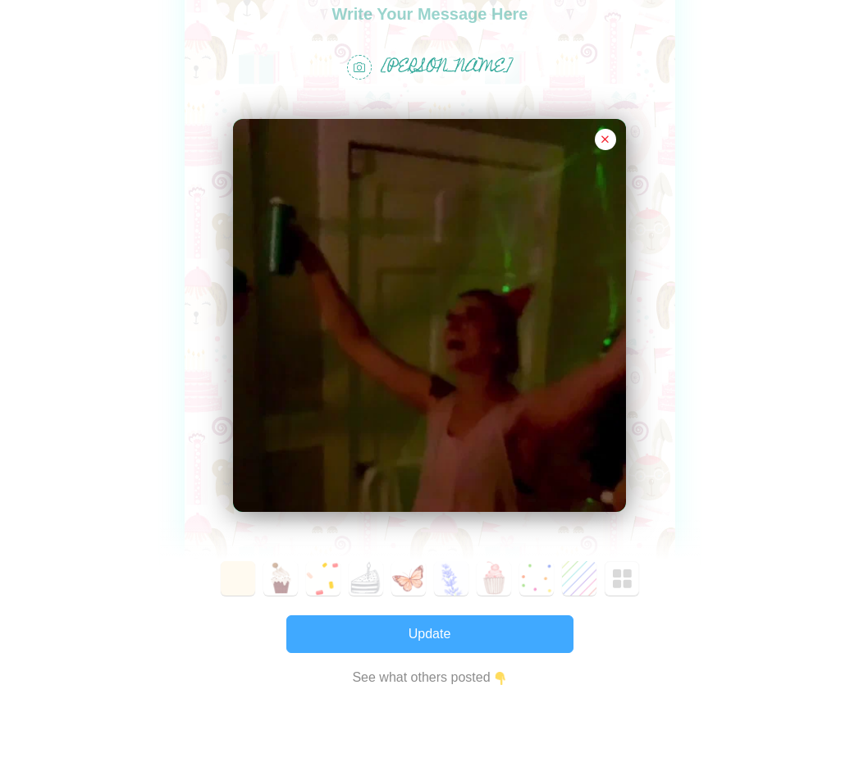
click at [456, 644] on button "Update" at bounding box center [429, 635] width 287 height 38
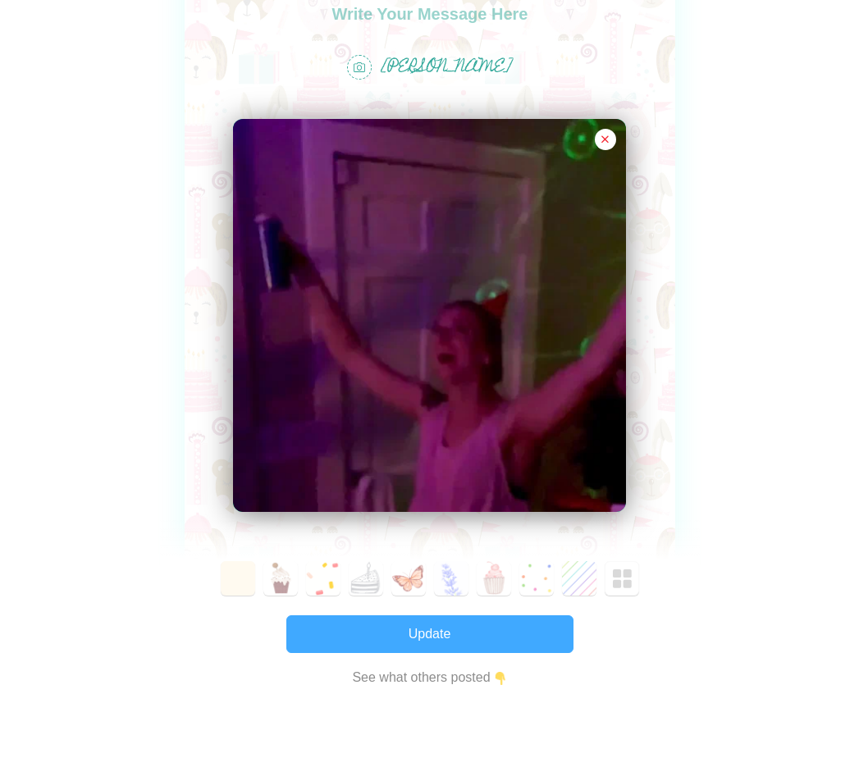
click at [387, 630] on button "Update" at bounding box center [429, 635] width 287 height 38
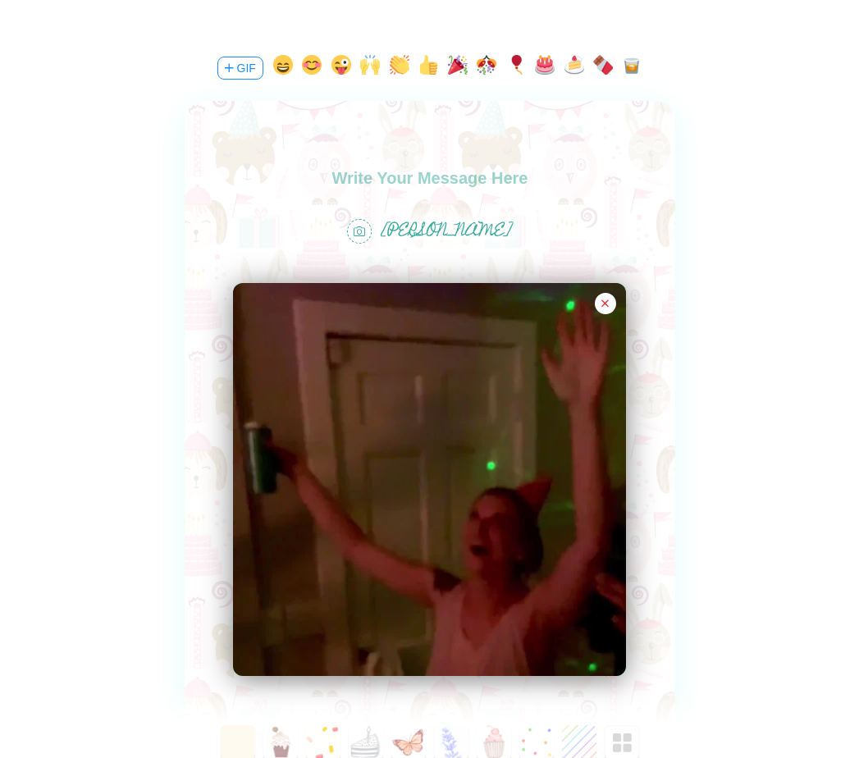
scroll to position [985, 0]
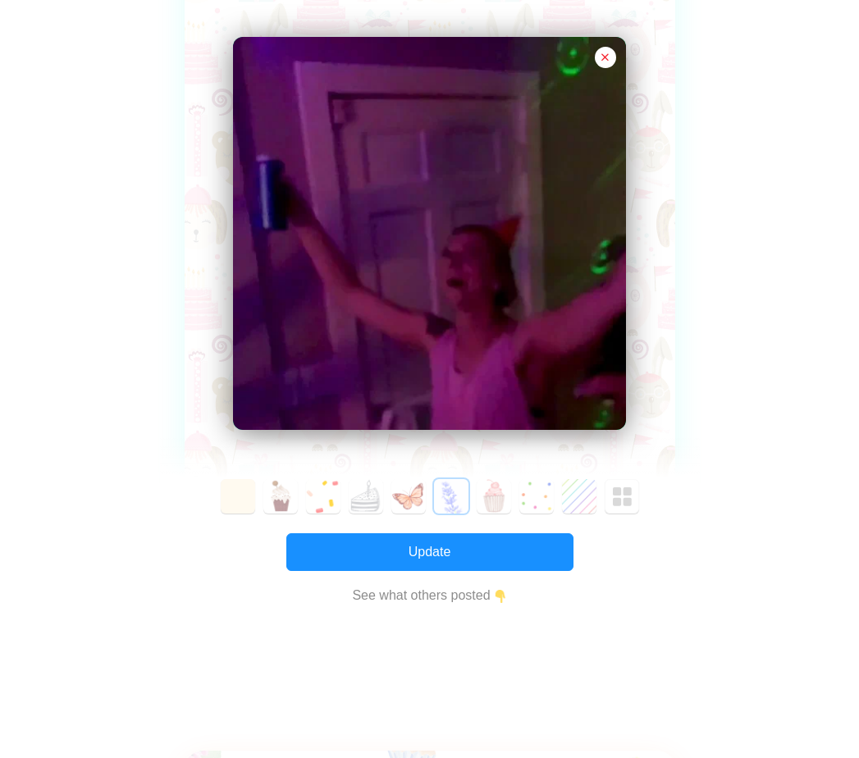
click at [445, 503] on button "5" at bounding box center [451, 496] width 34 height 34
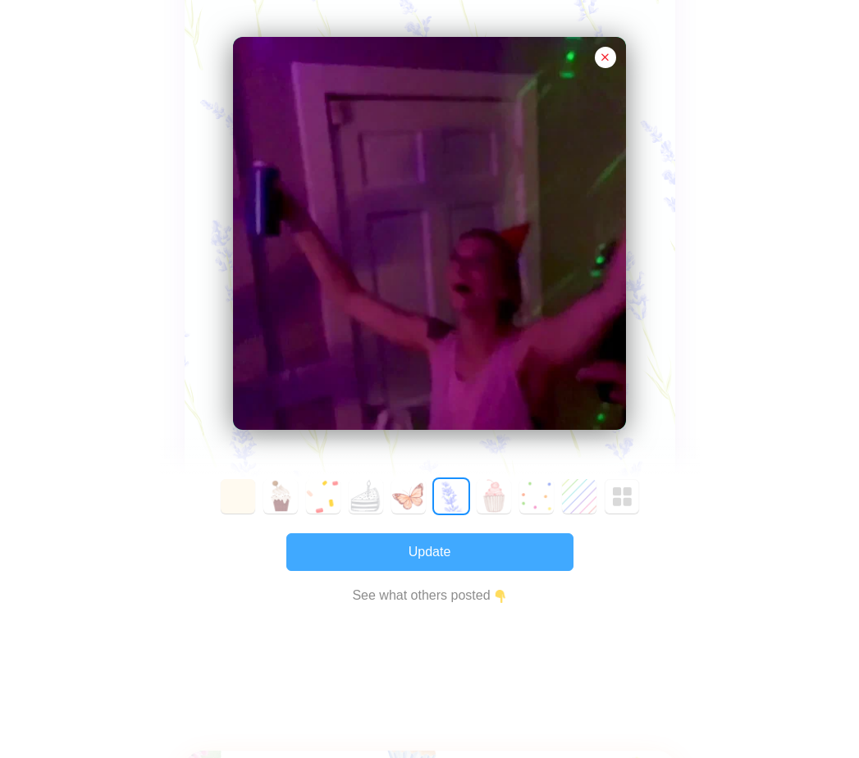
click at [392, 553] on button "Update" at bounding box center [429, 552] width 287 height 38
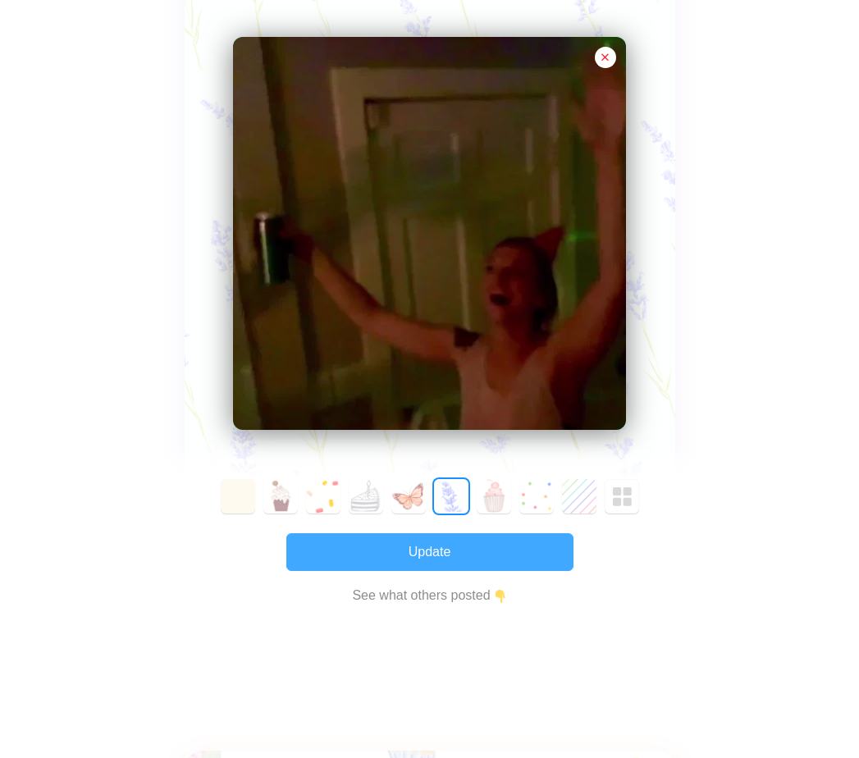
click at [392, 553] on button "Update" at bounding box center [429, 552] width 287 height 38
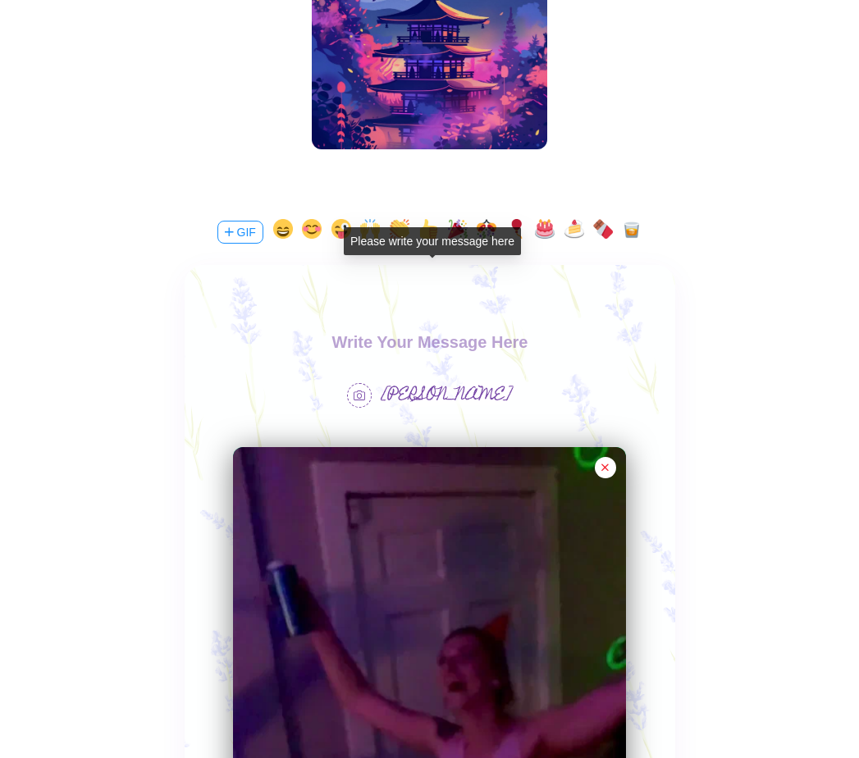
scroll to position [492, 0]
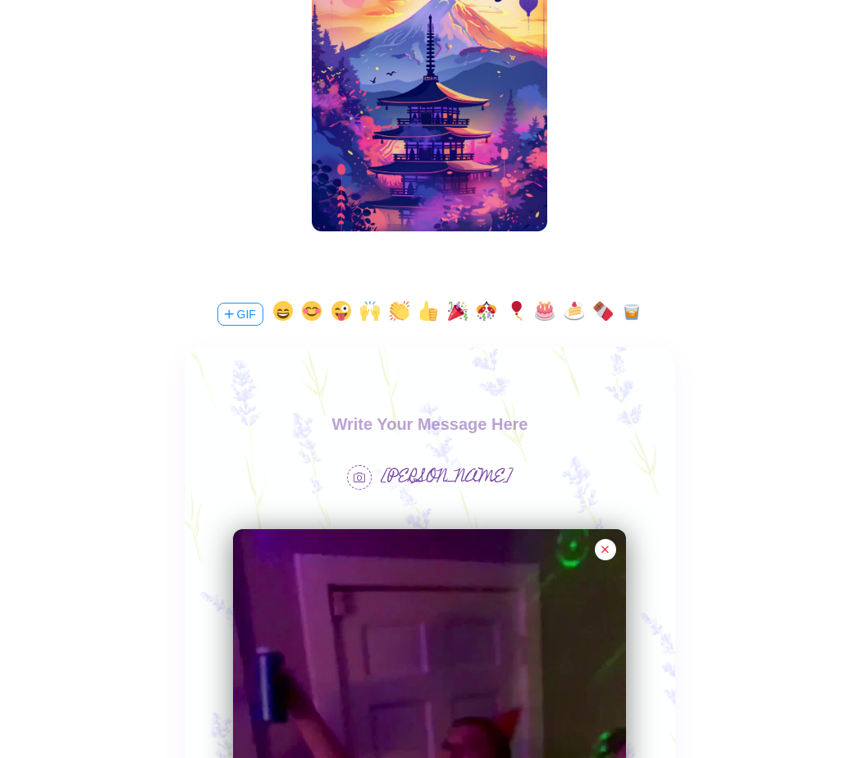
click at [547, 314] on button "button" at bounding box center [545, 314] width 20 height 26
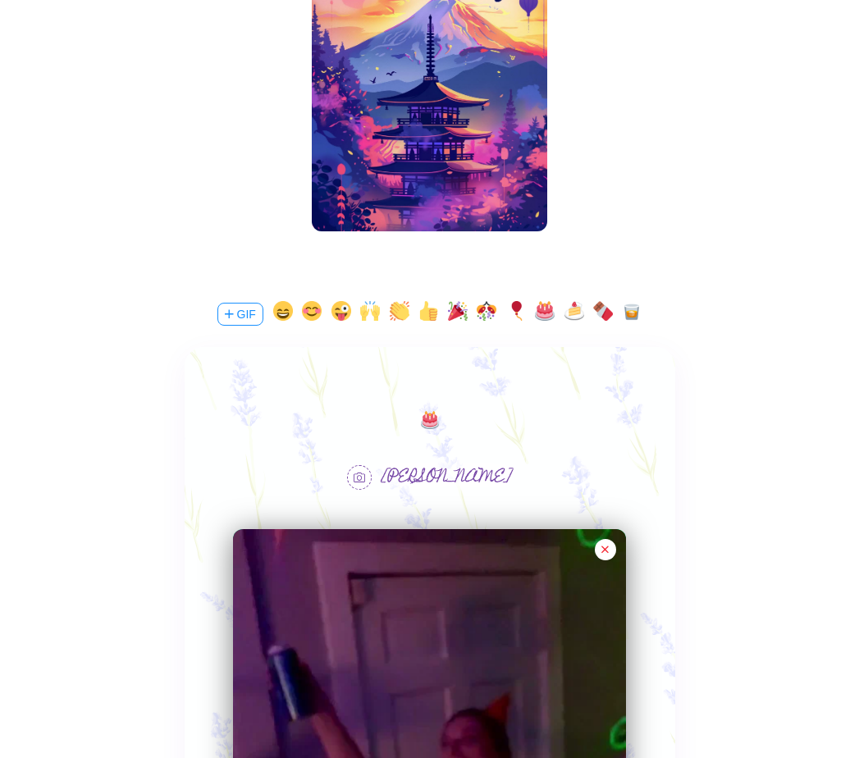
scroll to position [1067, 0]
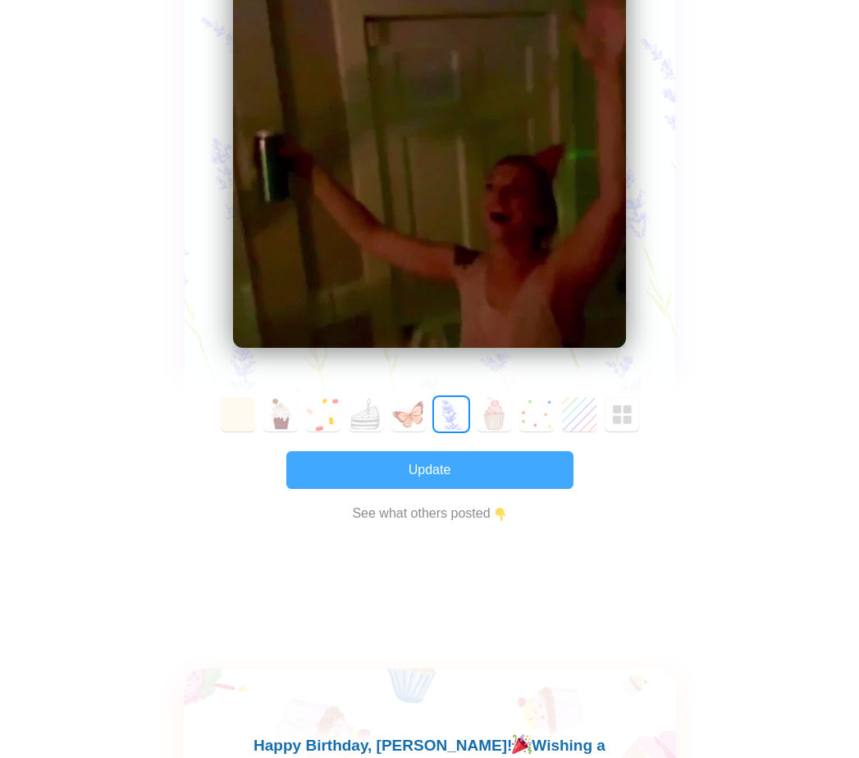
click at [395, 483] on button "Update" at bounding box center [429, 470] width 287 height 38
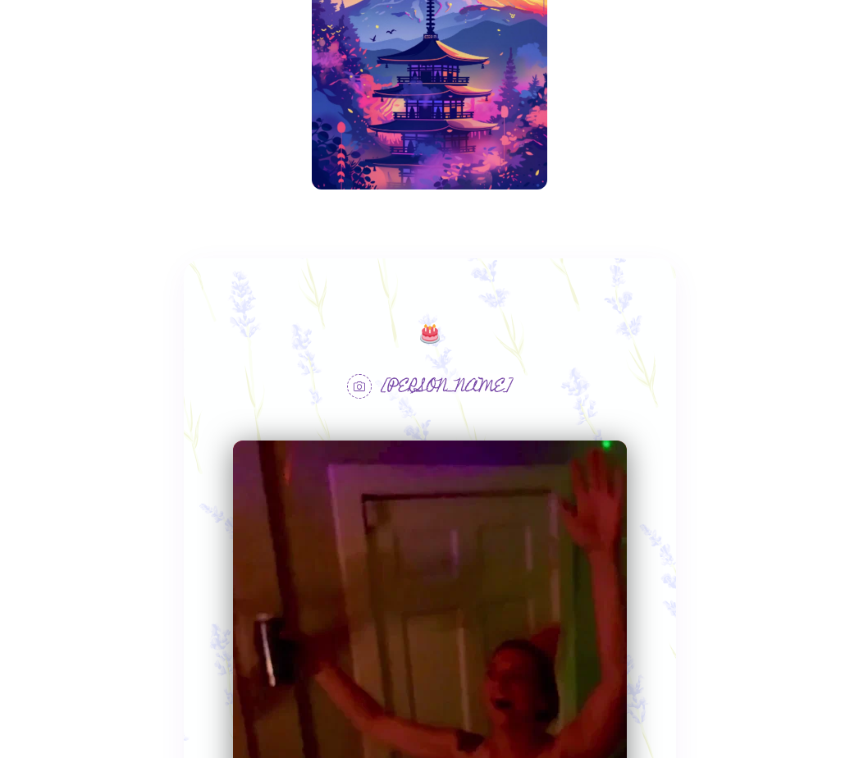
scroll to position [863, 0]
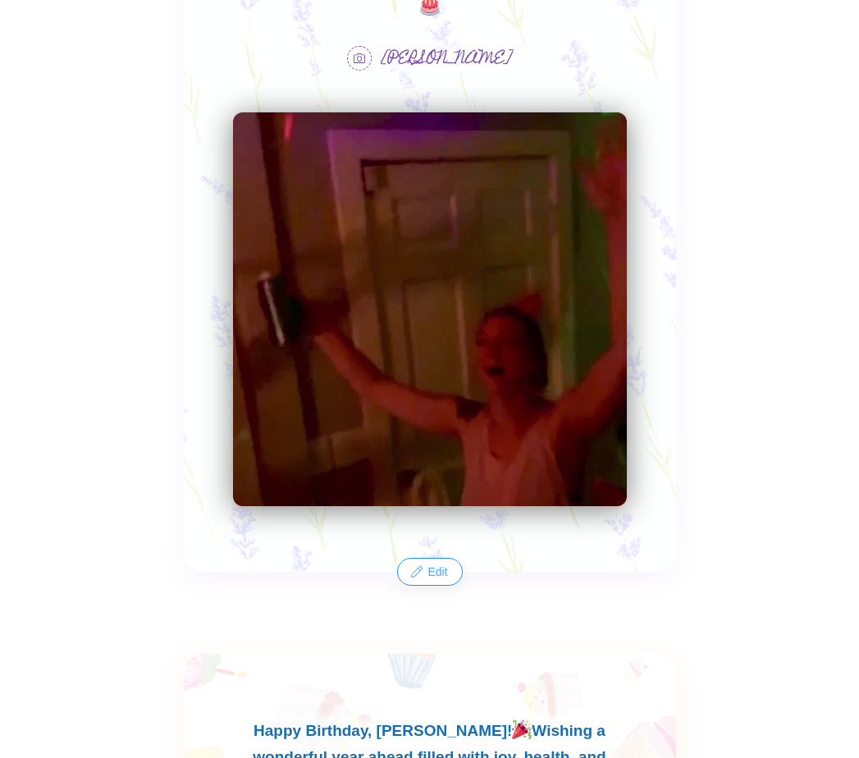
click at [424, 577] on button "Edit" at bounding box center [429, 572] width 62 height 26
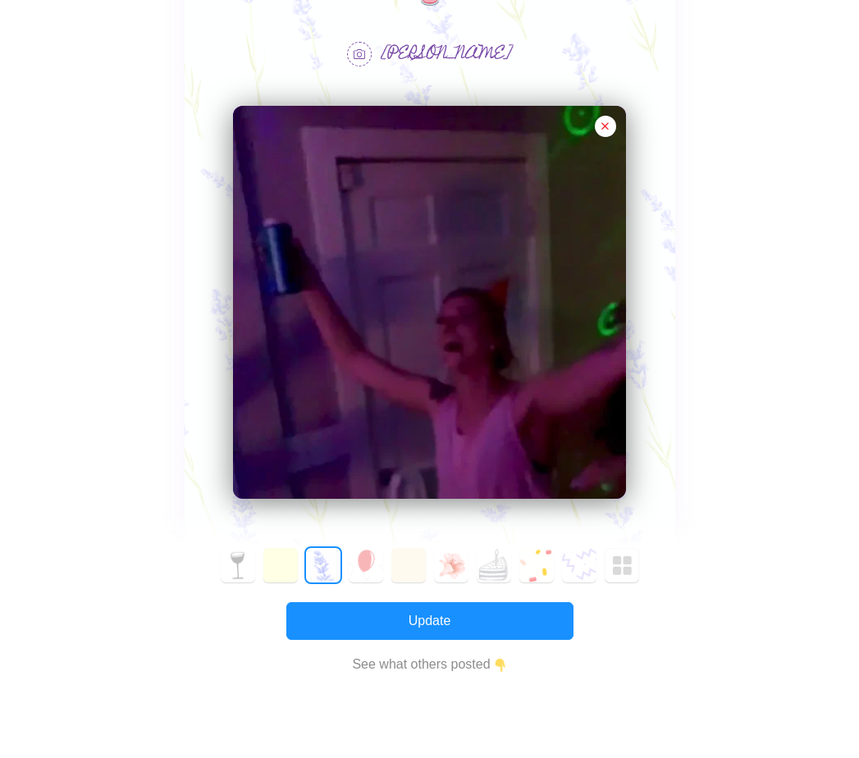
scroll to position [588, 0]
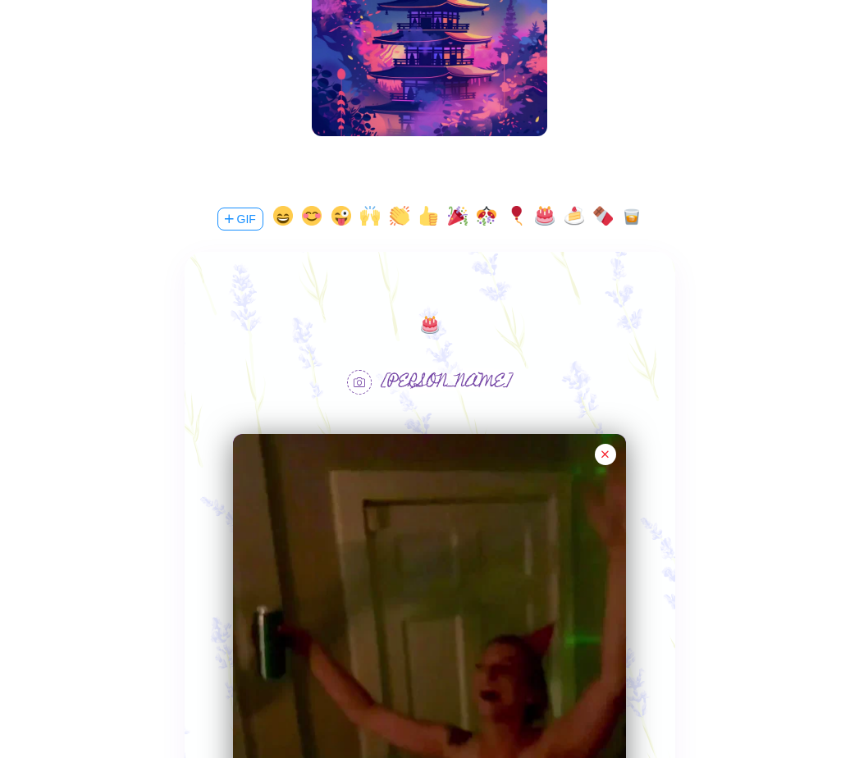
click at [449, 317] on body at bounding box center [429, 329] width 491 height 26
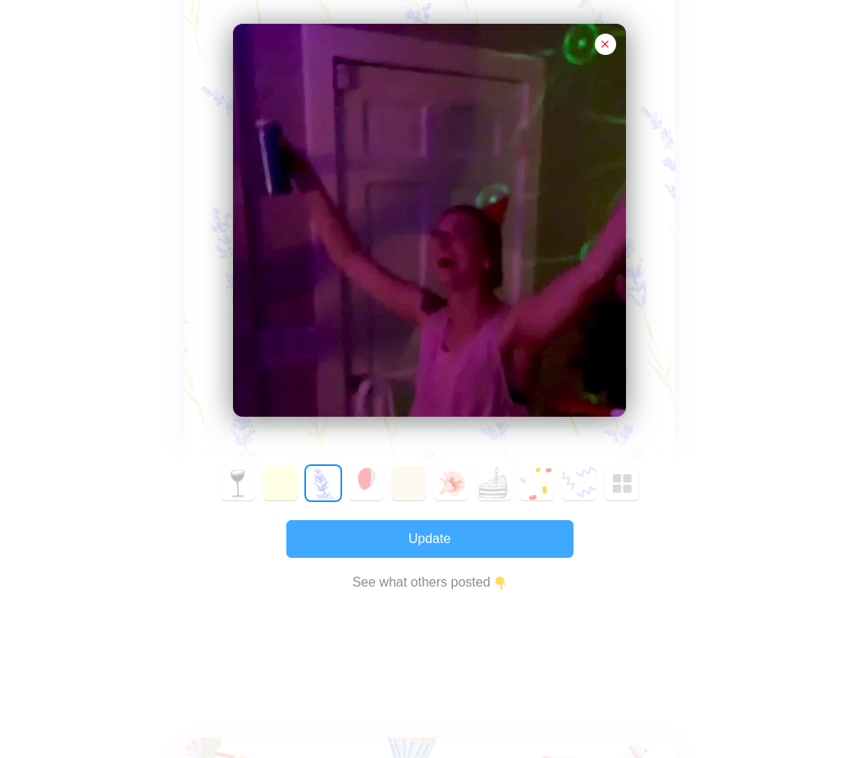
click at [369, 540] on button "Update" at bounding box center [429, 539] width 287 height 38
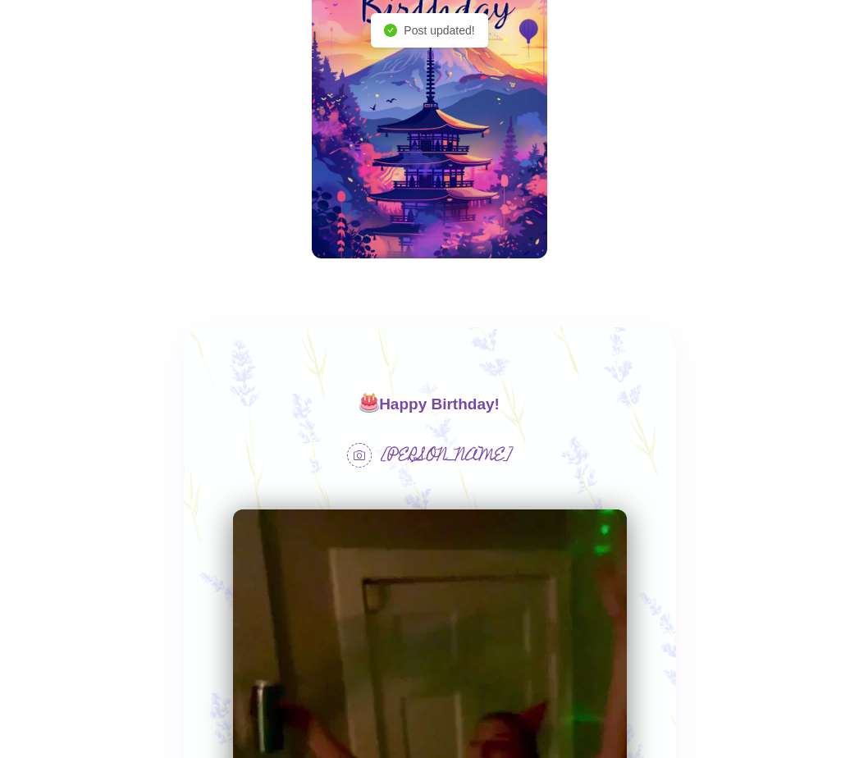
scroll to position [794, 0]
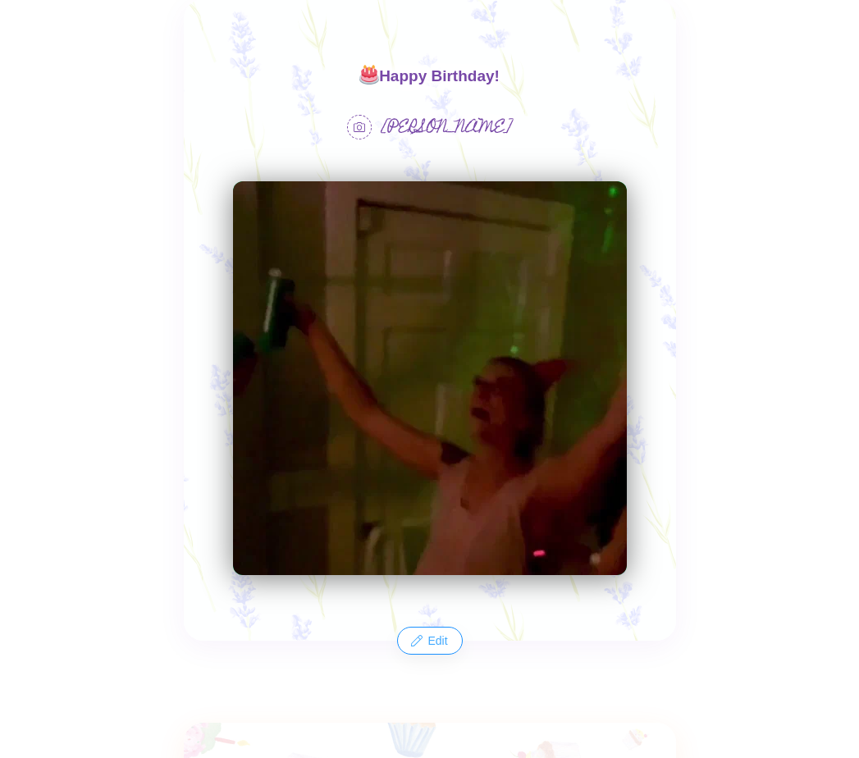
click at [423, 639] on button "Edit" at bounding box center [429, 641] width 62 height 26
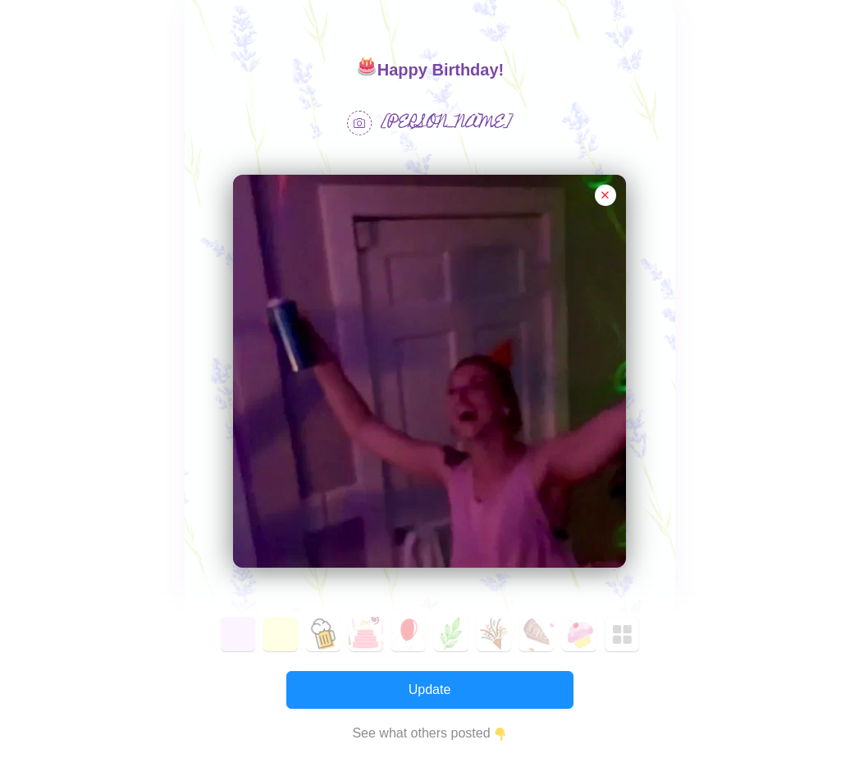
scroll to position [683, 0]
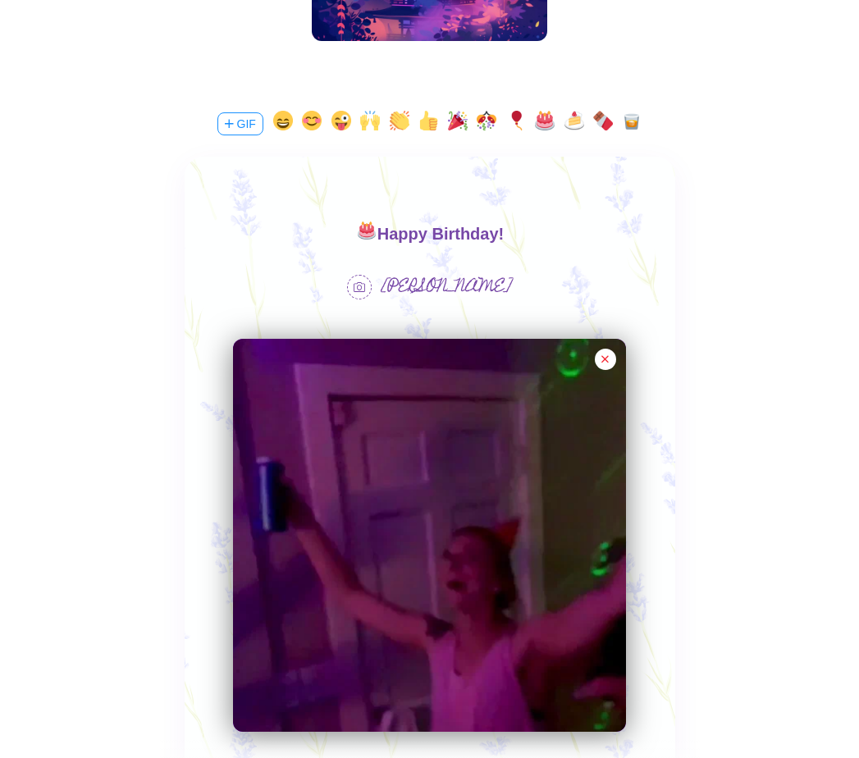
click at [409, 227] on body "Happy Birthday!" at bounding box center [429, 234] width 491 height 26
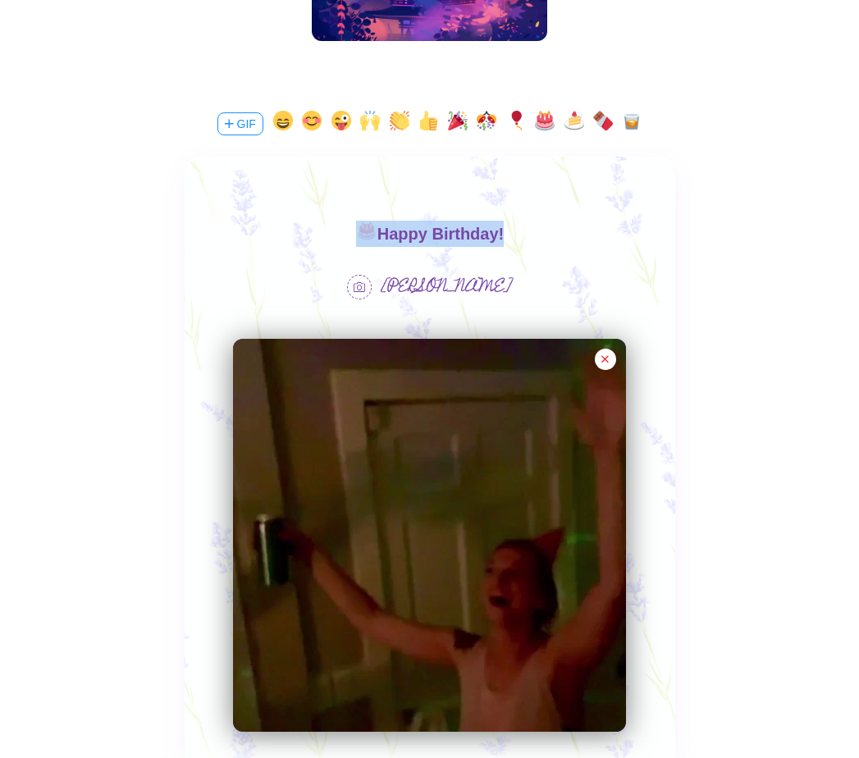
drag, startPoint x: 514, startPoint y: 230, endPoint x: 296, endPoint y: 239, distance: 217.7
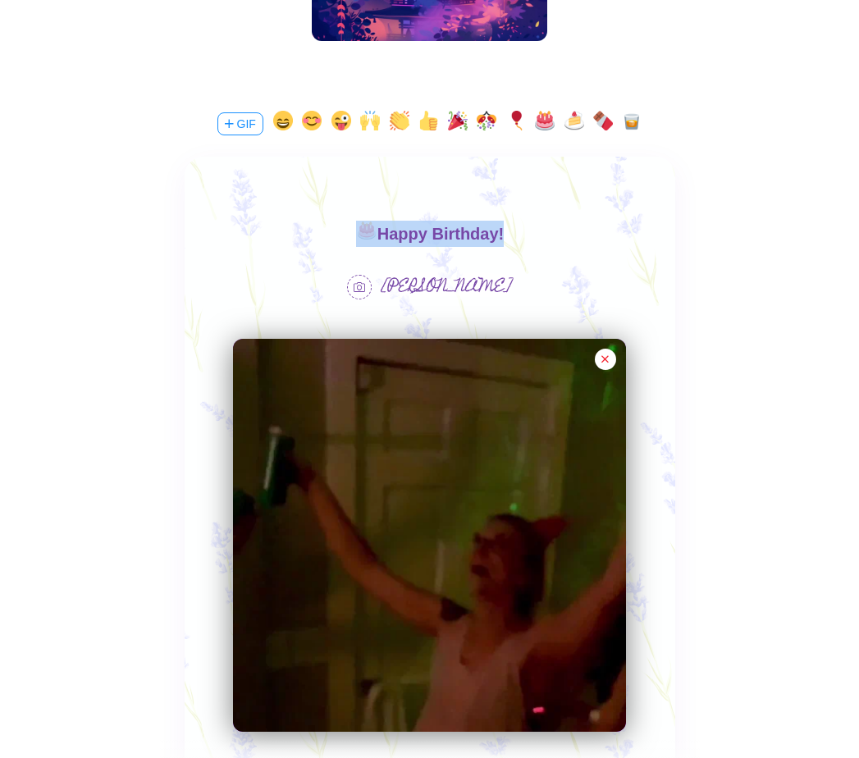
click at [296, 239] on body "Happy Birthday!" at bounding box center [429, 234] width 491 height 26
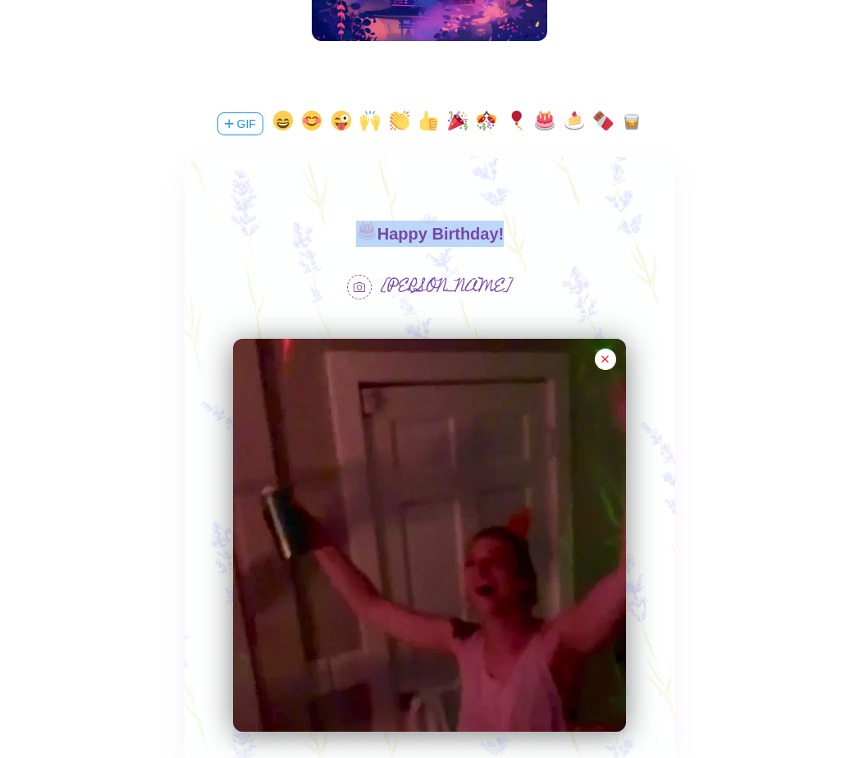
paste body
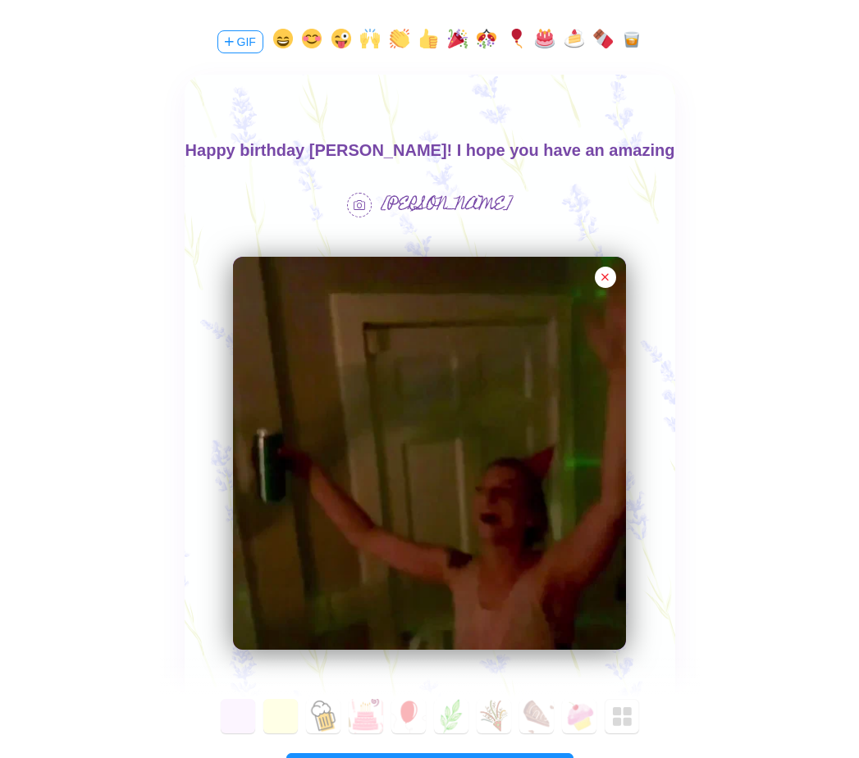
scroll to position [847, 0]
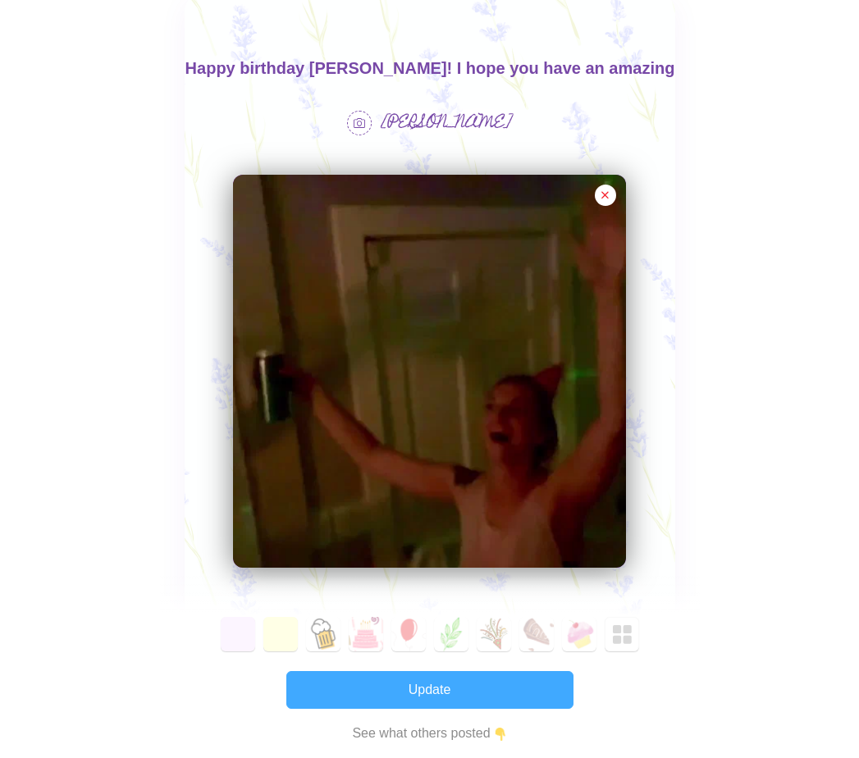
click at [435, 688] on button "Update" at bounding box center [429, 690] width 287 height 38
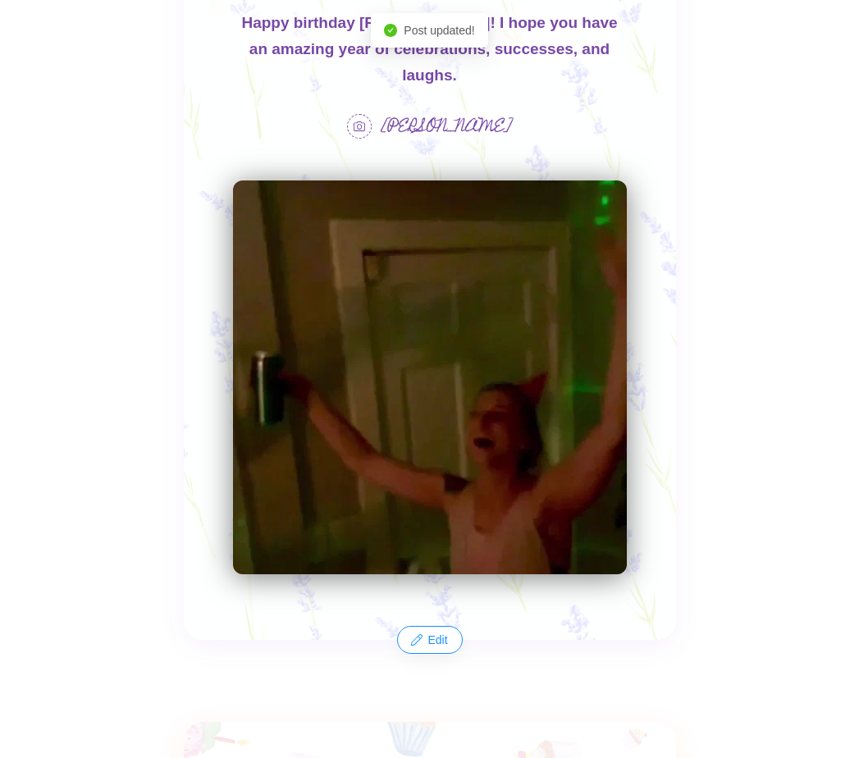
scroll to position [683, 0]
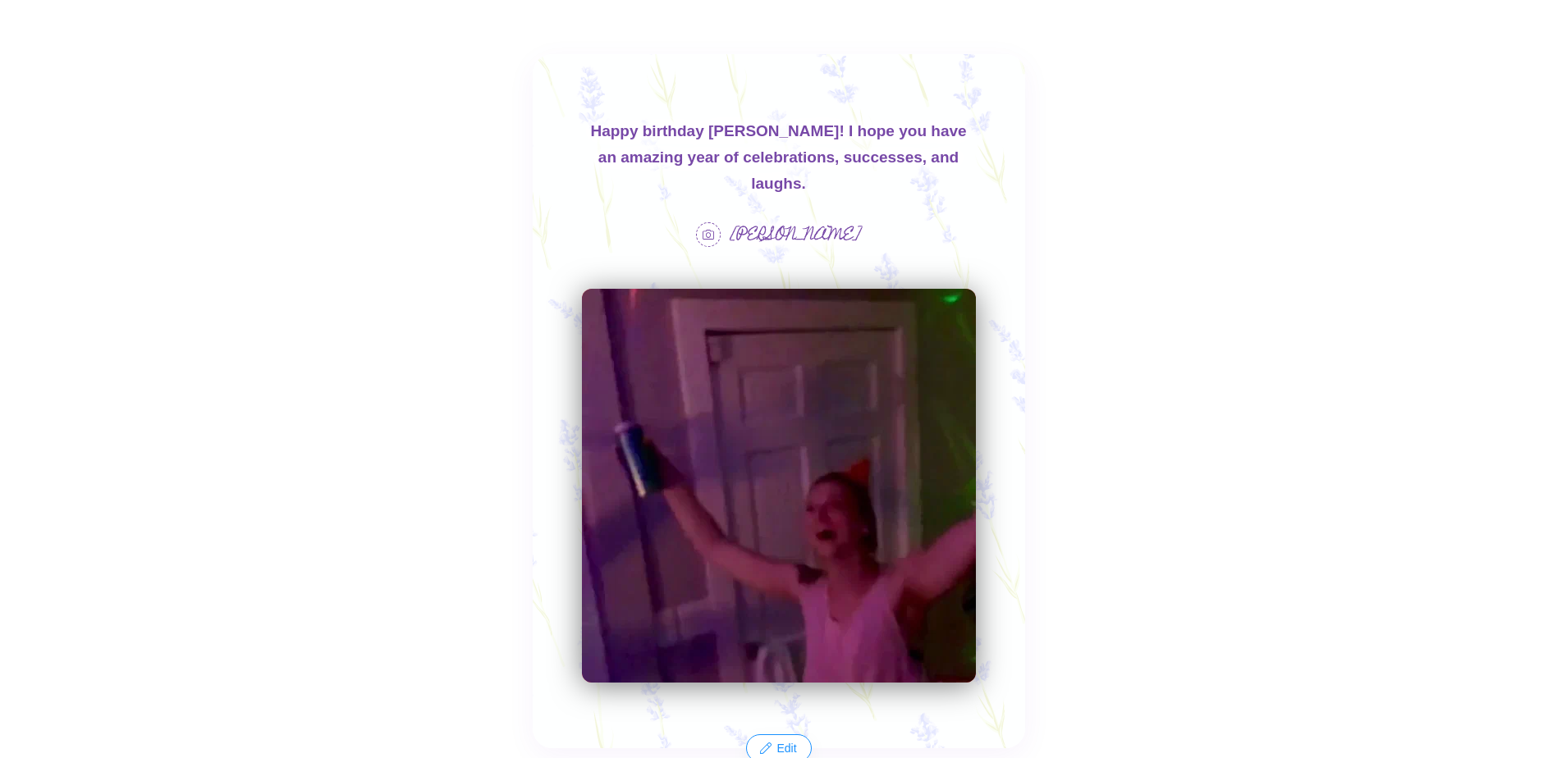
scroll to position [492, 0]
